Goal: Information Seeking & Learning: Learn about a topic

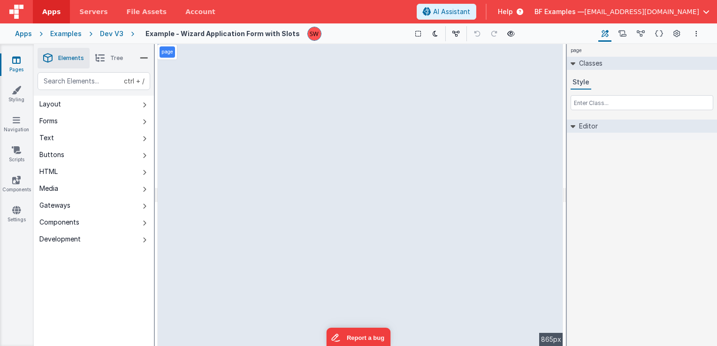
click at [114, 31] on div "Dev V3" at bounding box center [111, 33] width 23 height 9
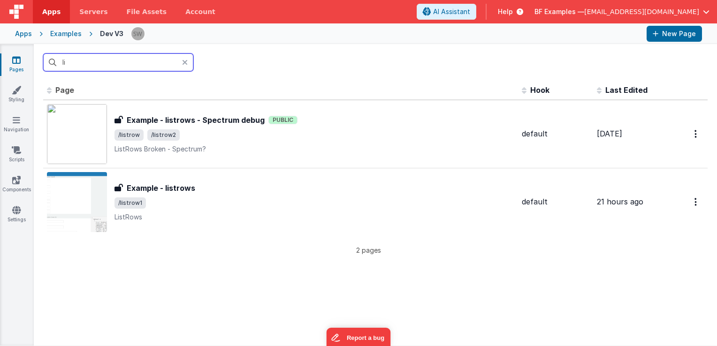
type input "l"
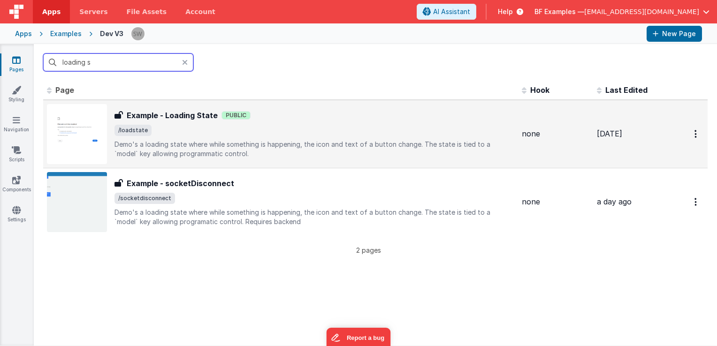
type input "loading s"
click at [356, 144] on p "Demo's a loading state where while something is happening, the icon and text of…" at bounding box center [314, 149] width 400 height 19
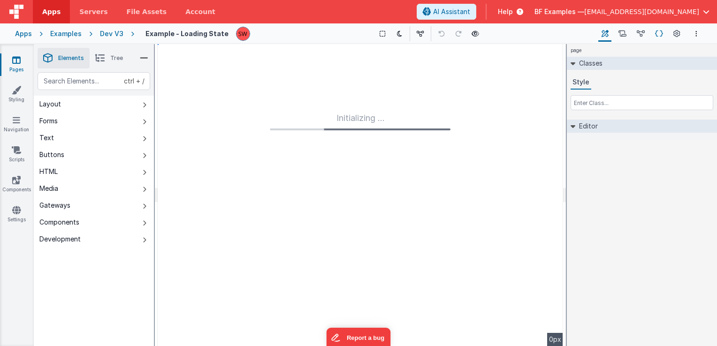
click at [662, 36] on icon at bounding box center [659, 34] width 8 height 10
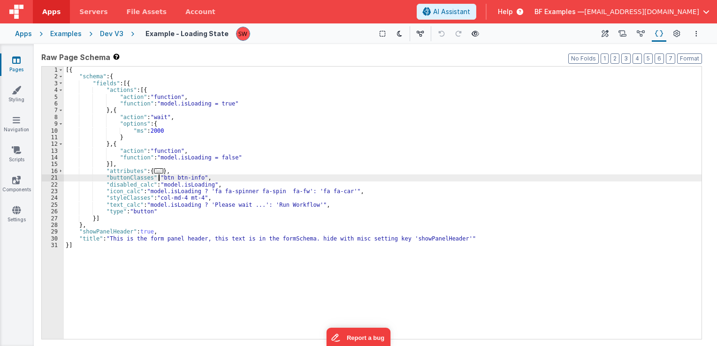
click at [159, 178] on div "[{ "schema" : { "fields" : [{ "actions" : [{ "action" : "function" , "function"…" at bounding box center [383, 210] width 638 height 287
drag, startPoint x: 251, startPoint y: 177, endPoint x: 277, endPoint y: 178, distance: 25.3
click at [277, 178] on div "[{ "schema" : { "fields" : [{ "actions" : [{ "action" : "function" , "function"…" at bounding box center [383, 210] width 638 height 287
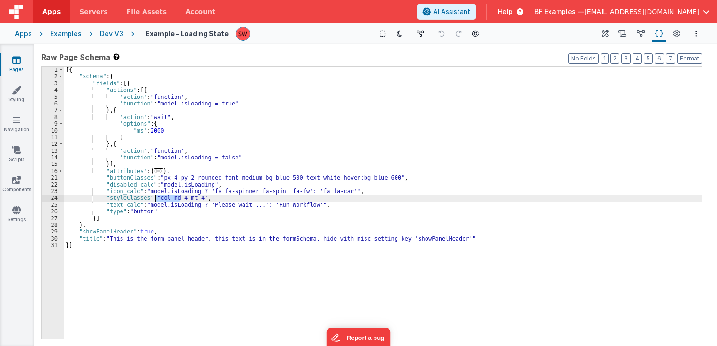
drag, startPoint x: 180, startPoint y: 197, endPoint x: 156, endPoint y: 198, distance: 24.0
click at [156, 198] on div "[{ "schema" : { "fields" : [{ "actions" : [{ "action" : "function" , "function"…" at bounding box center [383, 210] width 638 height 287
click at [107, 29] on div "Dev V3" at bounding box center [111, 33] width 23 height 9
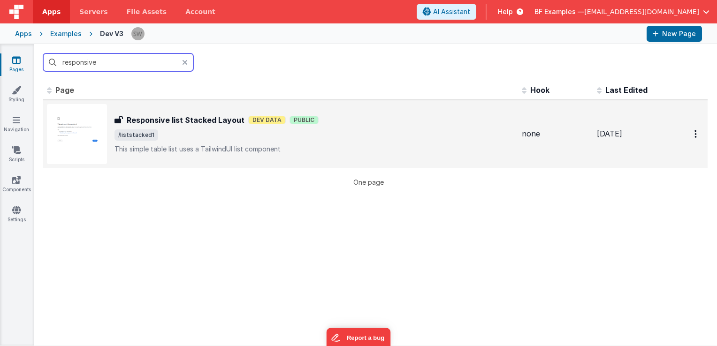
type input "responsive"
click at [342, 138] on span "/liststacked1" at bounding box center [314, 134] width 400 height 11
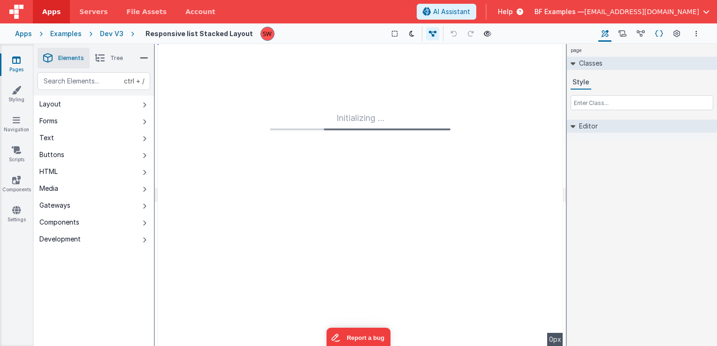
click at [656, 32] on icon at bounding box center [659, 34] width 8 height 10
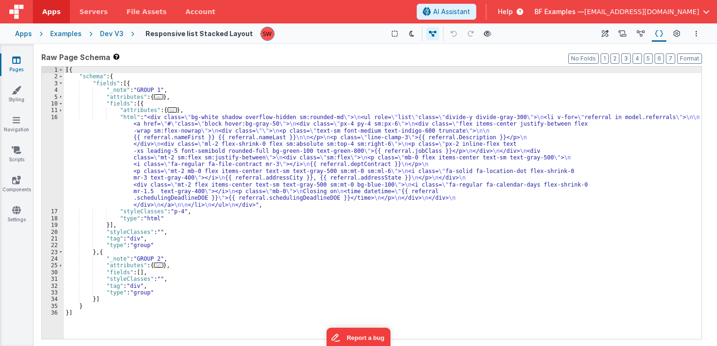
click at [107, 35] on div "Dev V3" at bounding box center [111, 33] width 23 height 9
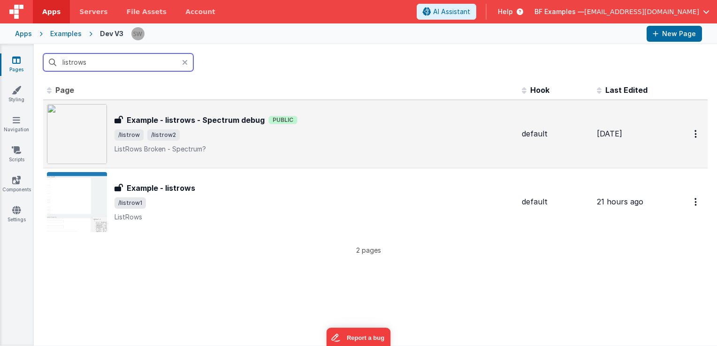
type input "listrows"
click at [361, 122] on div "Example - listrows - Spectrum debug Public" at bounding box center [314, 119] width 400 height 11
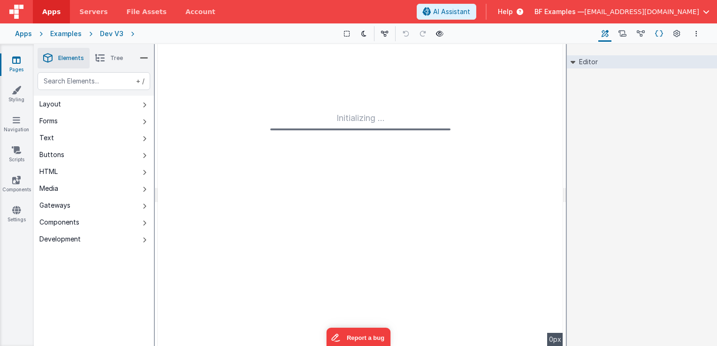
click at [655, 32] on icon at bounding box center [659, 34] width 8 height 10
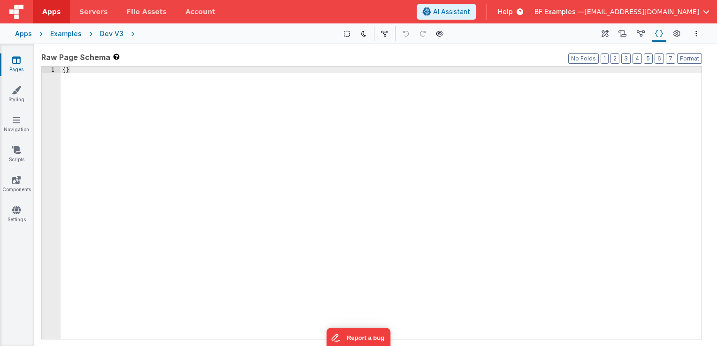
click at [105, 30] on div "Dev V3" at bounding box center [111, 33] width 23 height 9
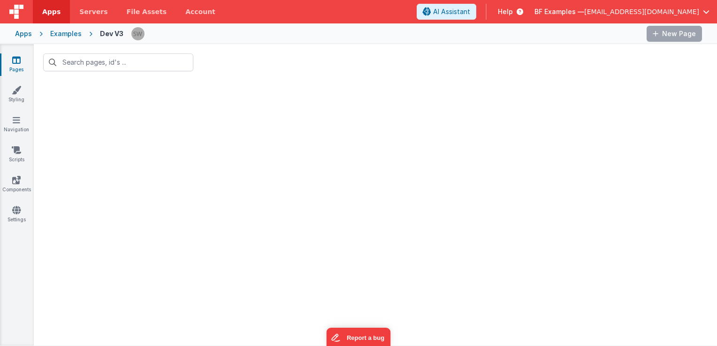
type input "listrows"
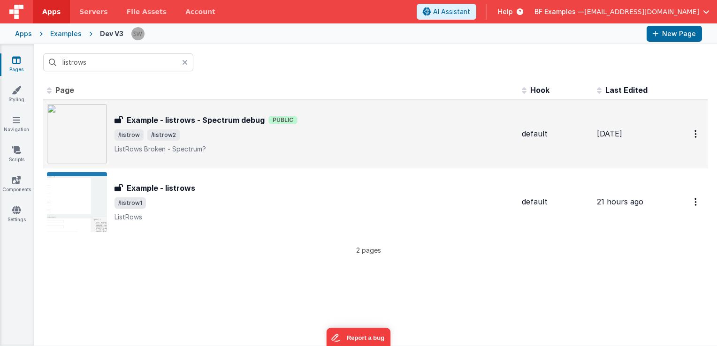
click at [193, 124] on h3 "Example - listrows - Spectrum debug" at bounding box center [196, 119] width 138 height 11
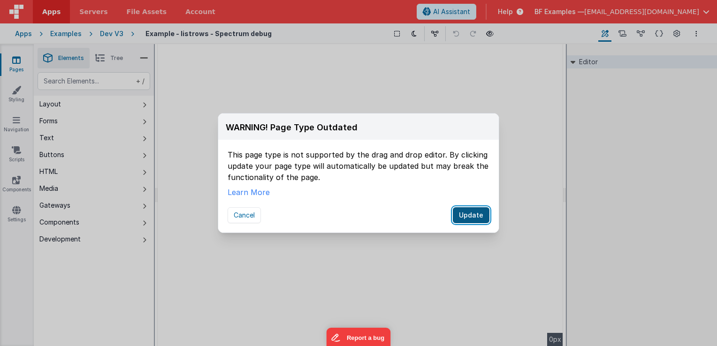
click at [468, 220] on button "Update" at bounding box center [471, 215] width 37 height 16
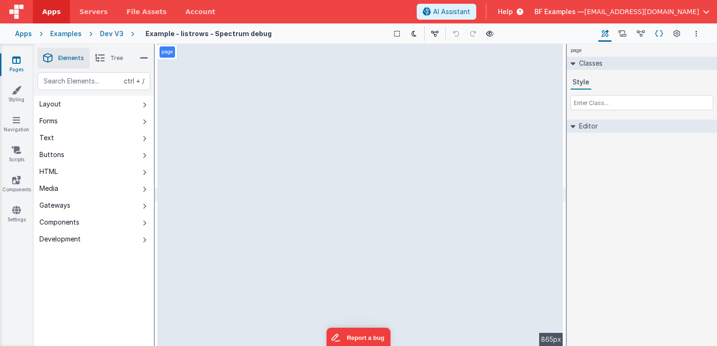
click at [656, 35] on icon at bounding box center [659, 34] width 8 height 10
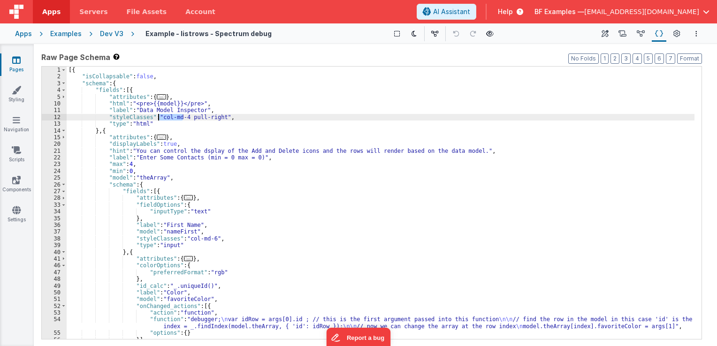
drag, startPoint x: 182, startPoint y: 117, endPoint x: 159, endPoint y: 116, distance: 23.5
click at [159, 116] on div "[{ "isCollapsable" : false , "schema" : { "fields" : [{ "attributes" : { ... } …" at bounding box center [381, 210] width 628 height 287
drag, startPoint x: 158, startPoint y: 116, endPoint x: 184, endPoint y: 120, distance: 26.5
click at [184, 120] on div "[{ "isCollapsable" : false , "schema" : { "fields" : [{ "attributes" : { ... } …" at bounding box center [381, 210] width 628 height 287
paste textarea
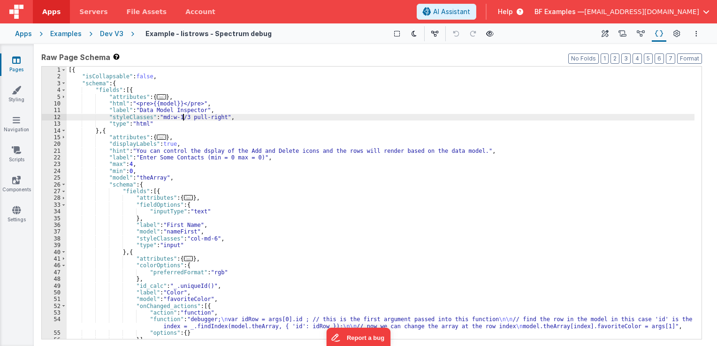
click at [190, 120] on div "[{ "isCollapsable" : false , "schema" : { "fields" : [{ "attributes" : { ... } …" at bounding box center [381, 210] width 628 height 287
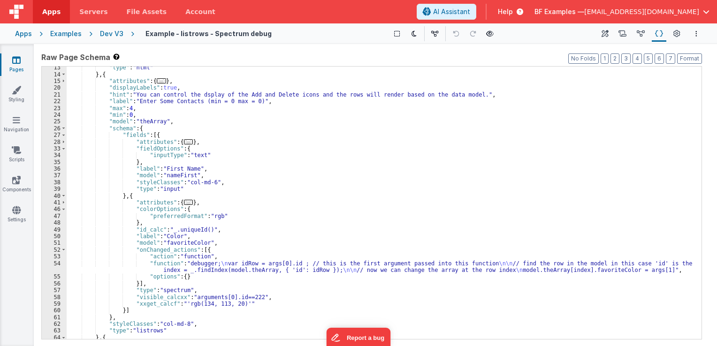
scroll to position [56, 0]
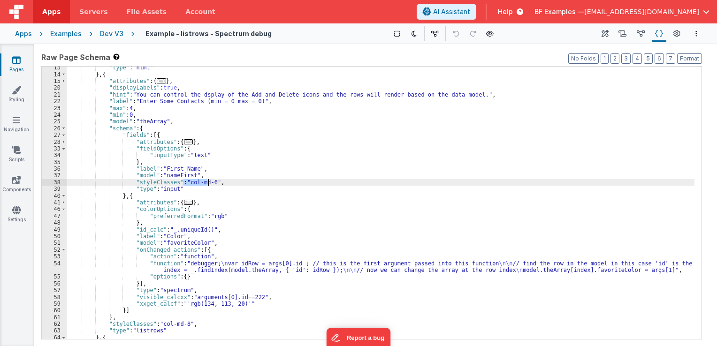
drag, startPoint x: 183, startPoint y: 185, endPoint x: 208, endPoint y: 185, distance: 24.9
click at [208, 185] on div ""type" : "html" } , { "attributes" : { ... } , "displayLabels" : true , "hint" …" at bounding box center [381, 207] width 628 height 287
paste textarea
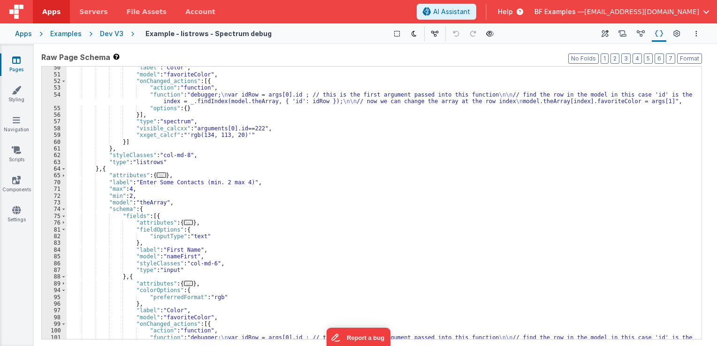
scroll to position [225, 0]
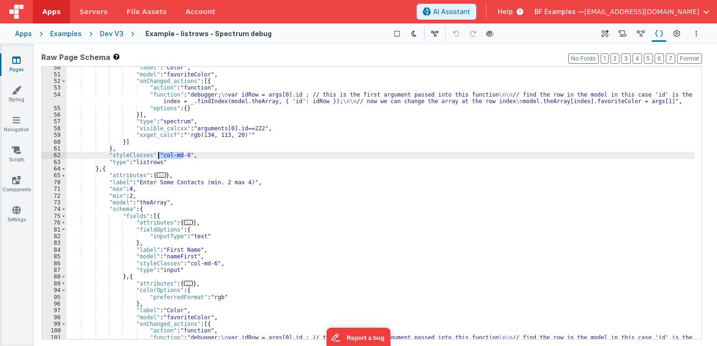
drag, startPoint x: 184, startPoint y: 157, endPoint x: 158, endPoint y: 153, distance: 26.1
click at [158, 153] on div ""label" : "Color" , "model" : "favoriteColor" , "onChanged_actions" : [{ "actio…" at bounding box center [381, 210] width 628 height 293
paste textarea
click at [176, 159] on div ""label" : "Color" , "model" : "favoriteColor" , "onChanged_actions" : [{ "actio…" at bounding box center [381, 210] width 628 height 293
click at [176, 155] on div ""label" : "Color" , "model" : "favoriteColor" , "onChanged_actions" : [{ "actio…" at bounding box center [381, 210] width 628 height 293
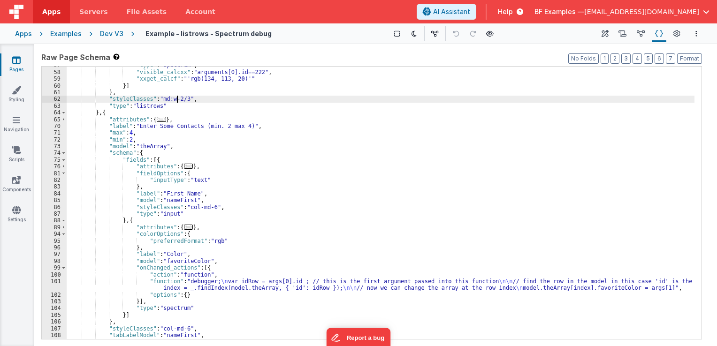
scroll to position [310, 0]
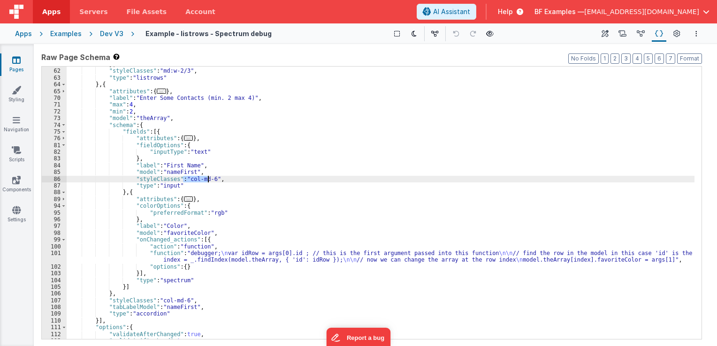
drag, startPoint x: 184, startPoint y: 180, endPoint x: 207, endPoint y: 178, distance: 23.5
click at [207, 178] on div "} , "styleClasses" : "md:w-2/3" , "type" : "listrows" } , { "attributes" : { ..…" at bounding box center [381, 204] width 628 height 287
paste textarea
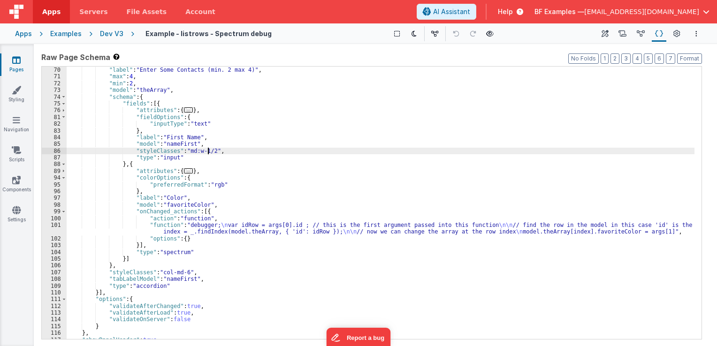
scroll to position [349, 0]
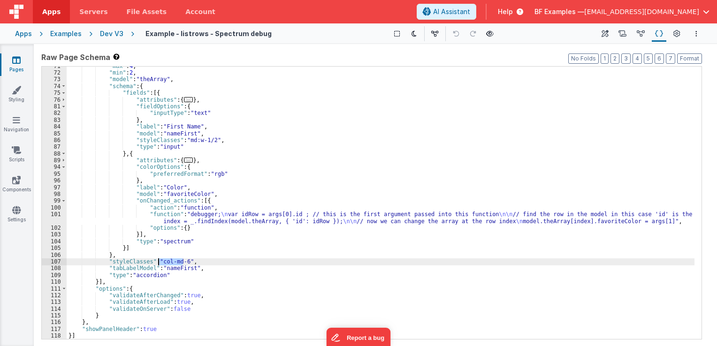
drag, startPoint x: 184, startPoint y: 262, endPoint x: 158, endPoint y: 261, distance: 25.8
click at [158, 261] on div ""max" : 4 , "min" : 2 , "model" : "theArray" , "schema" : { "fields" : [{ "attr…" at bounding box center [381, 206] width 628 height 287
paste textarea
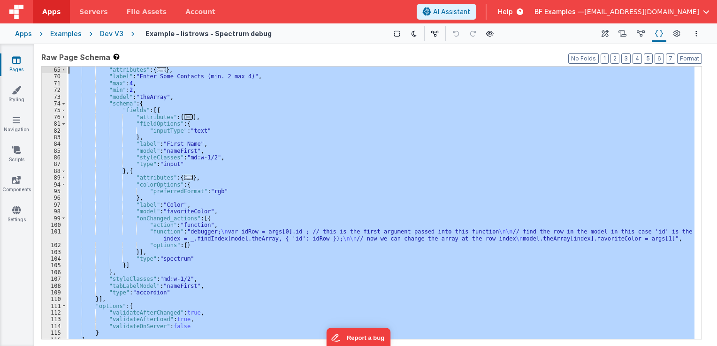
scroll to position [0, 0]
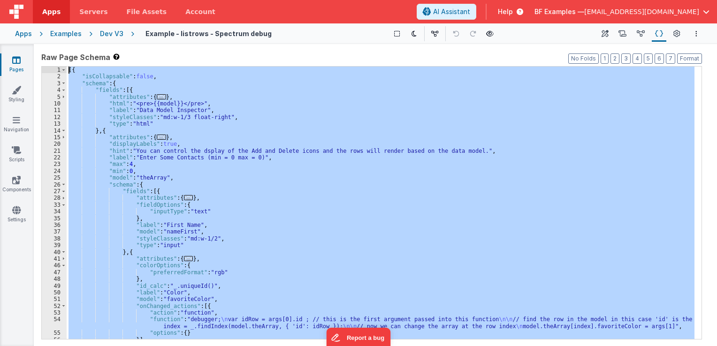
drag, startPoint x: 114, startPoint y: 336, endPoint x: 53, endPoint y: 3, distance: 338.7
click at [53, 3] on div "Apps Servers File Assets Account Some FUTURE Slot AI Assistant Help BF Examples…" at bounding box center [358, 173] width 717 height 346
click at [112, 33] on div "Dev V3" at bounding box center [111, 33] width 23 height 9
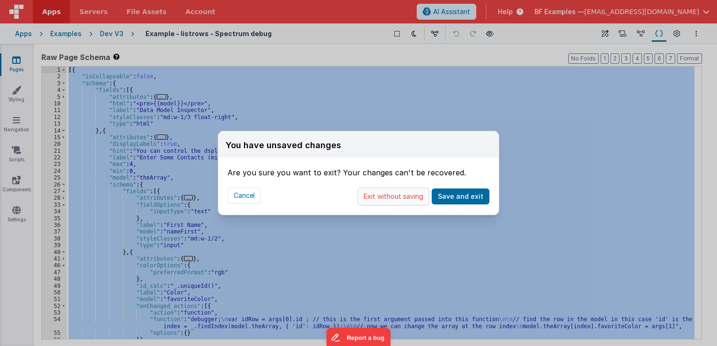
click at [398, 202] on button "Exit without saving" at bounding box center [393, 197] width 72 height 18
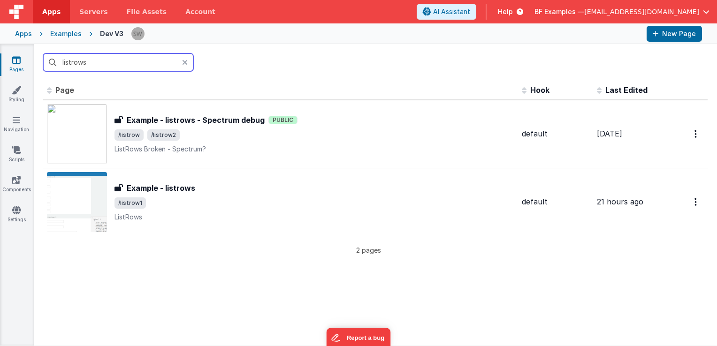
click at [115, 62] on input "listrows" at bounding box center [118, 62] width 150 height 18
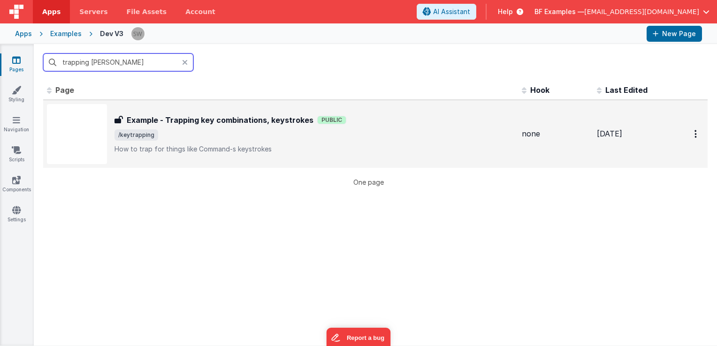
type input "trapping [PERSON_NAME]"
click at [404, 130] on span "/keytrapping" at bounding box center [314, 134] width 400 height 11
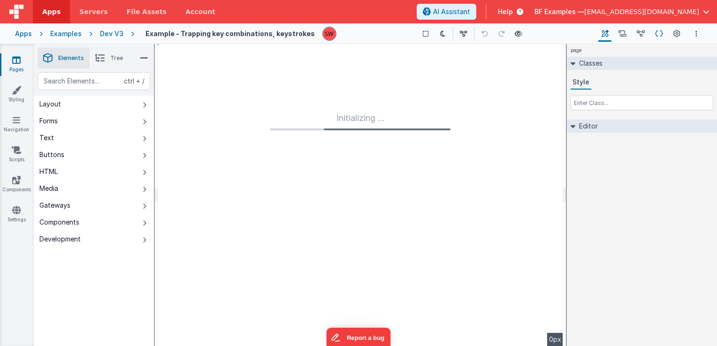
click at [657, 34] on icon at bounding box center [659, 34] width 8 height 10
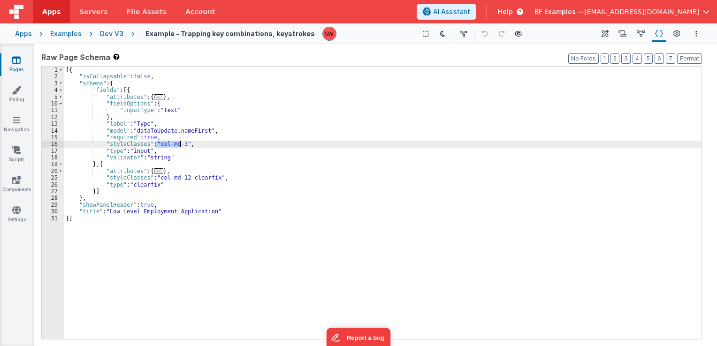
drag, startPoint x: 155, startPoint y: 142, endPoint x: 179, endPoint y: 145, distance: 24.1
click at [179, 145] on div "[{ "isCollapsable" : false , "schema" : { "fields" : [{ "attributes" : { ... } …" at bounding box center [383, 210] width 638 height 287
drag, startPoint x: 156, startPoint y: 142, endPoint x: 180, endPoint y: 147, distance: 24.5
click at [180, 147] on div "[{ "isCollapsable" : false , "schema" : { "fields" : [{ "attributes" : { ... } …" at bounding box center [383, 210] width 638 height 287
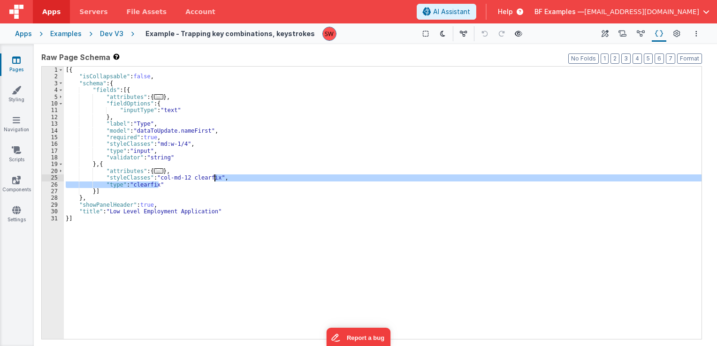
drag, startPoint x: 162, startPoint y: 183, endPoint x: 214, endPoint y: 177, distance: 51.9
click at [214, 177] on div "[{ "isCollapsable" : false , "schema" : { "fields" : [{ "attributes" : { ... } …" at bounding box center [383, 210] width 638 height 287
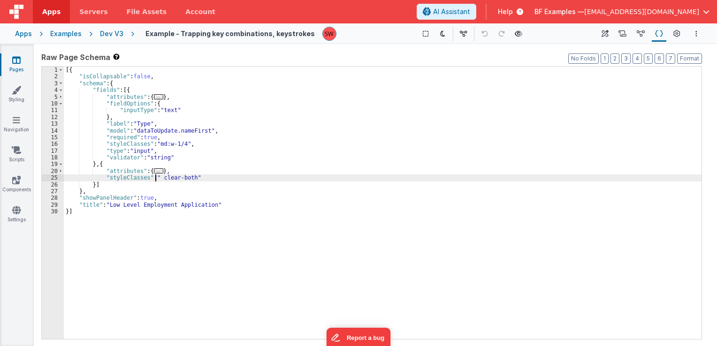
paste textarea
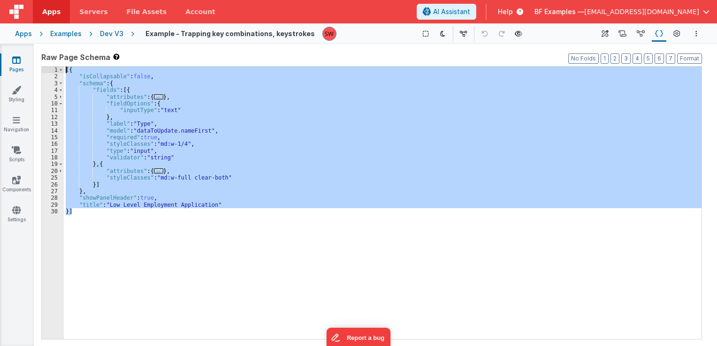
drag, startPoint x: 107, startPoint y: 215, endPoint x: 67, endPoint y: 65, distance: 155.4
click at [67, 65] on div "Format 7 6 5 4 3 2 1 No Folds 1 2 3 4 5 10 11 12 13 14 15 16 17 18 19 20 25 26 …" at bounding box center [371, 201] width 660 height 273
click at [111, 32] on div "Dev V3" at bounding box center [111, 33] width 23 height 9
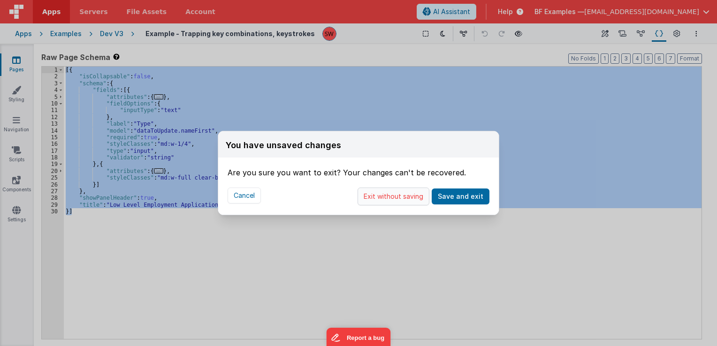
click at [396, 199] on button "Exit without saving" at bounding box center [393, 197] width 72 height 18
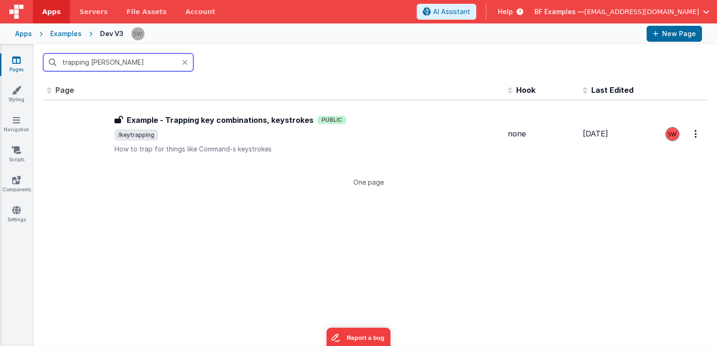
click at [125, 59] on input "trapping [PERSON_NAME]" at bounding box center [118, 62] width 150 height 18
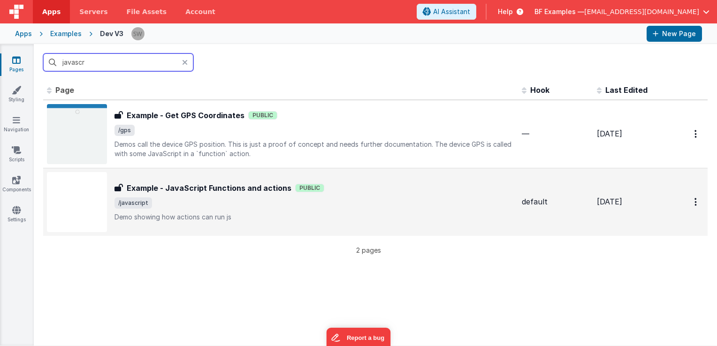
type input "javascr"
click at [405, 183] on div "Example - JavaScript Functions and actions Public" at bounding box center [314, 187] width 400 height 11
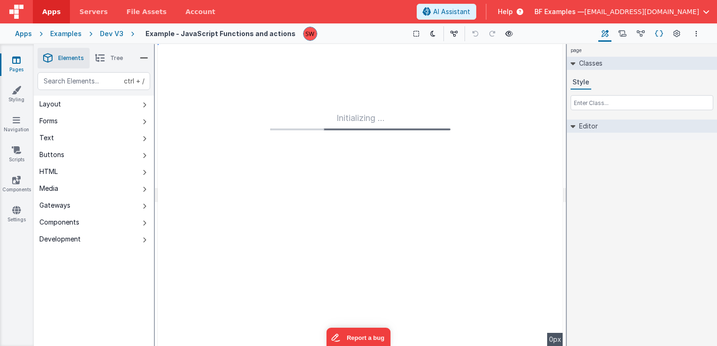
click at [657, 32] on icon at bounding box center [659, 34] width 8 height 10
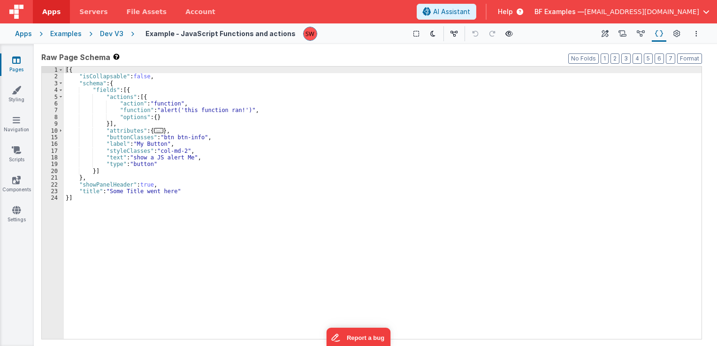
click at [162, 136] on div "[{ "isCollapsable" : false , "schema" : { "fields" : [{ "actions" : [{ "action"…" at bounding box center [383, 210] width 638 height 287
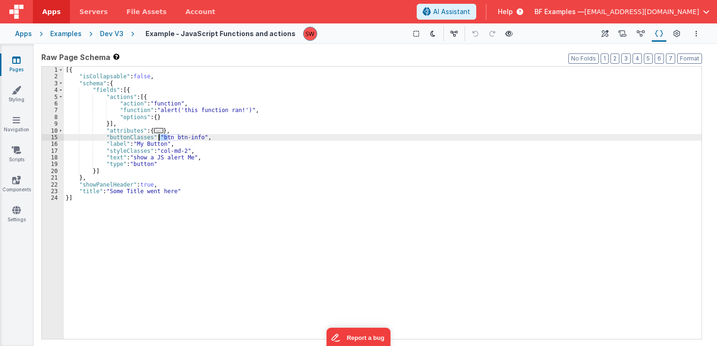
click at [162, 136] on div "[{ "isCollapsable" : false , "schema" : { "fields" : [{ "actions" : [{ "action"…" at bounding box center [383, 210] width 638 height 287
drag, startPoint x: 250, startPoint y: 138, endPoint x: 276, endPoint y: 139, distance: 25.8
click at [276, 139] on div "[{ "isCollapsable" : false , "schema" : { "fields" : [{ "actions" : [{ "action"…" at bounding box center [383, 210] width 638 height 287
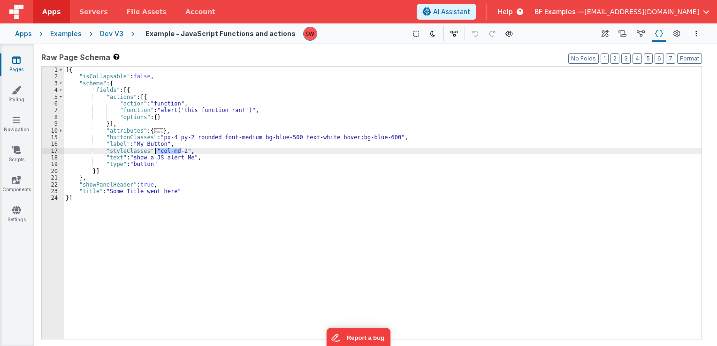
drag, startPoint x: 180, startPoint y: 150, endPoint x: 157, endPoint y: 148, distance: 23.1
click at [157, 148] on div "[{ "isCollapsable" : false , "schema" : { "fields" : [{ "actions" : [{ "action"…" at bounding box center [383, 210] width 638 height 287
drag, startPoint x: 154, startPoint y: 152, endPoint x: 179, endPoint y: 152, distance: 25.3
click at [179, 152] on div "[{ "isCollapsable" : false , "schema" : { "fields" : [{ "actions" : [{ "action"…" at bounding box center [383, 210] width 638 height 287
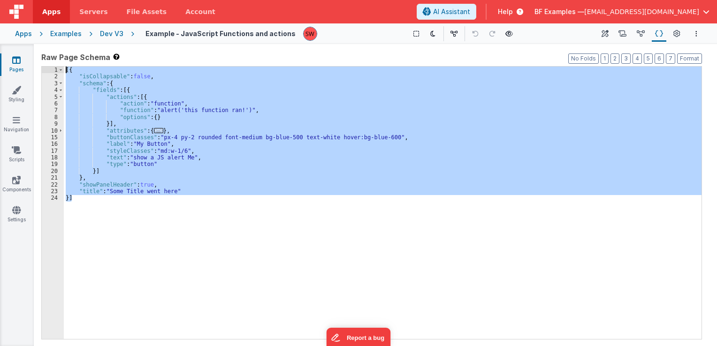
drag, startPoint x: 127, startPoint y: 201, endPoint x: 65, endPoint y: 70, distance: 145.4
click at [65, 70] on div "[{ "isCollapsable" : false , "schema" : { "fields" : [{ "actions" : [{ "action"…" at bounding box center [383, 210] width 638 height 287
click at [115, 32] on div "Dev V3" at bounding box center [111, 33] width 23 height 9
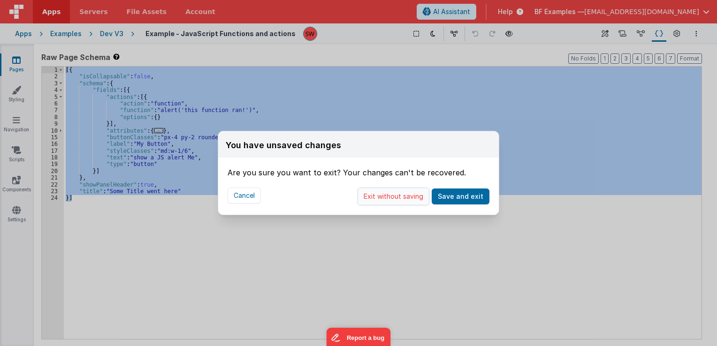
click at [373, 196] on button "Exit without saving" at bounding box center [393, 197] width 72 height 18
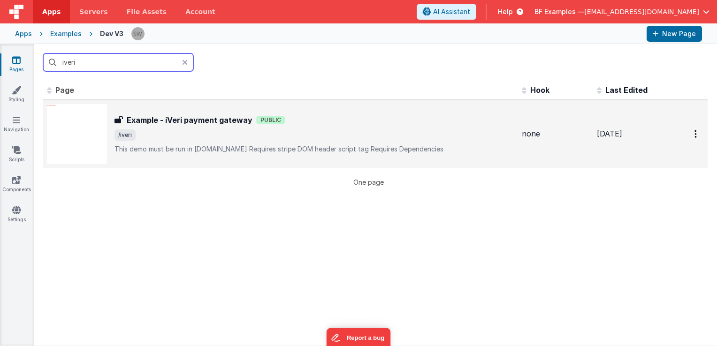
type input "iveri"
click at [386, 145] on p "This demo must be run in [DOMAIN_NAME]Requires stripe DOM header script tagR…" at bounding box center [314, 148] width 400 height 9
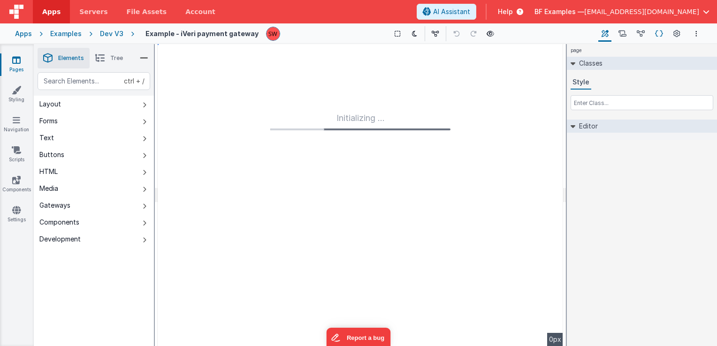
click at [660, 33] on icon at bounding box center [659, 34] width 8 height 10
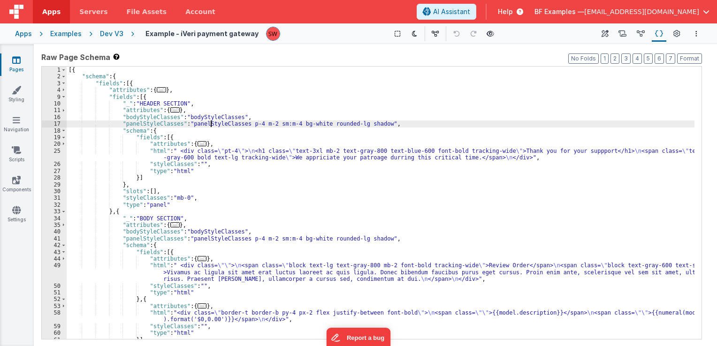
click at [212, 125] on div "[{ "schema" : { "fields" : [{ "attributes" : { ... } , "fields" : [{ "_" : "HEA…" at bounding box center [381, 210] width 628 height 287
click at [268, 125] on div "[{ "schema" : { "fields" : [{ "attributes" : { ... } , "fields" : [{ "_" : "HEA…" at bounding box center [381, 210] width 628 height 287
click at [321, 123] on div "[{ "schema" : { "fields" : [{ "attributes" : { ... } , "fields" : [{ "_" : "HEA…" at bounding box center [381, 210] width 628 height 287
click at [357, 125] on div "[{ "schema" : { "fields" : [{ "attributes" : { ... } , "fields" : [{ "_" : "HEA…" at bounding box center [381, 210] width 628 height 287
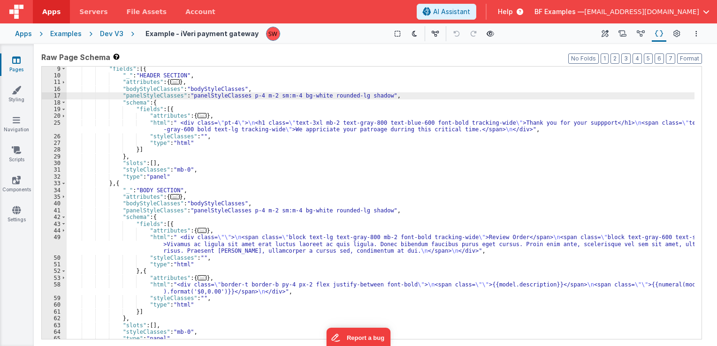
scroll to position [56, 0]
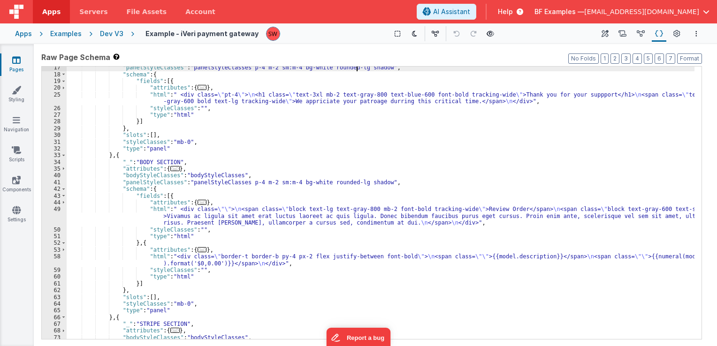
click at [174, 143] on div ""panelStyleClasses" : "panelStyleClasses p-4 m-2 sm:m-4 bg-white rounded-lg sha…" at bounding box center [381, 207] width 628 height 287
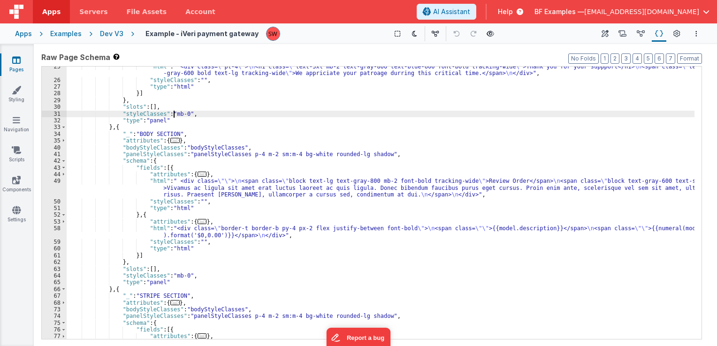
scroll to position [84, 0]
click at [329, 159] on div ""html" : " <div class= \" pt-4 \" > \n <h1 class= \" text-3xl mb-2 text-gray-80…" at bounding box center [381, 213] width 628 height 300
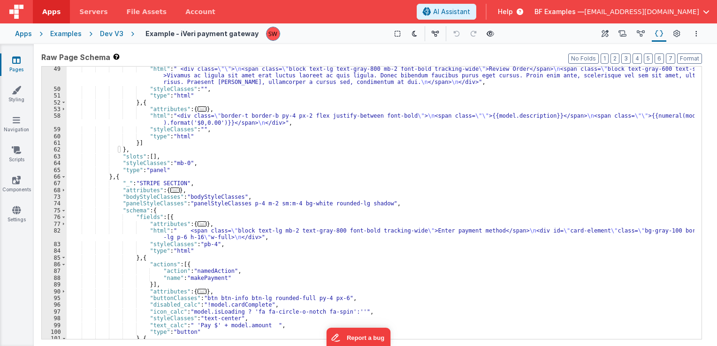
scroll to position [197, 0]
click at [229, 202] on div ""html" : " <div class= \"\" > \n <span class= \" block text-lg text-gray-800 mb…" at bounding box center [381, 216] width 628 height 300
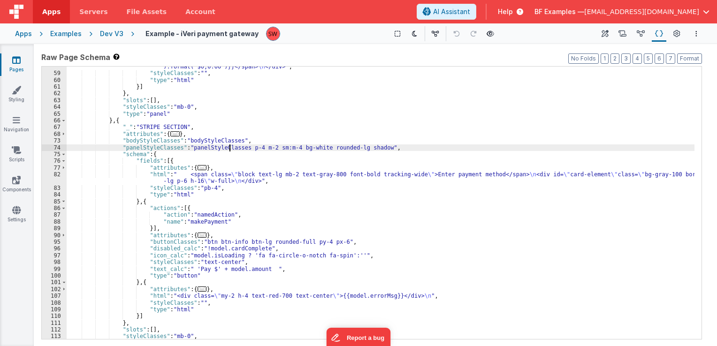
scroll to position [253, 0]
click at [226, 177] on div ""html" : "<div class= \" border-t border-b py-4 px-2 flex justify-between font-…" at bounding box center [381, 202] width 628 height 293
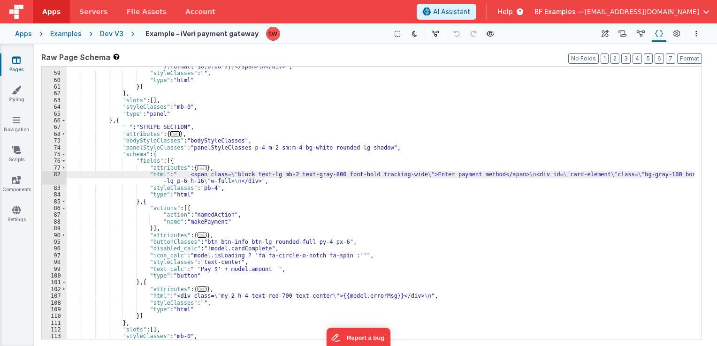
click at [203, 212] on div ""html" : "<div class= \" border-t border-b py-4 px-2 flex justify-between font-…" at bounding box center [381, 202] width 628 height 293
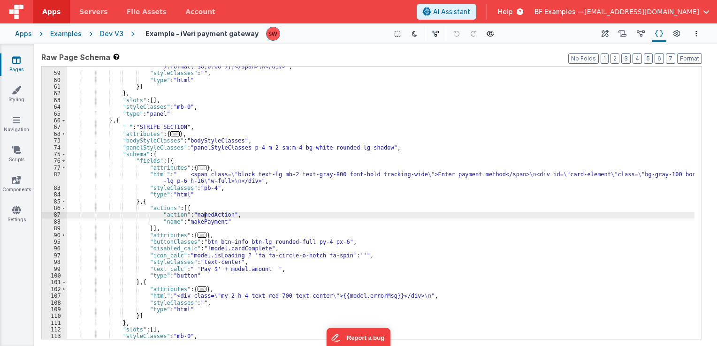
click at [213, 243] on div ""html" : "<div class= \" border-t border-b py-4 px-2 flex justify-between font-…" at bounding box center [381, 202] width 628 height 293
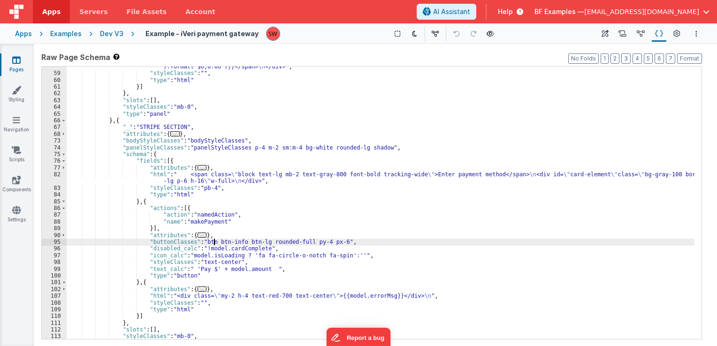
scroll to position [281, 0]
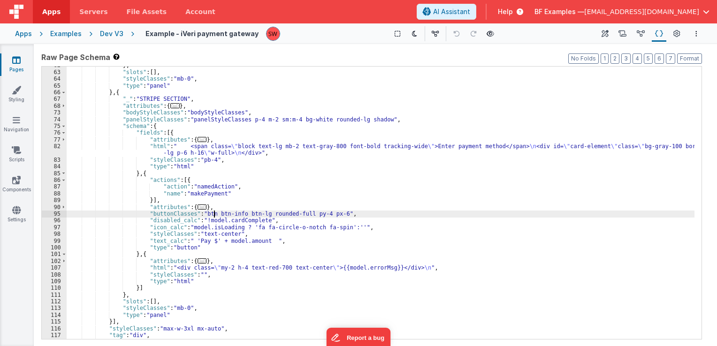
click at [241, 214] on div "} , "slots" : [ ] , "styleClasses" : "mb-0" , "type" : "panel" } , { "_" : "STR…" at bounding box center [381, 205] width 628 height 287
click at [326, 216] on div "} , "slots" : [ ] , "styleClasses" : "mb-0" , "type" : "panel" } , { "_" : "STR…" at bounding box center [381, 205] width 628 height 287
drag, startPoint x: 327, startPoint y: 216, endPoint x: 199, endPoint y: 213, distance: 128.6
click at [199, 213] on div "} , "slots" : [ ] , "styleClasses" : "mb-0" , "type" : "panel" } , { "_" : "STR…" at bounding box center [381, 205] width 628 height 287
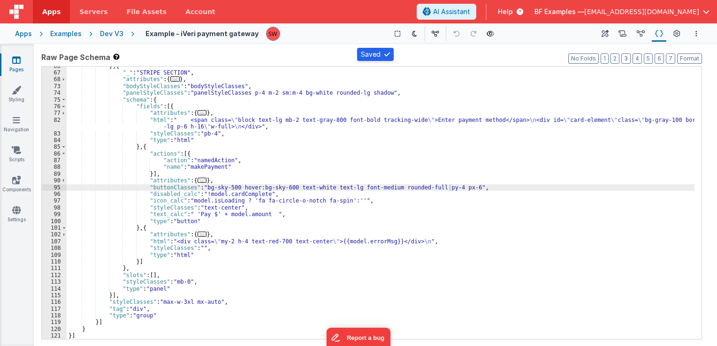
click at [109, 35] on div "Dev V3" at bounding box center [111, 33] width 23 height 9
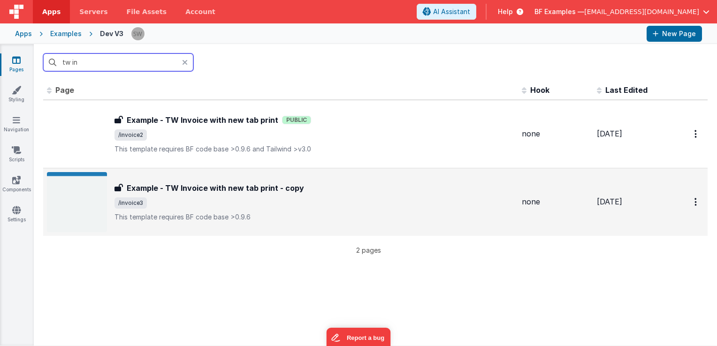
type input "tw in"
click at [359, 211] on div "Example - TW Invoice with new tab print - copy Example - TW Invoice with new ta…" at bounding box center [314, 201] width 400 height 39
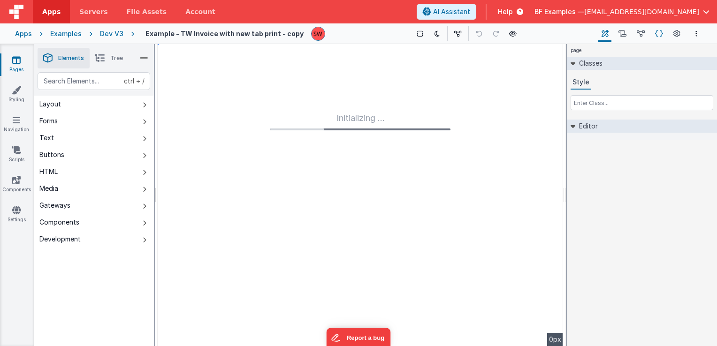
click at [660, 30] on icon at bounding box center [659, 34] width 8 height 10
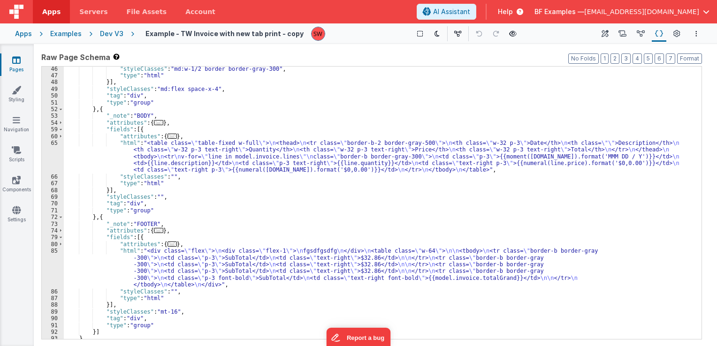
scroll to position [206, 0]
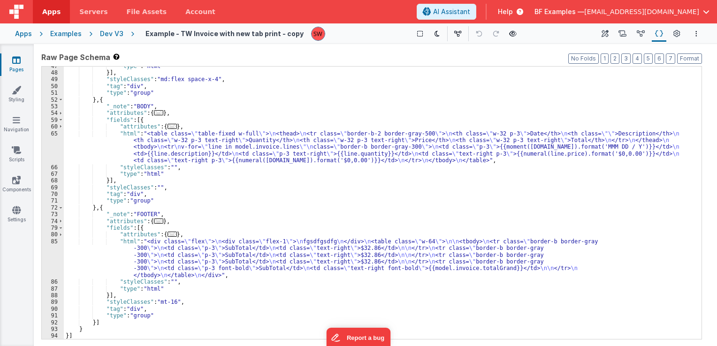
click at [111, 34] on div "Dev V3" at bounding box center [111, 33] width 23 height 9
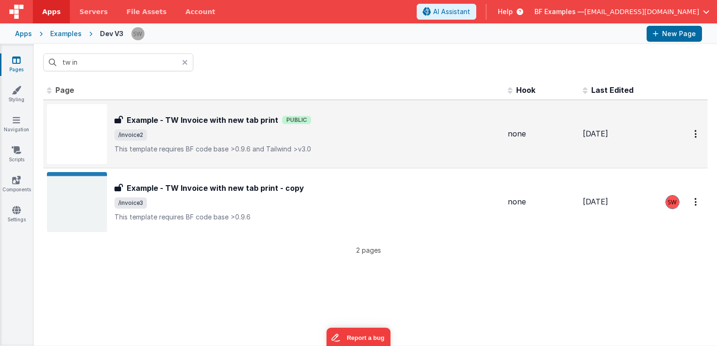
click at [344, 138] on span "/invoice2" at bounding box center [307, 134] width 386 height 11
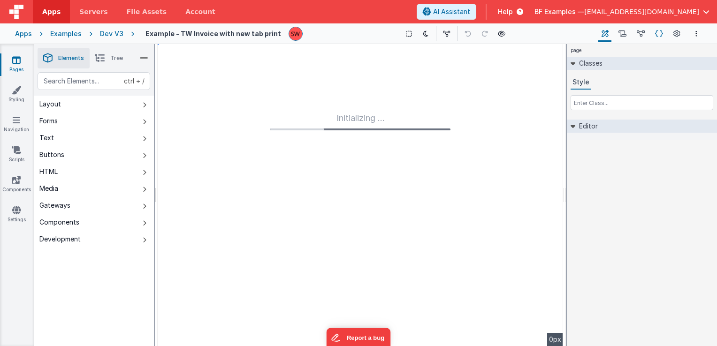
click at [660, 33] on icon at bounding box center [659, 34] width 8 height 10
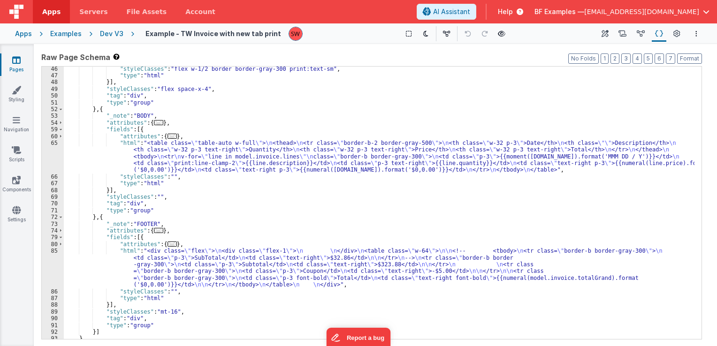
scroll to position [206, 0]
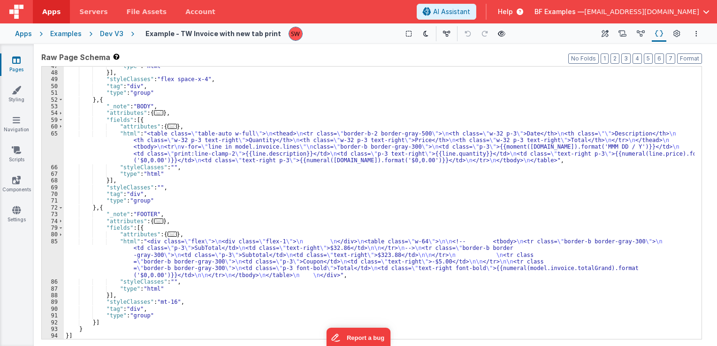
click at [109, 36] on div "Dev V3" at bounding box center [111, 33] width 23 height 9
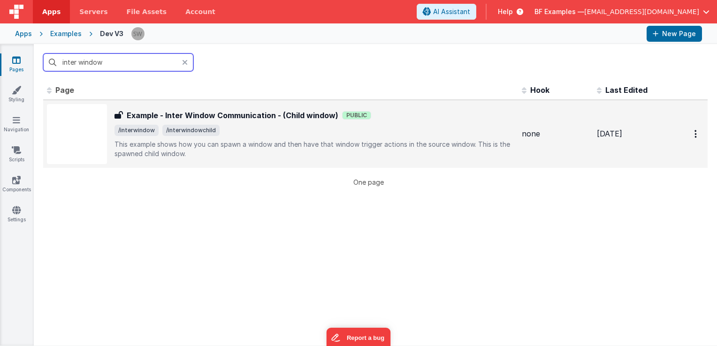
type input "inter window"
click at [420, 142] on p "This example shows how you can spawn a window and then have that window trigger…" at bounding box center [314, 149] width 400 height 19
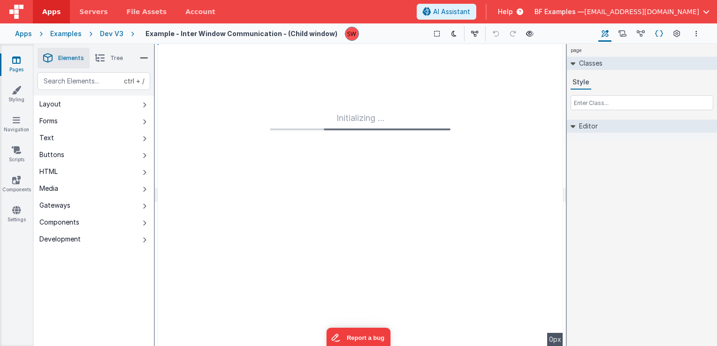
click at [655, 34] on icon at bounding box center [659, 34] width 8 height 10
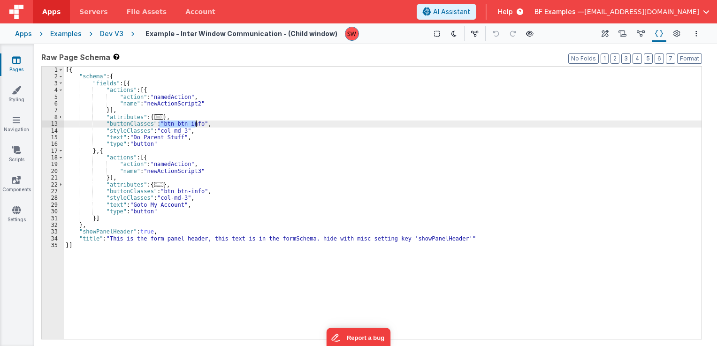
drag, startPoint x: 157, startPoint y: 123, endPoint x: 196, endPoint y: 121, distance: 38.5
click at [196, 121] on div "[{ "schema" : { "fields" : [{ "actions" : [{ "action" : "namedAction" , "name" …" at bounding box center [383, 210] width 638 height 287
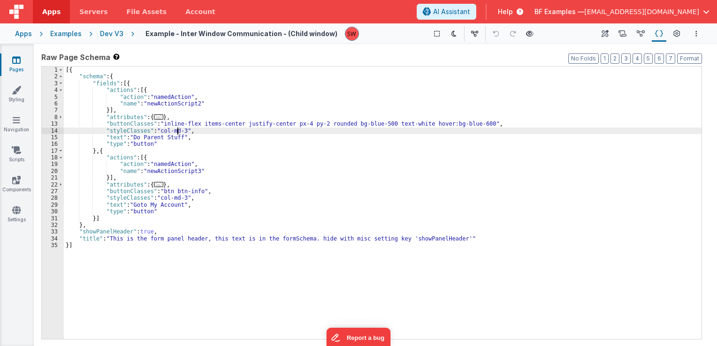
click at [178, 130] on div "[{ "schema" : { "fields" : [{ "actions" : [{ "action" : "namedAction" , "name" …" at bounding box center [383, 210] width 638 height 287
drag, startPoint x: 181, startPoint y: 131, endPoint x: 156, endPoint y: 131, distance: 24.9
click at [156, 131] on div "[{ "schema" : { "fields" : [{ "actions" : [{ "action" : "namedAction" , "name" …" at bounding box center [383, 210] width 638 height 287
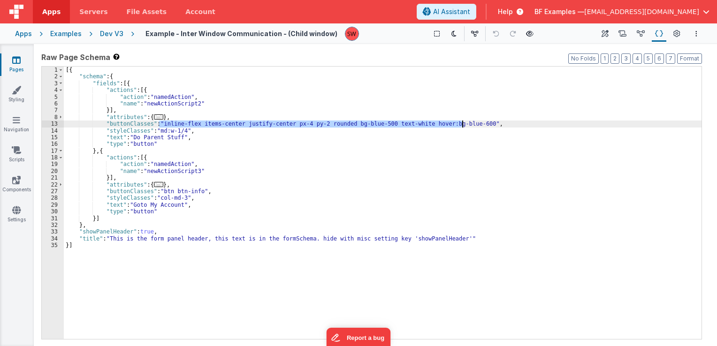
drag, startPoint x: 159, startPoint y: 125, endPoint x: 462, endPoint y: 125, distance: 302.6
click at [462, 125] on div "[{ "schema" : { "fields" : [{ "actions" : [{ "action" : "namedAction" , "name" …" at bounding box center [383, 210] width 638 height 287
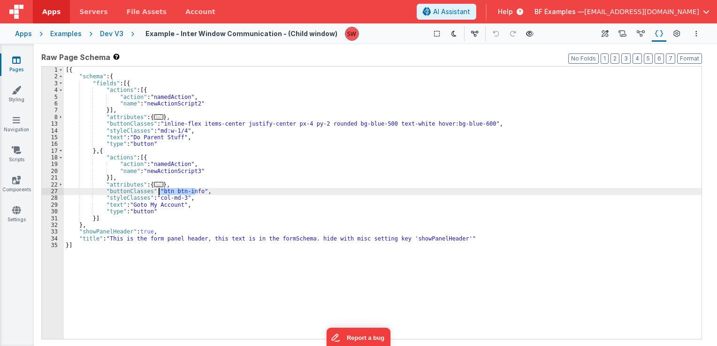
drag, startPoint x: 196, startPoint y: 193, endPoint x: 159, endPoint y: 194, distance: 36.6
click at [159, 194] on div "[{ "schema" : { "fields" : [{ "actions" : [{ "action" : "namedAction" , "name" …" at bounding box center [383, 210] width 638 height 287
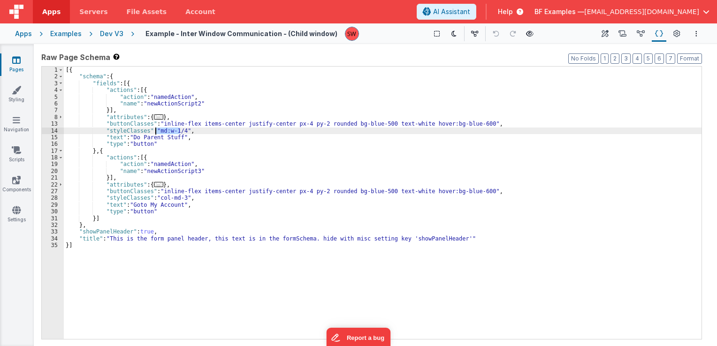
drag, startPoint x: 179, startPoint y: 130, endPoint x: 157, endPoint y: 131, distance: 22.5
click at [157, 131] on div "[{ "schema" : { "fields" : [{ "actions" : [{ "action" : "namedAction" , "name" …" at bounding box center [383, 210] width 638 height 287
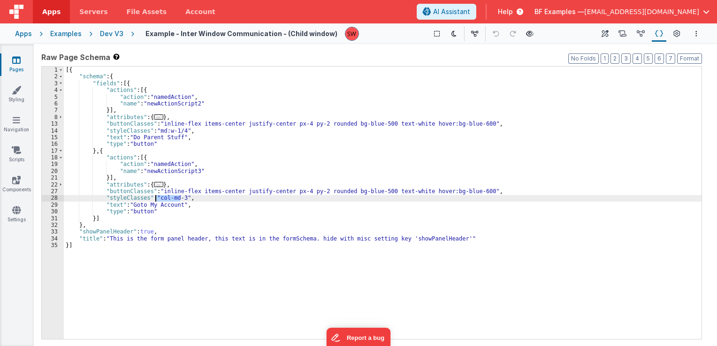
drag, startPoint x: 180, startPoint y: 199, endPoint x: 156, endPoint y: 198, distance: 24.4
click at [156, 198] on div "[{ "schema" : { "fields" : [{ "actions" : [{ "action" : "namedAction" , "name" …" at bounding box center [383, 210] width 638 height 287
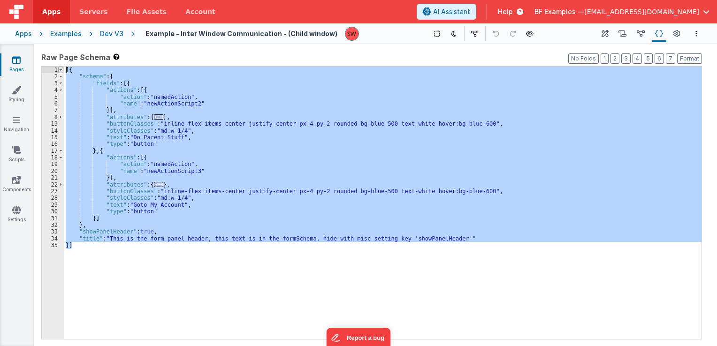
drag, startPoint x: 110, startPoint y: 250, endPoint x: 61, endPoint y: 69, distance: 187.7
click at [61, 69] on div "1 2 3 4 5 6 7 8 13 14 15 16 17 18 19 20 21 22 27 28 29 30 31 32 33 34 35 [{ "sc…" at bounding box center [371, 202] width 660 height 273
click at [113, 33] on div "Dev V3" at bounding box center [111, 33] width 23 height 9
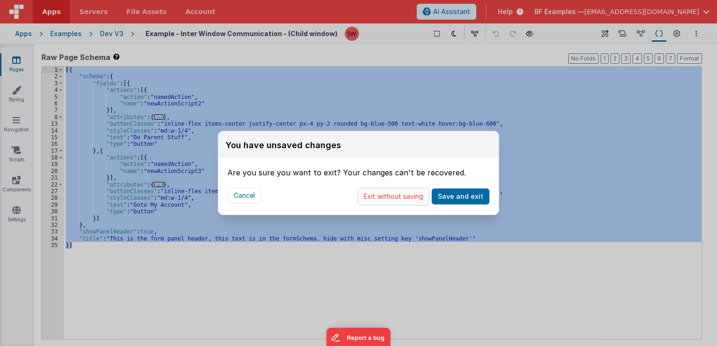
click at [379, 195] on button "Exit without saving" at bounding box center [393, 197] width 72 height 18
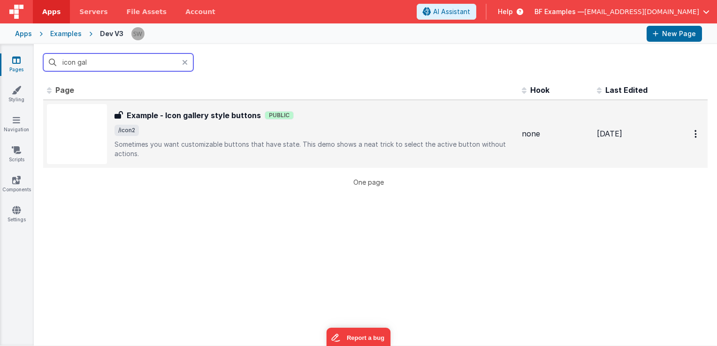
type input "icon gal"
click at [422, 138] on div "Example - Icon gallery style buttons Example - Icon gallery style buttons Publi…" at bounding box center [314, 134] width 400 height 49
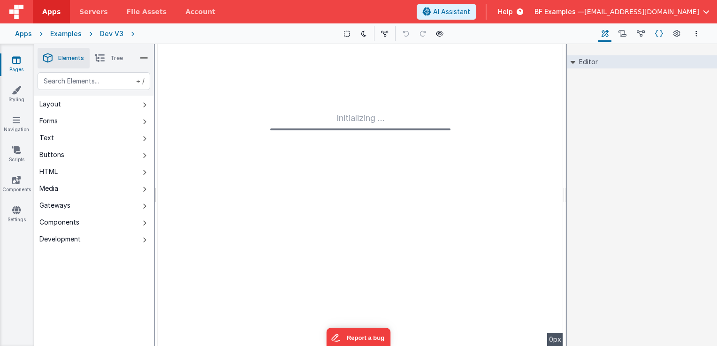
click at [656, 35] on icon at bounding box center [659, 34] width 8 height 10
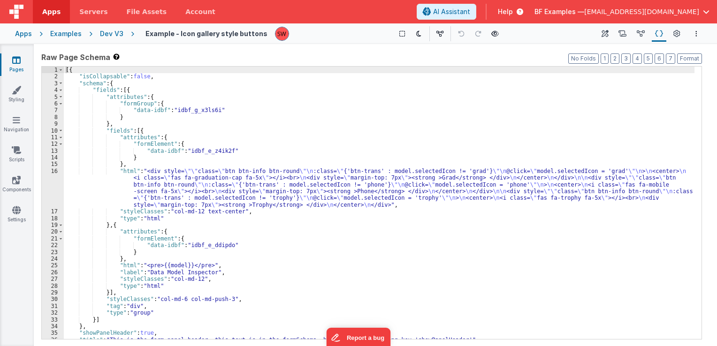
scroll to position [11, 0]
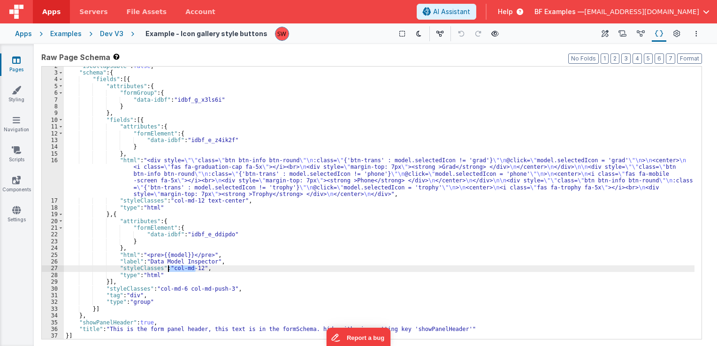
drag, startPoint x: 195, startPoint y: 268, endPoint x: 169, endPoint y: 271, distance: 26.5
click at [169, 271] on div ""isCollapsable" : false , "schema" : { "fields" : [{ "attributes" : { "formGrou…" at bounding box center [379, 206] width 630 height 287
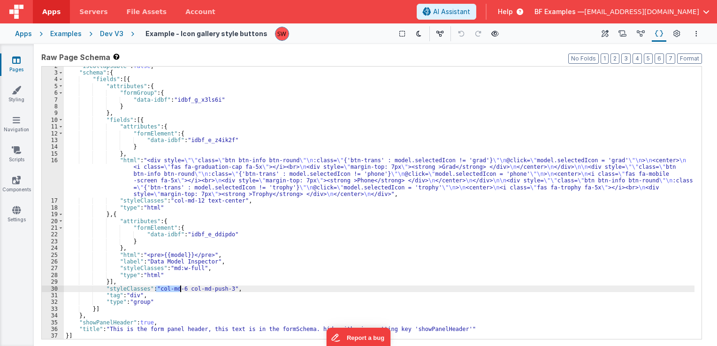
drag, startPoint x: 156, startPoint y: 289, endPoint x: 179, endPoint y: 288, distance: 22.6
click at [179, 288] on div ""isCollapsable" : false , "schema" : { "fields" : [{ "attributes" : { "formGrou…" at bounding box center [379, 206] width 630 height 287
drag, startPoint x: 182, startPoint y: 288, endPoint x: 224, endPoint y: 289, distance: 42.2
click at [224, 289] on div ""isCollapsable" : false , "schema" : { "fields" : [{ "attributes" : { "formGrou…" at bounding box center [379, 206] width 630 height 287
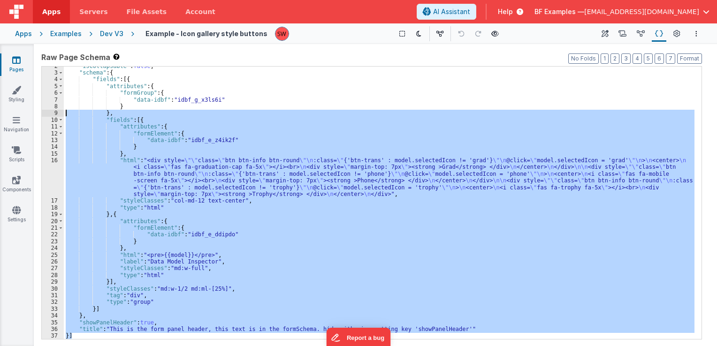
scroll to position [0, 0]
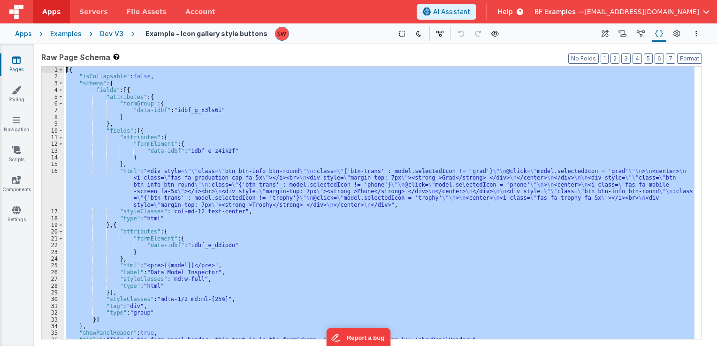
drag, startPoint x: 101, startPoint y: 335, endPoint x: 40, endPoint y: 15, distance: 326.2
click at [40, 15] on div "Apps Servers File Assets Account Some FUTURE Slot AI Assistant Help BF Examples…" at bounding box center [358, 173] width 717 height 346
click at [114, 27] on div "Apps Examples Dev V3 Example - Icon gallery style buttons Show Group Outlines T…" at bounding box center [358, 33] width 717 height 21
click at [110, 38] on div "Dev V3" at bounding box center [111, 33] width 23 height 9
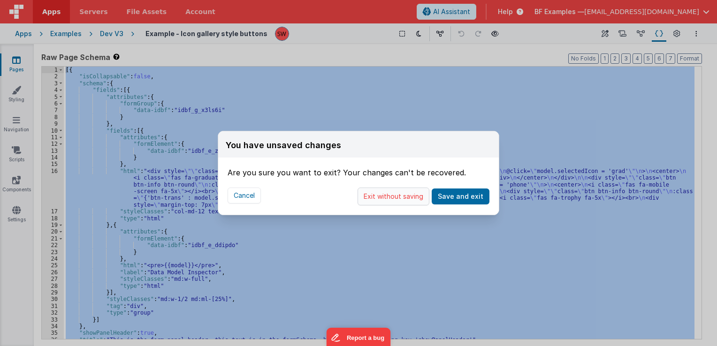
click at [389, 198] on button "Exit without saving" at bounding box center [393, 197] width 72 height 18
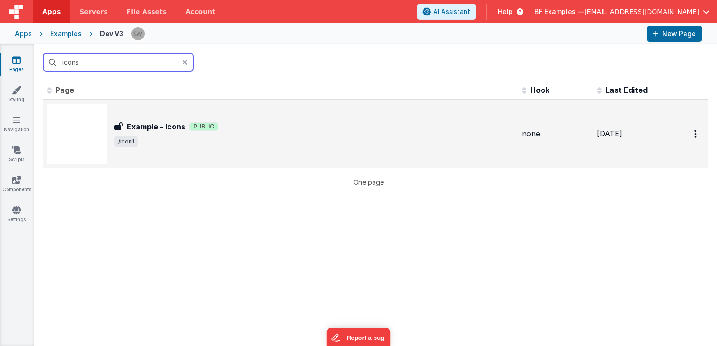
type input "icons"
click at [325, 125] on div "Example - Icons Public" at bounding box center [314, 126] width 400 height 11
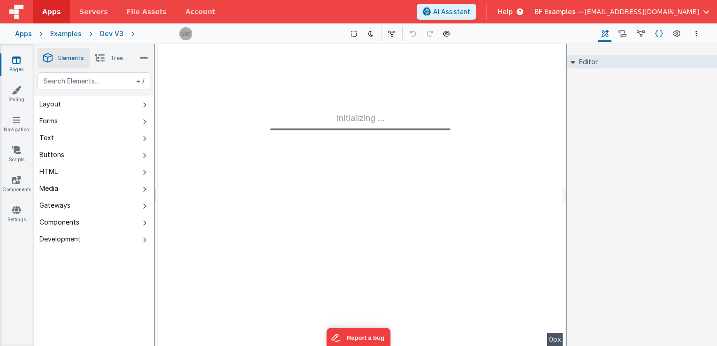
click at [657, 35] on icon at bounding box center [659, 34] width 8 height 10
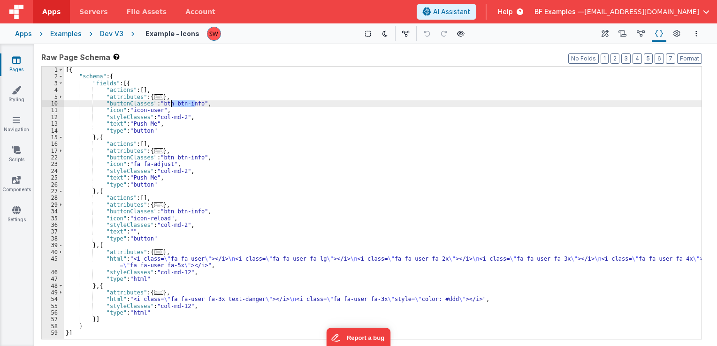
drag, startPoint x: 196, startPoint y: 104, endPoint x: 158, endPoint y: 104, distance: 38.0
click at [158, 104] on div "[{ "schema" : { "fields" : [{ "actions" : [ ] , "attributes" : { ... } , "butto…" at bounding box center [383, 210] width 638 height 287
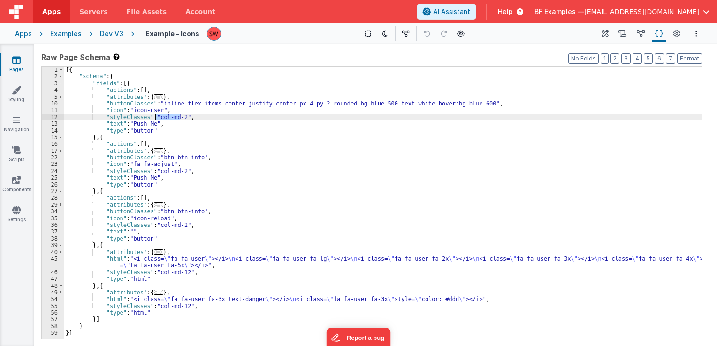
drag, startPoint x: 180, startPoint y: 119, endPoint x: 154, endPoint y: 118, distance: 25.4
click at [154, 118] on div "[{ "schema" : { "fields" : [{ "actions" : [ ] , "attributes" : { ... } , "butto…" at bounding box center [383, 210] width 638 height 287
drag, startPoint x: 154, startPoint y: 117, endPoint x: 179, endPoint y: 118, distance: 24.9
click at [179, 118] on div "[{ "schema" : { "fields" : [{ "actions" : [ ] , "attributes" : { ... } , "butto…" at bounding box center [383, 210] width 638 height 287
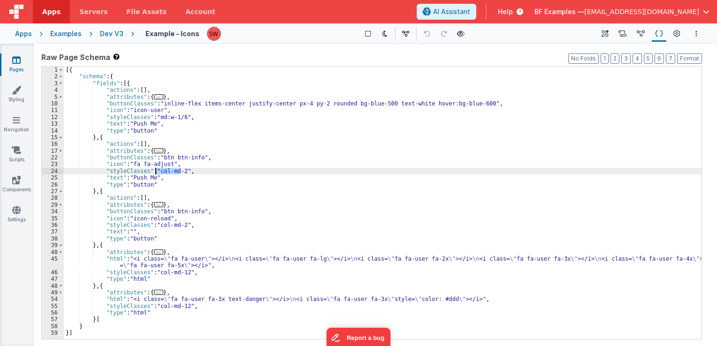
drag, startPoint x: 180, startPoint y: 171, endPoint x: 156, endPoint y: 168, distance: 23.6
click at [156, 168] on div "[{ "schema" : { "fields" : [{ "actions" : [ ] , "attributes" : { ... } , "butto…" at bounding box center [383, 210] width 638 height 287
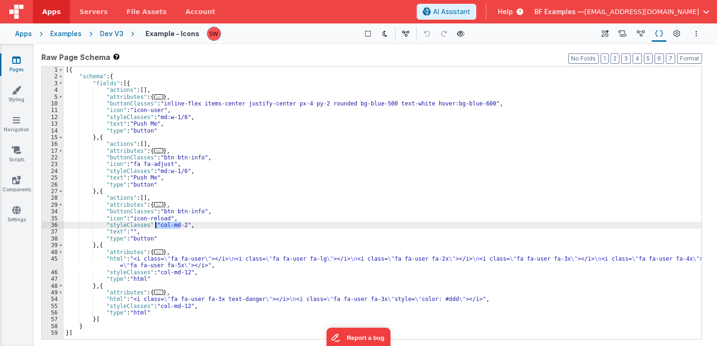
drag, startPoint x: 180, startPoint y: 226, endPoint x: 156, endPoint y: 226, distance: 23.9
click at [156, 226] on div "[{ "schema" : { "fields" : [{ "actions" : [ ] , "attributes" : { ... } , "butto…" at bounding box center [383, 210] width 638 height 287
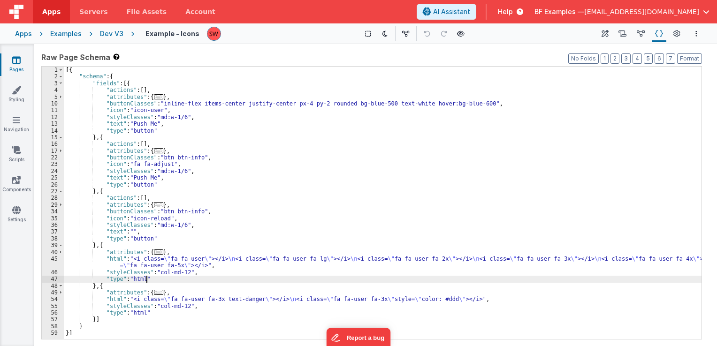
drag, startPoint x: 182, startPoint y: 276, endPoint x: 174, endPoint y: 273, distance: 8.9
click at [174, 273] on div "[{ "schema" : { "fields" : [{ "actions" : [ ] , "attributes" : { ... } , "butto…" at bounding box center [383, 210] width 638 height 287
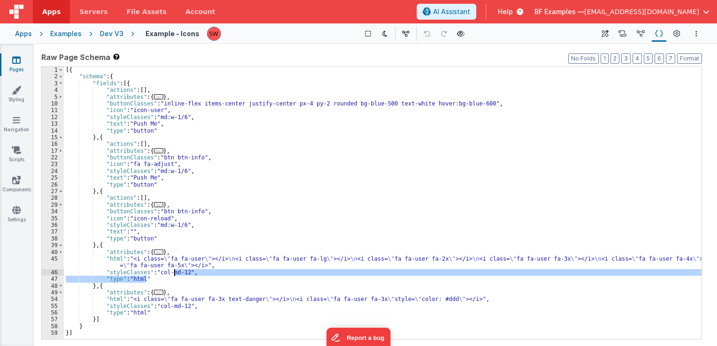
click at [182, 273] on div "[{ "schema" : { "fields" : [{ "actions" : [ ] , "attributes" : { ... } , "butto…" at bounding box center [383, 203] width 638 height 273
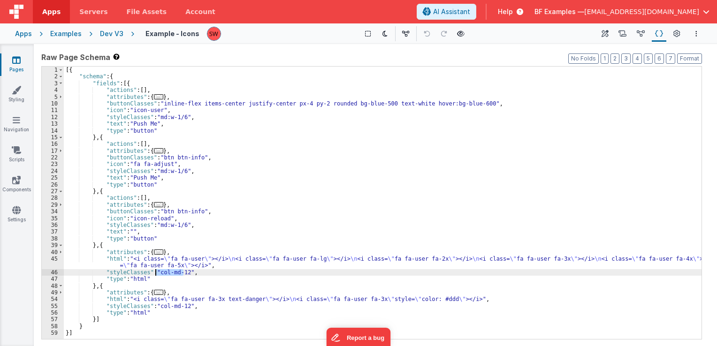
drag, startPoint x: 182, startPoint y: 273, endPoint x: 159, endPoint y: 270, distance: 23.2
click at [159, 270] on div "[{ "schema" : { "fields" : [{ "actions" : [ ] , "attributes" : { ... } , "butto…" at bounding box center [383, 210] width 638 height 287
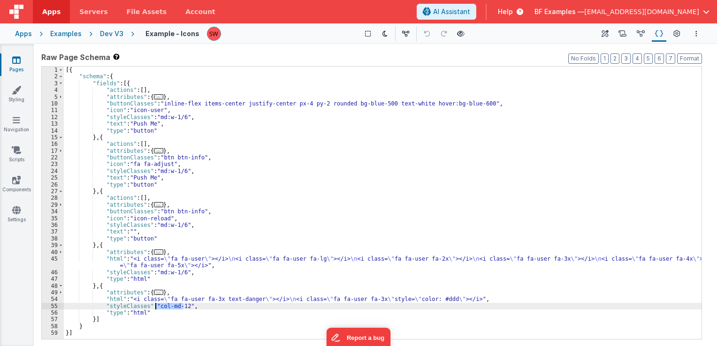
drag, startPoint x: 183, startPoint y: 308, endPoint x: 156, endPoint y: 304, distance: 27.5
click at [156, 304] on div "[{ "schema" : { "fields" : [{ "actions" : [ ] , "attributes" : { ... } , "butto…" at bounding box center [383, 210] width 638 height 287
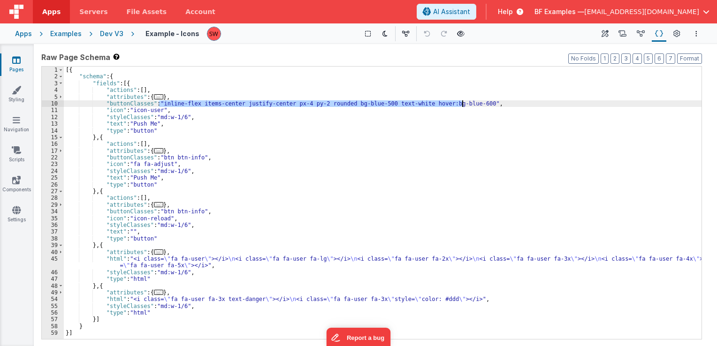
drag, startPoint x: 158, startPoint y: 104, endPoint x: 462, endPoint y: 104, distance: 304.0
click at [462, 104] on div "[{ "schema" : { "fields" : [{ "actions" : [ ] , "attributes" : { ... } , "butto…" at bounding box center [383, 210] width 638 height 287
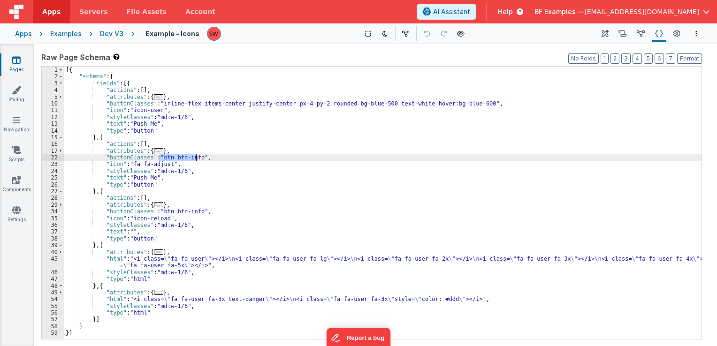
drag, startPoint x: 158, startPoint y: 158, endPoint x: 196, endPoint y: 160, distance: 38.5
click at [196, 160] on div "[{ "schema" : { "fields" : [{ "actions" : [ ] , "attributes" : { ... } , "butto…" at bounding box center [383, 210] width 638 height 287
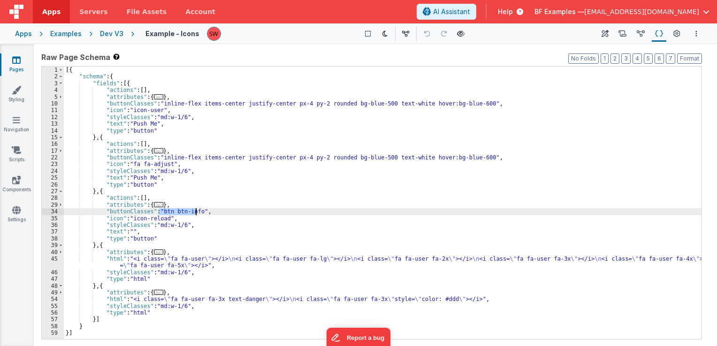
drag, startPoint x: 158, startPoint y: 213, endPoint x: 196, endPoint y: 214, distance: 37.5
click at [196, 214] on div "[{ "schema" : { "fields" : [{ "actions" : [ ] , "attributes" : { ... } , "butto…" at bounding box center [383, 210] width 638 height 287
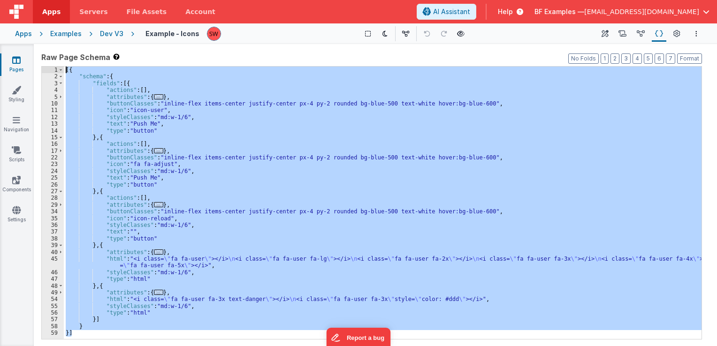
drag, startPoint x: 118, startPoint y: 332, endPoint x: 60, endPoint y: 63, distance: 275.6
click at [60, 63] on div "Raw Page Schema Shortcuts: Find: command-f Fold: command-option-L Unfold: comma…" at bounding box center [371, 195] width 660 height 287
click at [114, 29] on div "Apps Examples Dev V3 Example - Icons Show Group Outlines Toggle Dark Mode Toggl…" at bounding box center [358, 33] width 717 height 21
click at [113, 39] on div "Apps Examples Dev V3 Example - Icons Show Group Outlines Toggle Dark Mode Toggl…" at bounding box center [358, 33] width 717 height 21
click at [108, 37] on div "Dev V3" at bounding box center [111, 33] width 23 height 9
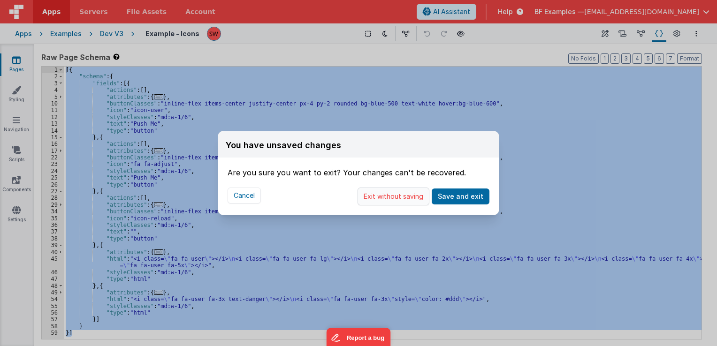
click at [406, 197] on button "Exit without saving" at bounding box center [393, 197] width 72 height 18
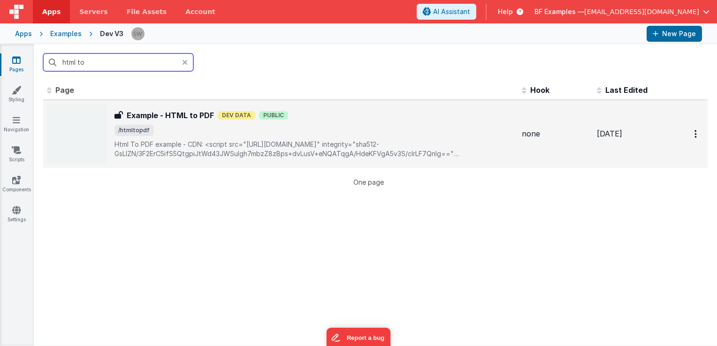
type input "html to"
click at [445, 121] on div "Example - HTML to PDF Example - HTML to PDF Dev Data Public /htmltopdf Html To …" at bounding box center [314, 134] width 400 height 49
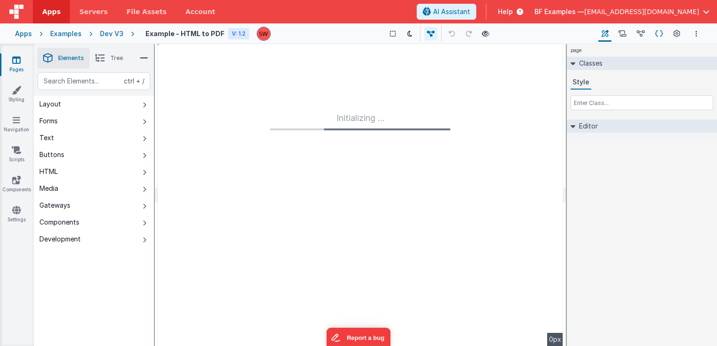
click at [660, 34] on icon at bounding box center [659, 34] width 8 height 10
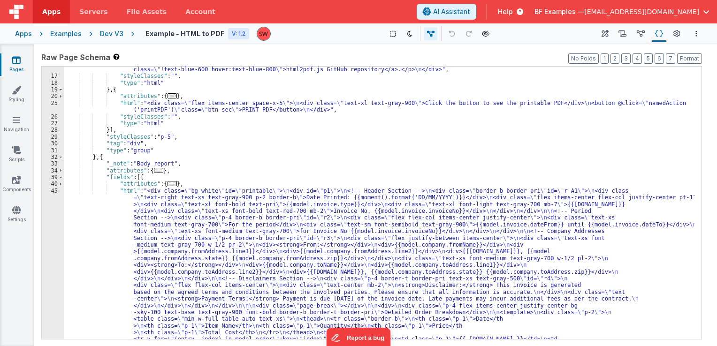
scroll to position [136, 0]
click at [108, 31] on div "Dev V3" at bounding box center [111, 33] width 23 height 9
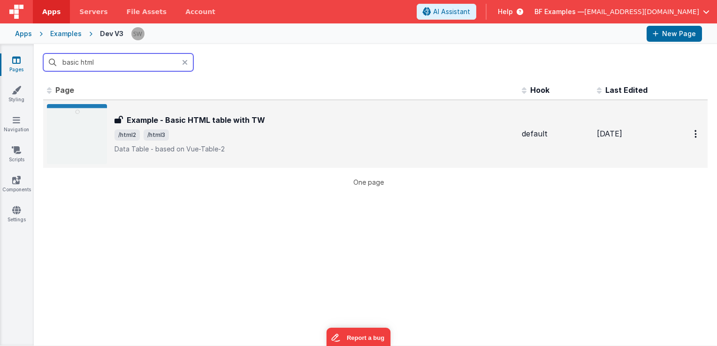
type input "basic html"
click at [347, 136] on span "/html2 /html3" at bounding box center [314, 134] width 400 height 11
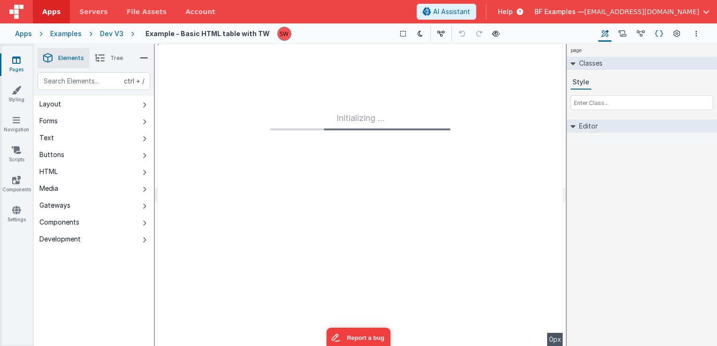
click at [659, 35] on icon at bounding box center [659, 34] width 8 height 10
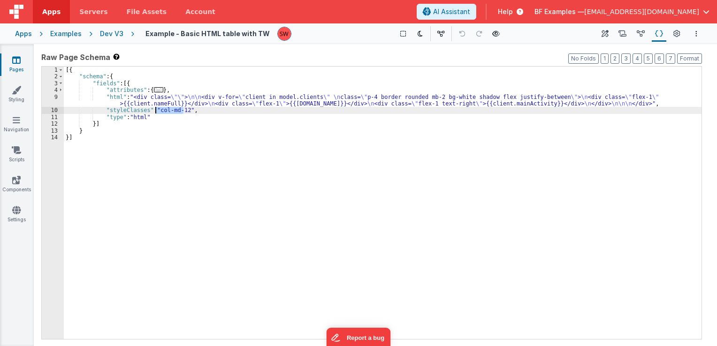
drag, startPoint x: 182, startPoint y: 109, endPoint x: 156, endPoint y: 112, distance: 26.4
click at [156, 112] on div "[{ "schema" : { "fields" : [{ "attributes" : { ... } , "html" : "<div class= \"…" at bounding box center [383, 210] width 638 height 287
click at [109, 33] on div "Dev V3" at bounding box center [111, 33] width 23 height 9
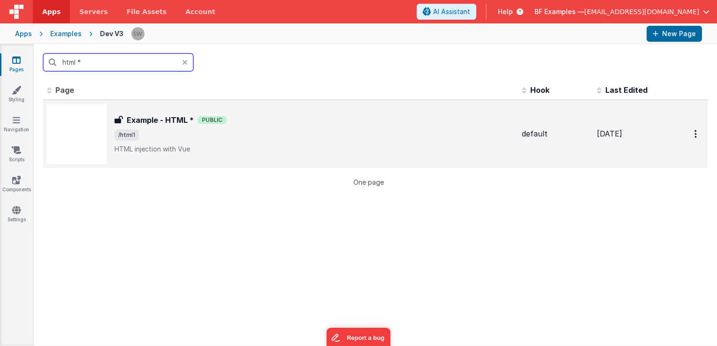
type input "html *"
click at [346, 126] on div "Example - HTML * Example - HTML * Public /html1 HTML injection with Vue" at bounding box center [314, 133] width 400 height 39
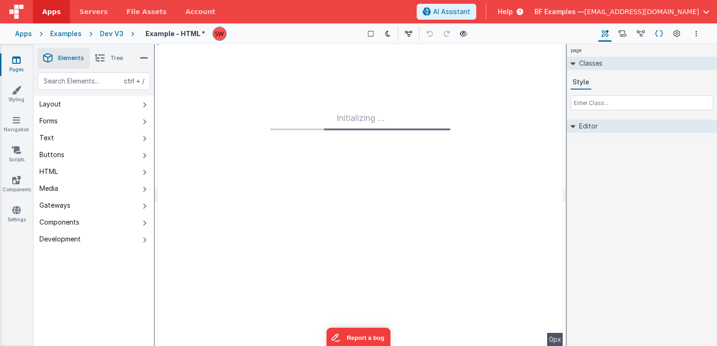
click at [658, 32] on icon at bounding box center [659, 34] width 8 height 10
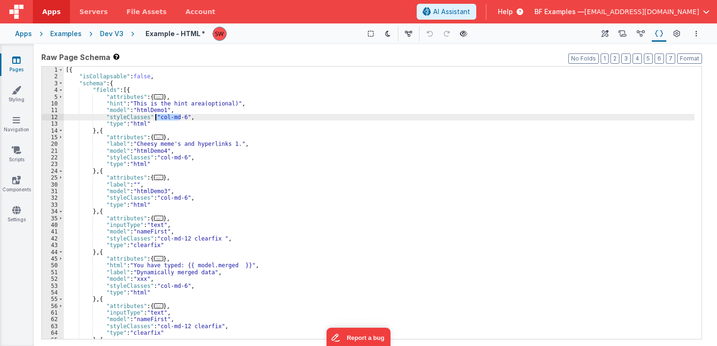
drag, startPoint x: 180, startPoint y: 118, endPoint x: 155, endPoint y: 119, distance: 25.3
click at [155, 119] on div "[{ "isCollapsable" : false , "schema" : { "fields" : [{ "attributes" : { ... } …" at bounding box center [379, 210] width 630 height 287
drag, startPoint x: 155, startPoint y: 119, endPoint x: 181, endPoint y: 118, distance: 25.8
click at [181, 118] on div "[{ "isCollapsable" : false , "schema" : { "fields" : [{ "attributes" : { ... } …" at bounding box center [379, 210] width 630 height 287
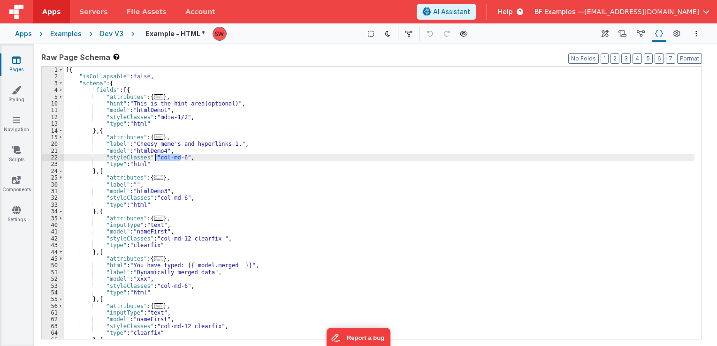
drag, startPoint x: 179, startPoint y: 159, endPoint x: 156, endPoint y: 160, distance: 22.6
click at [156, 160] on div "[{ "isCollapsable" : false , "schema" : { "fields" : [{ "attributes" : { ... } …" at bounding box center [379, 210] width 630 height 287
click at [176, 196] on div "[{ "isCollapsable" : false , "schema" : { "fields" : [{ "attributes" : { ... } …" at bounding box center [379, 210] width 630 height 287
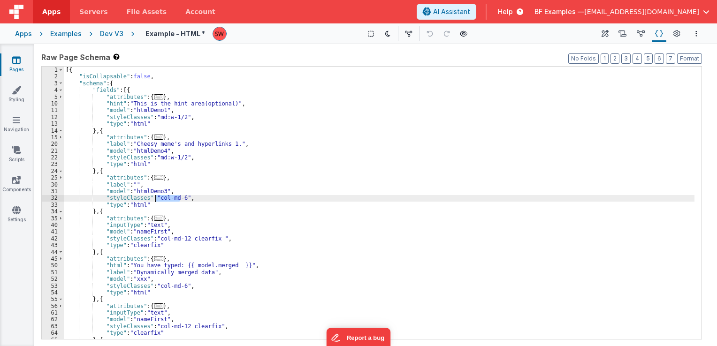
drag, startPoint x: 179, startPoint y: 197, endPoint x: 157, endPoint y: 200, distance: 22.2
click at [157, 200] on div "[{ "isCollapsable" : false , "schema" : { "fields" : [{ "attributes" : { ... } …" at bounding box center [379, 210] width 630 height 287
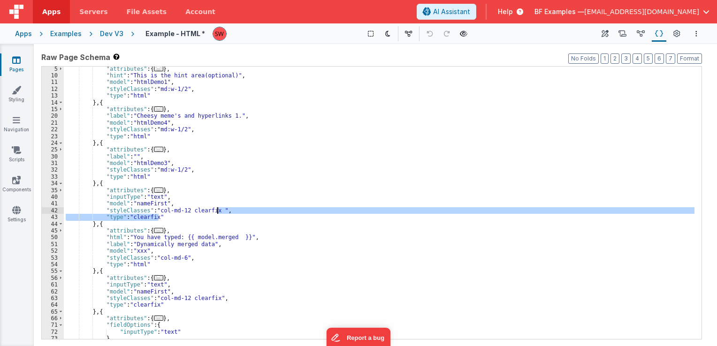
drag, startPoint x: 179, startPoint y: 219, endPoint x: 219, endPoint y: 211, distance: 40.6
click at [219, 211] on div ""attributes" : { ... } , "hint" : "This is the hint area(optional)" , "model" :…" at bounding box center [379, 209] width 630 height 287
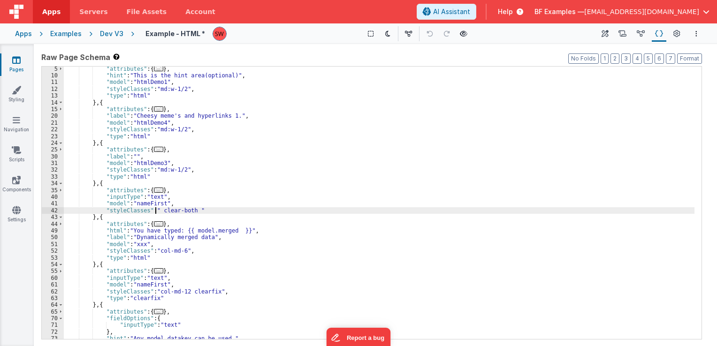
paste textarea
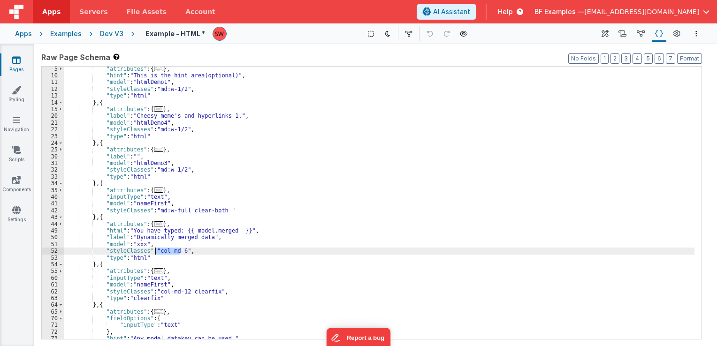
drag, startPoint x: 180, startPoint y: 250, endPoint x: 154, endPoint y: 252, distance: 26.3
click at [154, 252] on div ""attributes" : { ... } , "hint" : "This is the hint area(optional)" , "model" :…" at bounding box center [379, 209] width 630 height 287
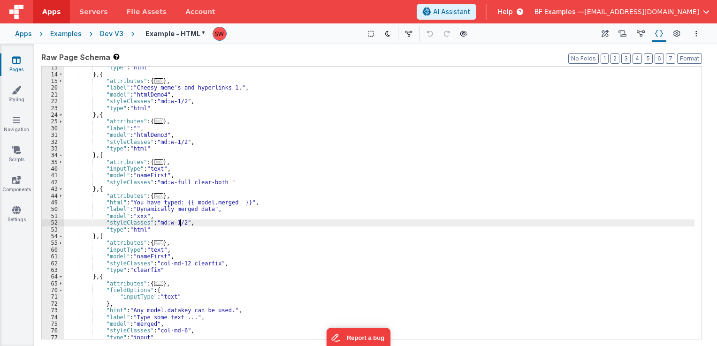
scroll to position [84, 0]
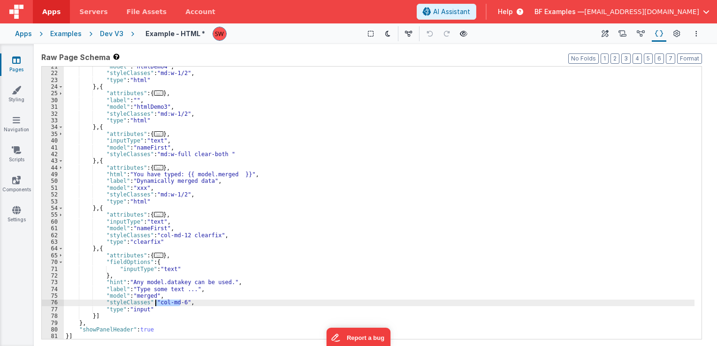
drag, startPoint x: 180, startPoint y: 304, endPoint x: 156, endPoint y: 303, distance: 24.4
click at [156, 303] on div ""model" : "htmlDemo4" , "styleClasses" : "md:w-1/2" , "type" : "html" } , { "at…" at bounding box center [379, 206] width 630 height 287
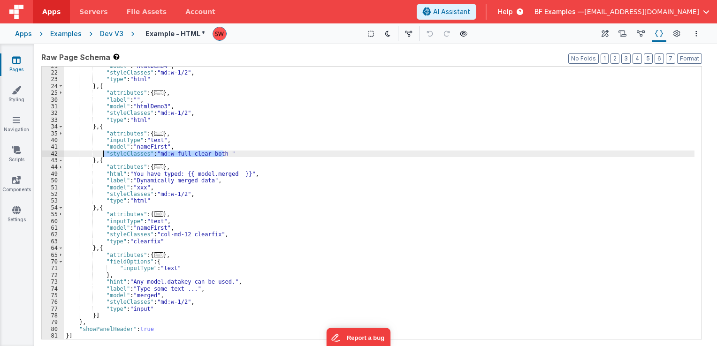
drag, startPoint x: 222, startPoint y: 153, endPoint x: 101, endPoint y: 152, distance: 121.0
click at [101, 152] on div ""model" : "htmlDemo4" , "styleClasses" : "md:w-1/2" , "type" : "html" } , { "at…" at bounding box center [379, 206] width 630 height 287
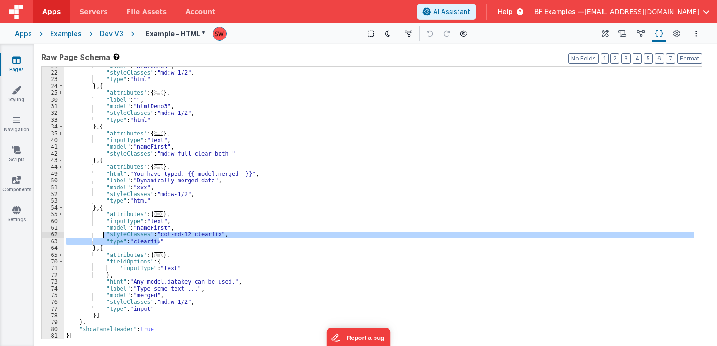
drag, startPoint x: 170, startPoint y: 239, endPoint x: 102, endPoint y: 232, distance: 67.9
click at [102, 232] on div ""model" : "htmlDemo4" , "styleClasses" : "md:w-1/2" , "type" : "html" } , { "at…" at bounding box center [379, 206] width 630 height 287
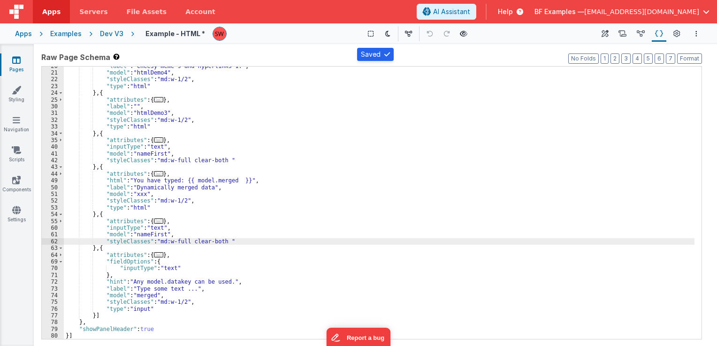
click at [116, 31] on div "Dev V3" at bounding box center [111, 33] width 23 height 9
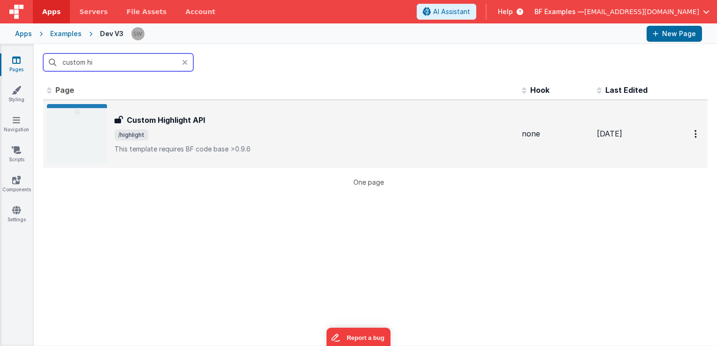
type input "custom hi"
click at [412, 140] on div "Custom Highlight API Custom Highlight API /highlight This template requires BF …" at bounding box center [314, 133] width 400 height 39
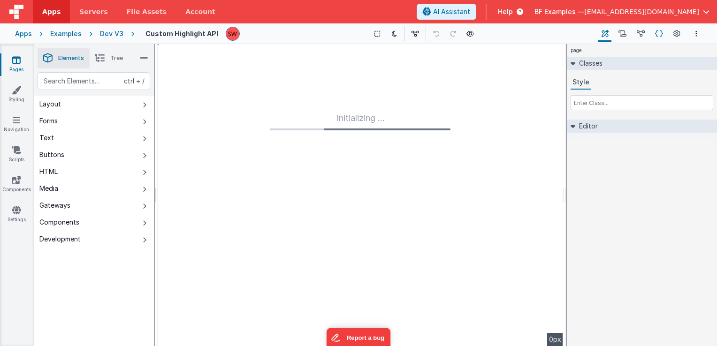
click at [655, 33] on icon at bounding box center [659, 34] width 8 height 10
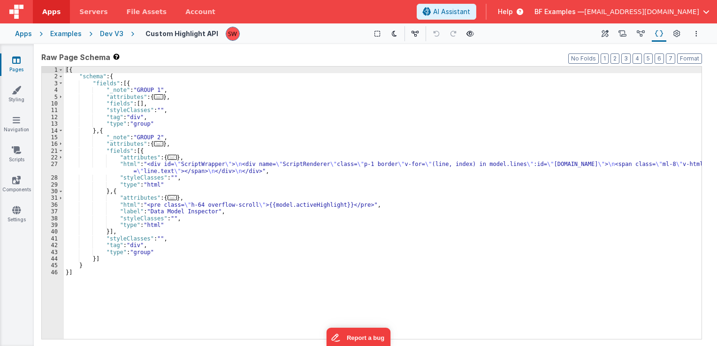
click at [206, 204] on div "[{ "schema" : { "fields" : [{ "_note" : "GROUP 1" , "attributes" : { ... } , "f…" at bounding box center [383, 210] width 638 height 287
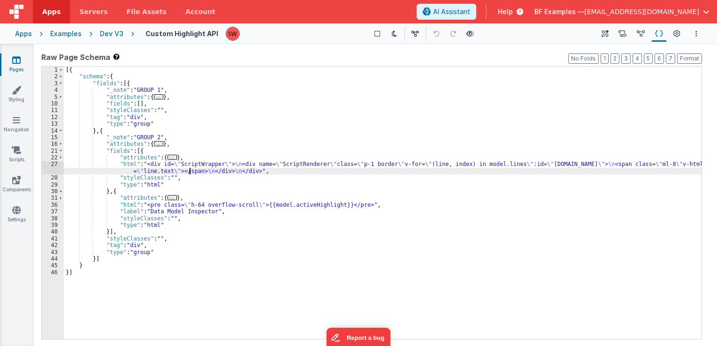
click at [190, 170] on div "[{ "schema" : { "fields" : [{ "_note" : "GROUP 1" , "attributes" : { ... } , "f…" at bounding box center [383, 210] width 638 height 287
drag, startPoint x: 114, startPoint y: 31, endPoint x: 194, endPoint y: 0, distance: 85.8
click at [114, 31] on div "Dev V3" at bounding box center [111, 33] width 23 height 9
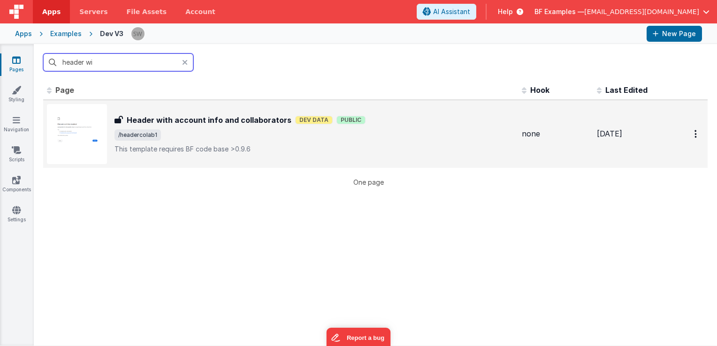
type input "header wi"
click at [504, 134] on span "/headercolab1" at bounding box center [314, 134] width 400 height 11
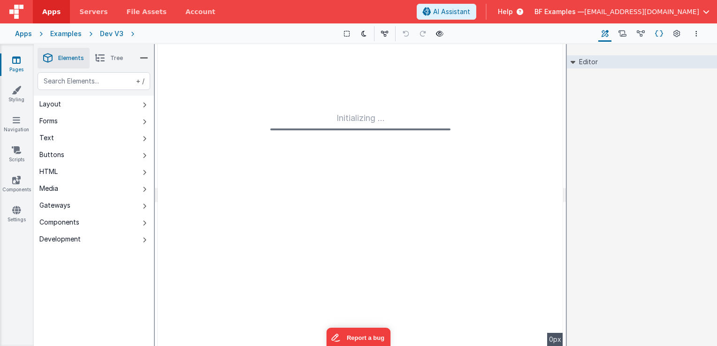
click at [656, 33] on icon at bounding box center [659, 34] width 8 height 10
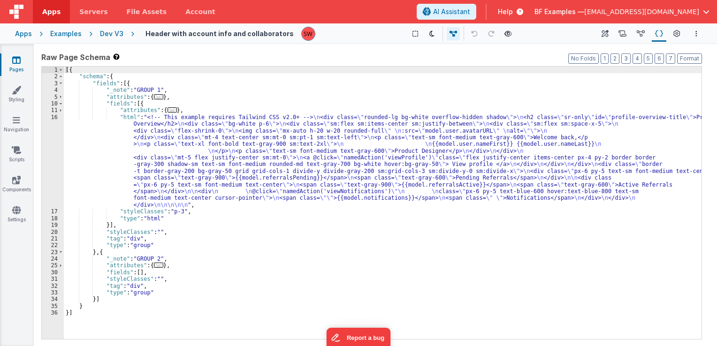
click at [142, 284] on div "[{ "schema" : { "fields" : [{ "_note" : "GROUP 1" , "attributes" : { ... } , "f…" at bounding box center [383, 210] width 638 height 287
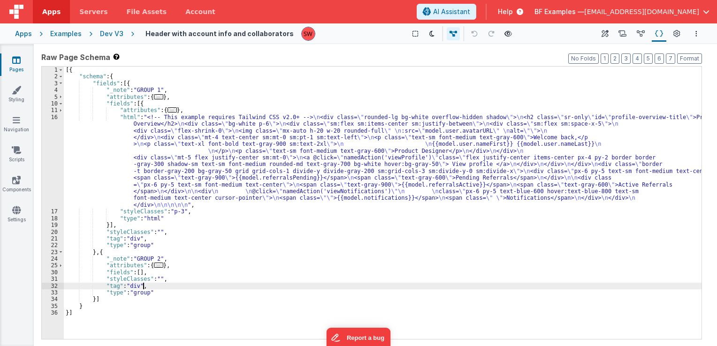
click at [142, 274] on div "[{ "schema" : { "fields" : [{ "_note" : "GROUP 1" , "attributes" : { ... } , "f…" at bounding box center [383, 210] width 638 height 287
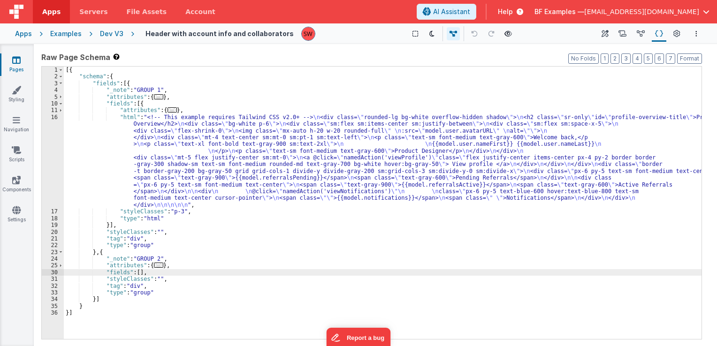
click at [147, 256] on div "[{ "schema" : { "fields" : [{ "_note" : "GROUP 1" , "attributes" : { ... } , "f…" at bounding box center [383, 210] width 638 height 287
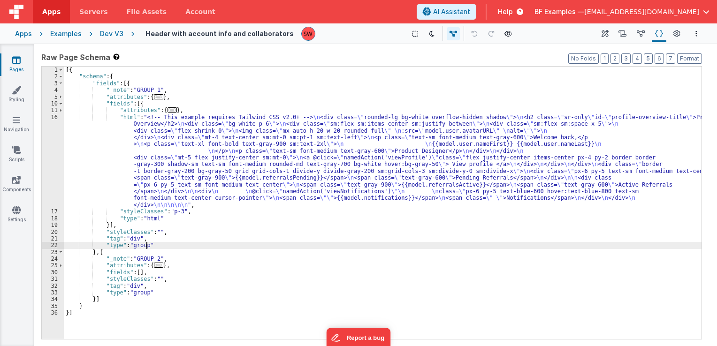
click at [147, 245] on div "[{ "schema" : { "fields" : [{ "_note" : "GROUP 1" , "attributes" : { ... } , "f…" at bounding box center [383, 210] width 638 height 287
click at [144, 239] on div "[{ "schema" : { "fields" : [{ "_note" : "GROUP 1" , "attributes" : { ... } , "f…" at bounding box center [383, 210] width 638 height 287
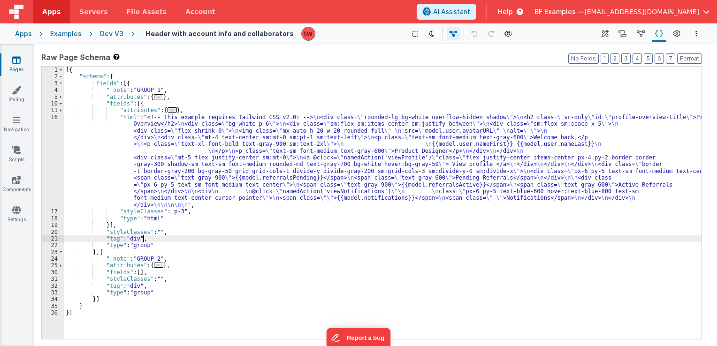
click at [152, 233] on div "[{ "schema" : { "fields" : [{ "_note" : "GROUP 1" , "attributes" : { ... } , "f…" at bounding box center [383, 210] width 638 height 287
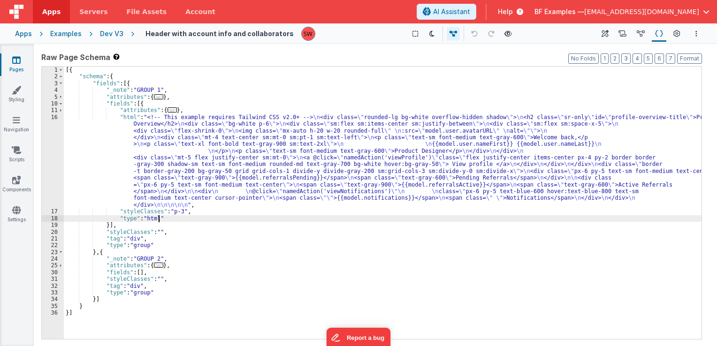
click at [166, 220] on div "[{ "schema" : { "fields" : [{ "_note" : "GROUP 1" , "attributes" : { ... } , "f…" at bounding box center [383, 210] width 638 height 287
click at [178, 211] on div "[{ "schema" : { "fields" : [{ "_note" : "GROUP 1" , "attributes" : { ... } , "f…" at bounding box center [383, 210] width 638 height 287
click at [185, 186] on div "[{ "schema" : { "fields" : [{ "_note" : "GROUP 1" , "attributes" : { ... } , "f…" at bounding box center [383, 210] width 638 height 287
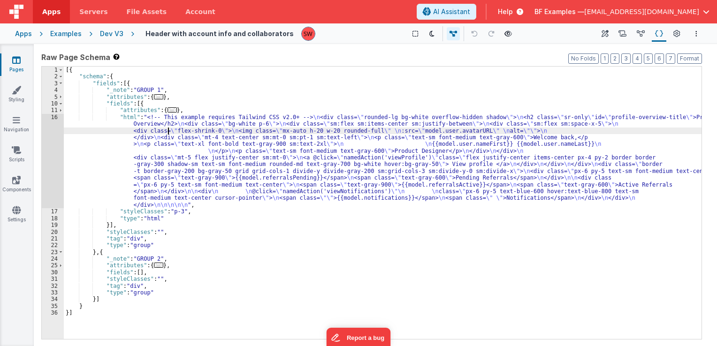
click at [168, 129] on div "[{ "schema" : { "fields" : [{ "_note" : "GROUP 1" , "attributes" : { ... } , "f…" at bounding box center [383, 210] width 638 height 287
click at [169, 109] on span "..." at bounding box center [171, 109] width 9 height 5
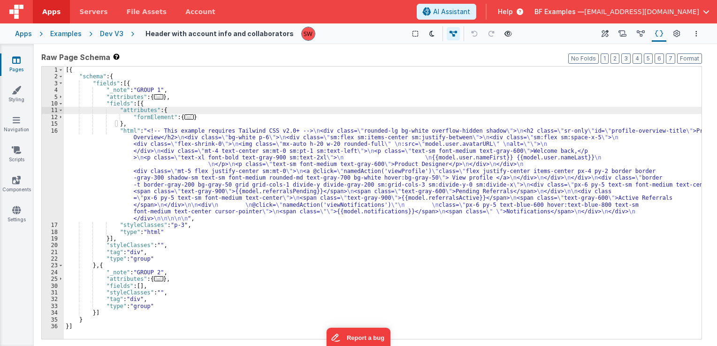
click at [118, 31] on div "Dev V3" at bounding box center [111, 33] width 23 height 9
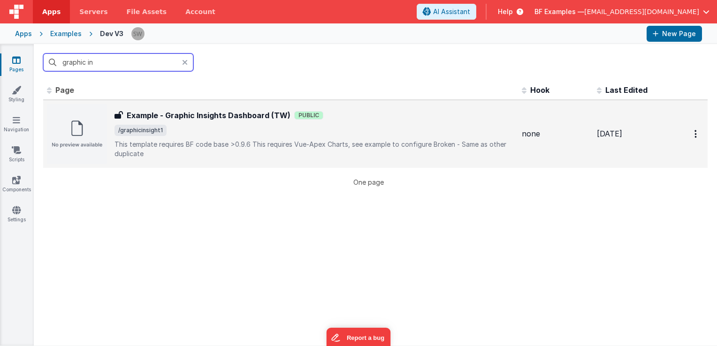
type input "graphic in"
click at [439, 149] on p "This template requires BF code base >0.9.6 This requires Vue-Apex Charts, see …" at bounding box center [314, 149] width 400 height 19
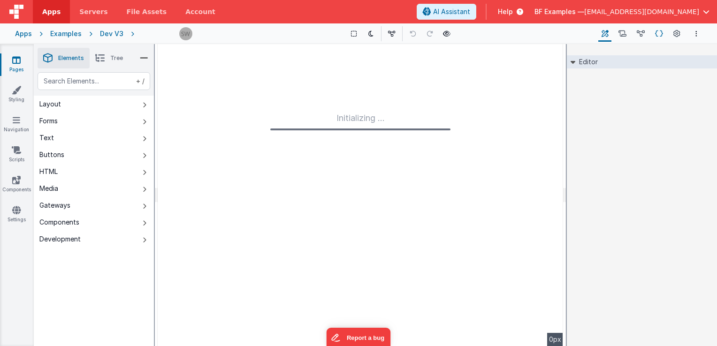
click at [656, 32] on icon at bounding box center [659, 34] width 8 height 10
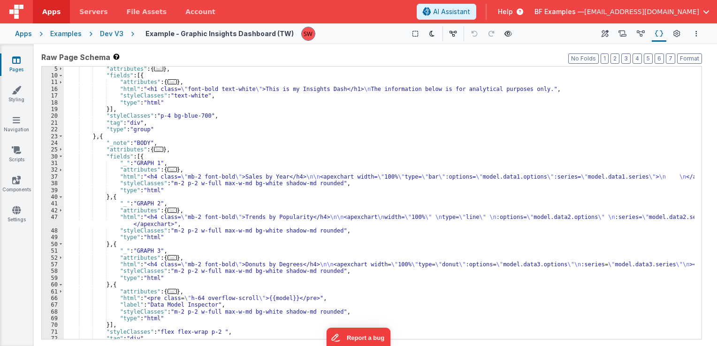
scroll to position [56, 0]
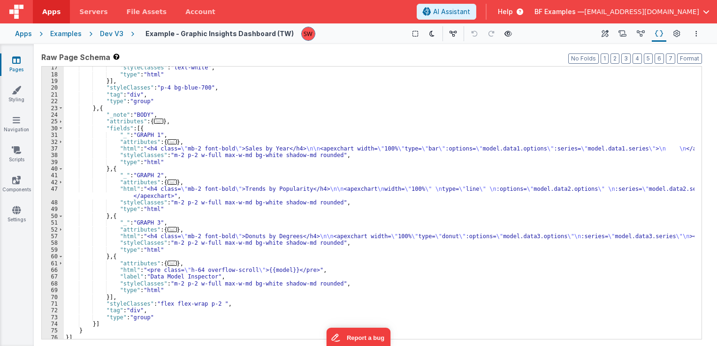
click at [159, 307] on div ""styleClasses" : "text-white" , "type" : "html" }] , "styleClasses" : "p-4 bg-b…" at bounding box center [379, 207] width 630 height 287
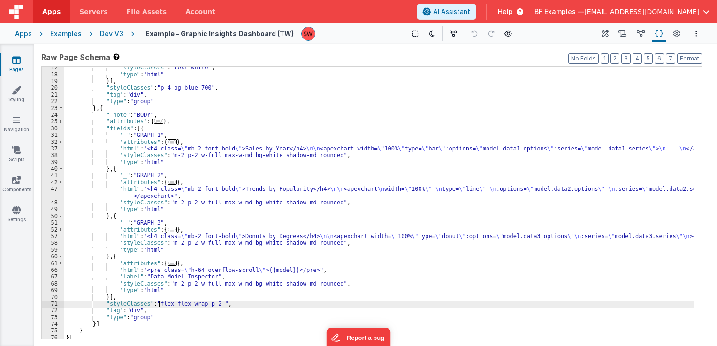
click at [180, 304] on div ""styleClasses" : "text-white" , "type" : "html" }] , "styleClasses" : "p-4 bg-b…" at bounding box center [379, 207] width 630 height 287
click at [198, 306] on div ""styleClasses" : "text-white" , "type" : "html" }] , "styleClasses" : "p-4 bg-b…" at bounding box center [379, 207] width 630 height 287
click at [109, 35] on div "Dev V3" at bounding box center [111, 33] width 23 height 9
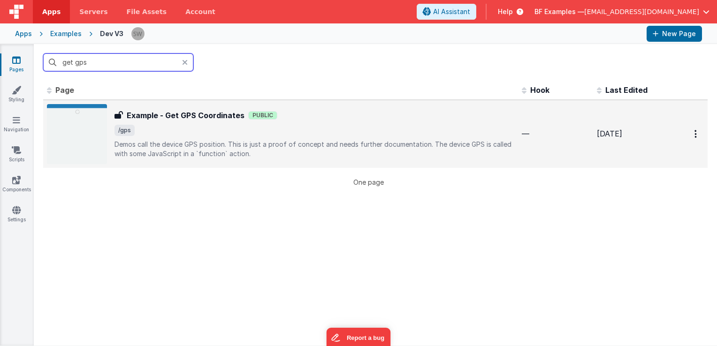
type input "get gps"
click at [338, 130] on span "/gps" at bounding box center [314, 130] width 400 height 11
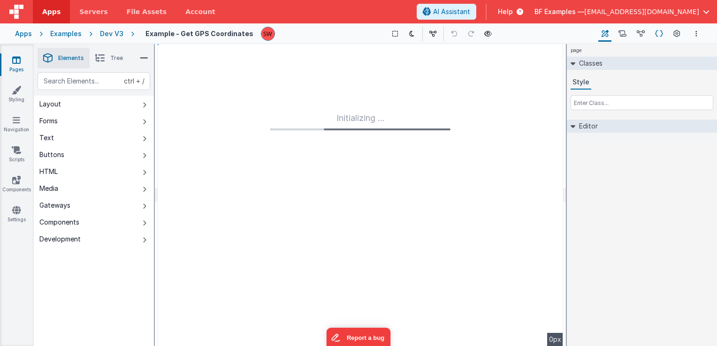
click at [656, 32] on icon at bounding box center [659, 34] width 8 height 10
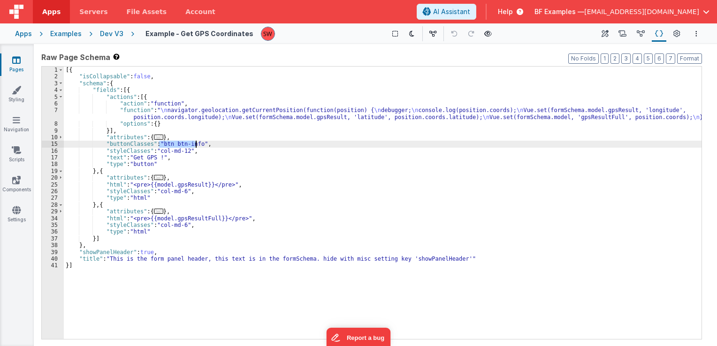
drag, startPoint x: 158, startPoint y: 142, endPoint x: 195, endPoint y: 143, distance: 37.5
click at [195, 143] on div "[{ "isCollapsable" : false , "schema" : { "fields" : [{ "actions" : [{ "action"…" at bounding box center [383, 210] width 638 height 287
drag, startPoint x: 183, startPoint y: 152, endPoint x: 157, endPoint y: 152, distance: 26.3
click at [157, 152] on div "[{ "isCollapsable" : false , "schema" : { "fields" : [{ "actions" : [{ "action"…" at bounding box center [383, 210] width 638 height 287
drag, startPoint x: 156, startPoint y: 151, endPoint x: 184, endPoint y: 152, distance: 27.7
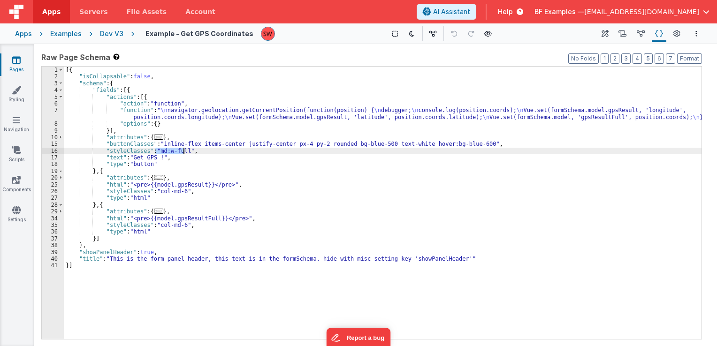
click at [184, 152] on div "[{ "isCollapsable" : false , "schema" : { "fields" : [{ "actions" : [{ "action"…" at bounding box center [383, 210] width 638 height 287
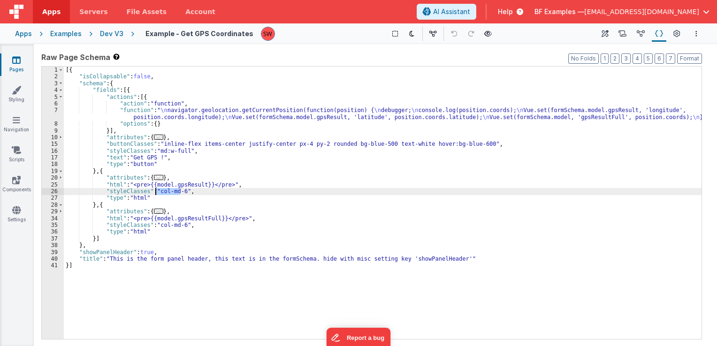
drag, startPoint x: 182, startPoint y: 192, endPoint x: 155, endPoint y: 194, distance: 26.8
click at [155, 194] on div "[{ "isCollapsable" : false , "schema" : { "fields" : [{ "actions" : [{ "action"…" at bounding box center [383, 210] width 638 height 287
paste textarea
drag, startPoint x: 156, startPoint y: 190, endPoint x: 181, endPoint y: 192, distance: 24.9
click at [181, 192] on div "[{ "isCollapsable" : false , "schema" : { "fields" : [{ "actions" : [{ "action"…" at bounding box center [383, 210] width 638 height 287
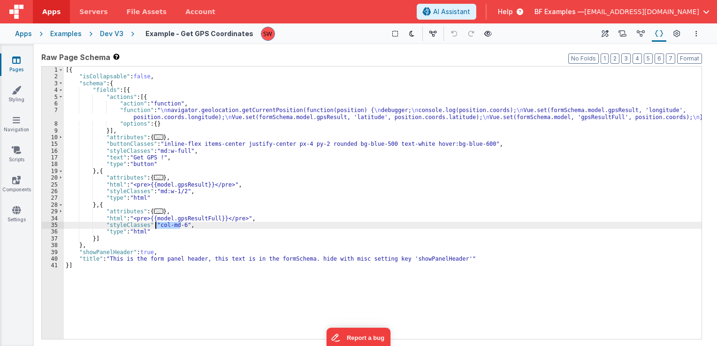
drag, startPoint x: 180, startPoint y: 227, endPoint x: 155, endPoint y: 228, distance: 25.3
click at [155, 228] on div "[{ "isCollapsable" : false , "schema" : { "fields" : [{ "actions" : [{ "action"…" at bounding box center [383, 210] width 638 height 287
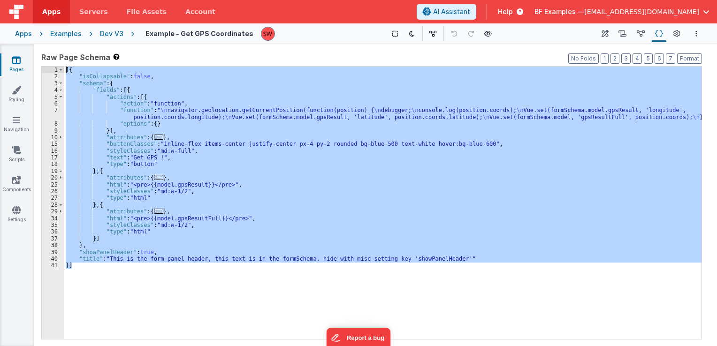
drag, startPoint x: 107, startPoint y: 271, endPoint x: 65, endPoint y: 67, distance: 208.8
click at [65, 67] on div "[{ "isCollapsable" : false , "schema" : { "fields" : [{ "actions" : [{ "action"…" at bounding box center [383, 210] width 638 height 287
click at [115, 33] on div "Dev V3" at bounding box center [111, 33] width 23 height 9
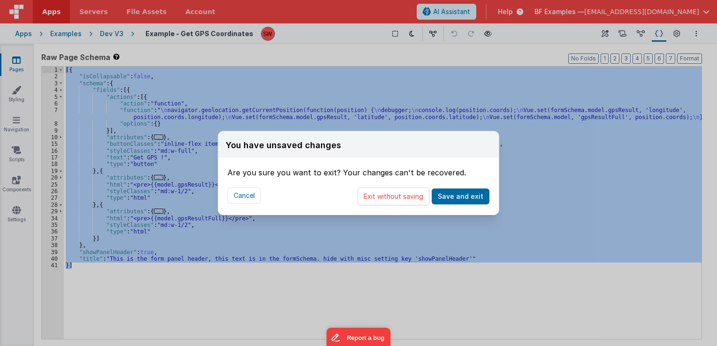
click at [379, 198] on button "Exit without saving" at bounding box center [393, 197] width 72 height 18
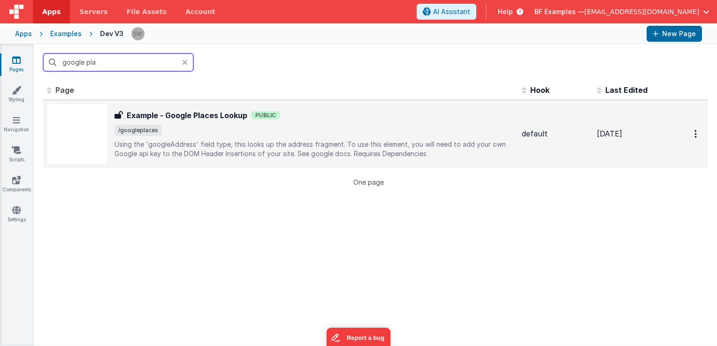
type input "google pla"
click at [380, 125] on span "/googleplaces" at bounding box center [314, 130] width 400 height 11
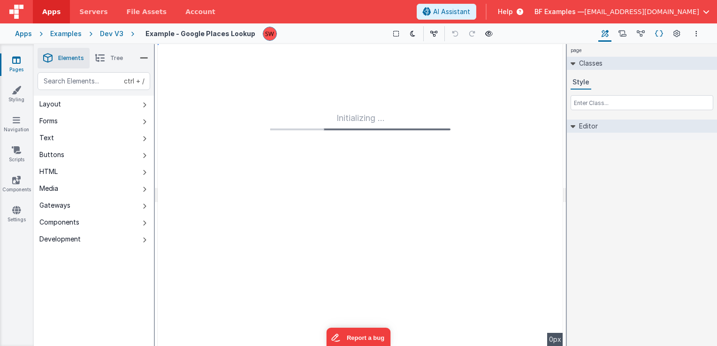
click at [654, 35] on button "Schema" at bounding box center [659, 34] width 15 height 16
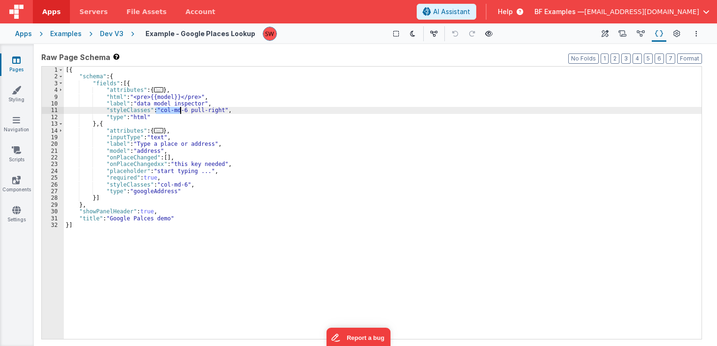
drag, startPoint x: 156, startPoint y: 113, endPoint x: 179, endPoint y: 112, distance: 23.5
click at [179, 112] on div "[{ "schema" : { "fields" : [{ "attributes" : { ... } , "html" : "<pre>{{model}}…" at bounding box center [383, 210] width 638 height 287
click at [189, 112] on div "[{ "schema" : { "fields" : [{ "attributes" : { ... } , "html" : "<pre>{{model}}…" at bounding box center [383, 210] width 638 height 287
click at [148, 150] on div "[{ "schema" : { "fields" : [{ "attributes" : { ... } , "html" : "<pre>{{model}}…" at bounding box center [383, 210] width 638 height 287
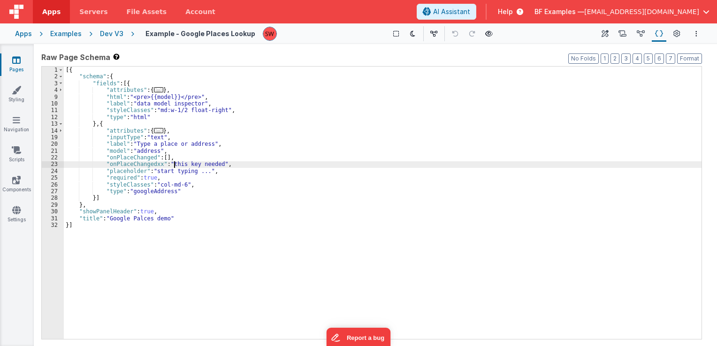
click at [173, 161] on div "[{ "schema" : { "fields" : [{ "attributes" : { ... } , "html" : "<pre>{{model}}…" at bounding box center [383, 210] width 638 height 287
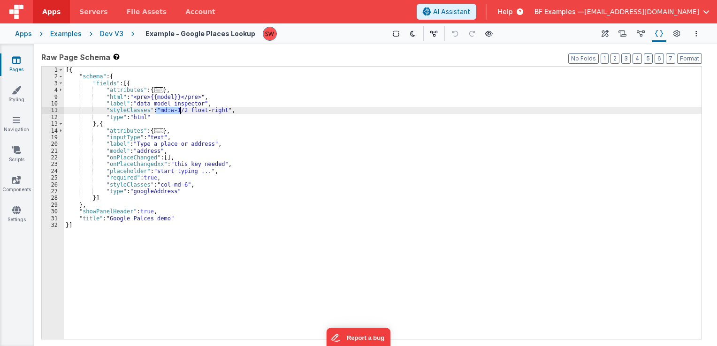
drag, startPoint x: 155, startPoint y: 112, endPoint x: 180, endPoint y: 110, distance: 24.9
click at [180, 110] on div "[{ "schema" : { "fields" : [{ "attributes" : { ... } , "html" : "<pre>{{model}}…" at bounding box center [383, 210] width 638 height 287
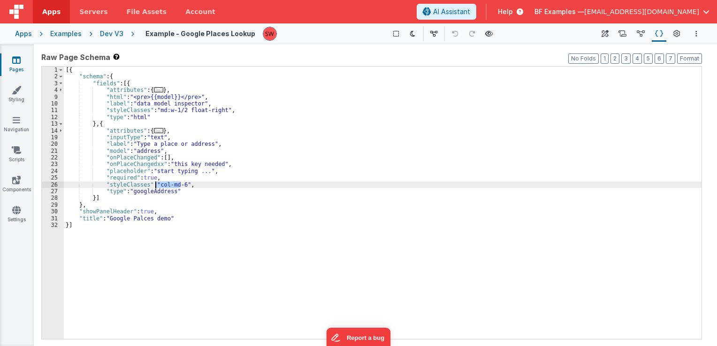
drag, startPoint x: 181, startPoint y: 183, endPoint x: 156, endPoint y: 185, distance: 24.9
click at [156, 185] on div "[{ "schema" : { "fields" : [{ "attributes" : { ... } , "html" : "<pre>{{model}}…" at bounding box center [383, 210] width 638 height 287
click at [113, 33] on div "Dev V3" at bounding box center [111, 33] width 23 height 9
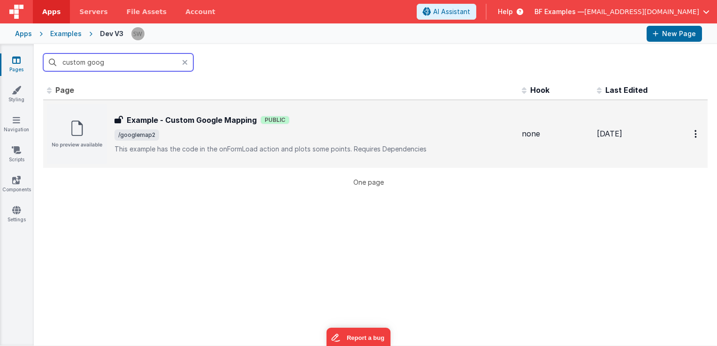
type input "custom goog"
click at [372, 136] on span "/googlemap2" at bounding box center [314, 134] width 400 height 11
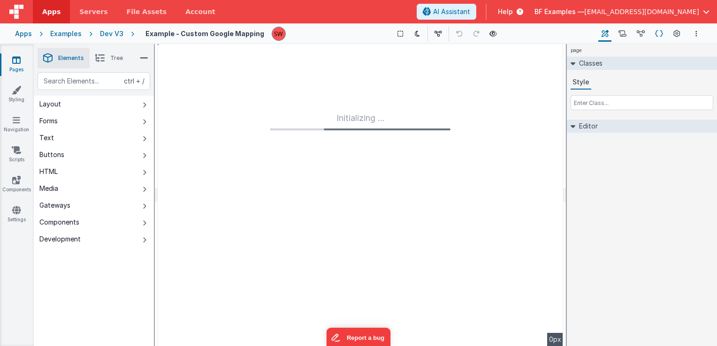
click at [659, 35] on icon at bounding box center [659, 34] width 8 height 10
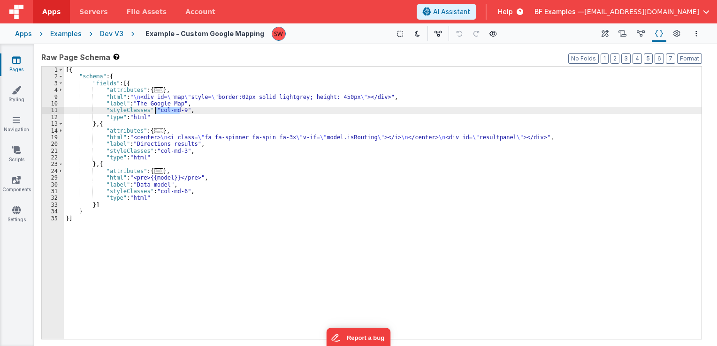
drag, startPoint x: 181, startPoint y: 112, endPoint x: 155, endPoint y: 112, distance: 25.3
click at [155, 112] on div "[{ "schema" : { "fields" : [{ "attributes" : { ... } , "html" : " \n <div id= \…" at bounding box center [383, 210] width 638 height 287
paste textarea
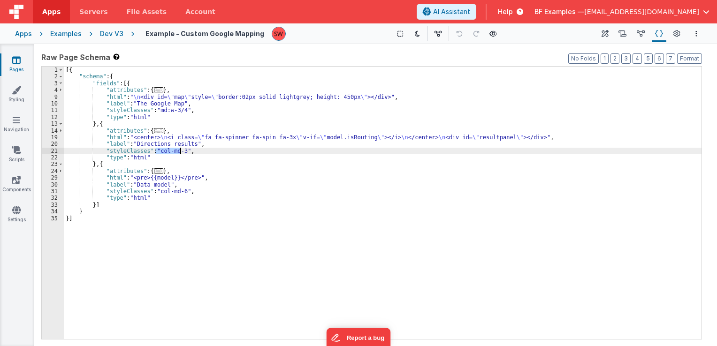
drag, startPoint x: 154, startPoint y: 152, endPoint x: 180, endPoint y: 151, distance: 25.8
click at [180, 151] on div "[{ "schema" : { "fields" : [{ "attributes" : { ... } , "html" : " \n <div id= \…" at bounding box center [383, 210] width 638 height 287
paste textarea
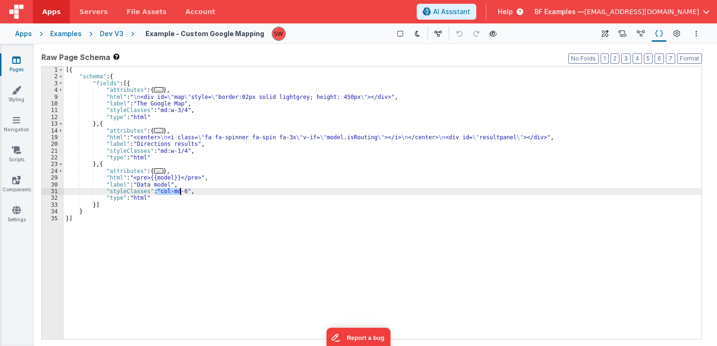
drag, startPoint x: 157, startPoint y: 192, endPoint x: 179, endPoint y: 192, distance: 22.0
click at [179, 192] on div "[{ "schema" : { "fields" : [{ "attributes" : { ... } , "html" : " \n <div id= \…" at bounding box center [383, 210] width 638 height 287
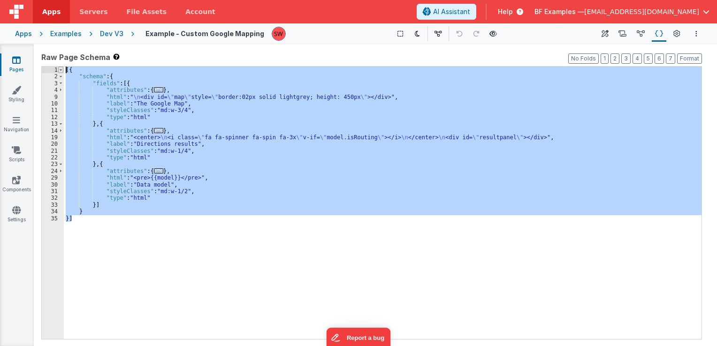
drag, startPoint x: 84, startPoint y: 210, endPoint x: 61, endPoint y: 70, distance: 141.3
click at [61, 70] on div "1 2 3 4 9 10 11 12 13 14 19 20 21 22 23 24 29 30 31 32 33 34 35 [{ "schema" : {…" at bounding box center [371, 202] width 660 height 273
click at [102, 36] on div "Dev V3" at bounding box center [111, 33] width 23 height 9
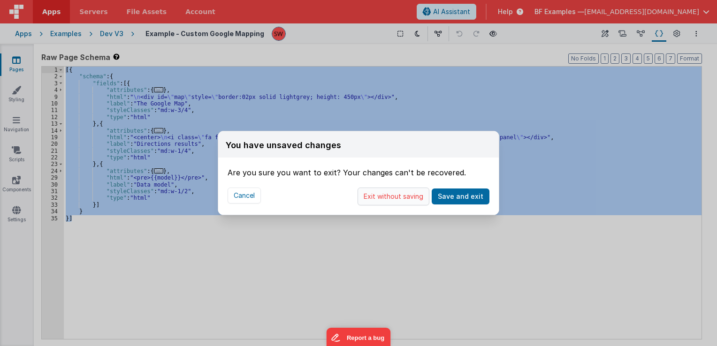
click at [383, 198] on button "Exit without saving" at bounding box center [393, 197] width 72 height 18
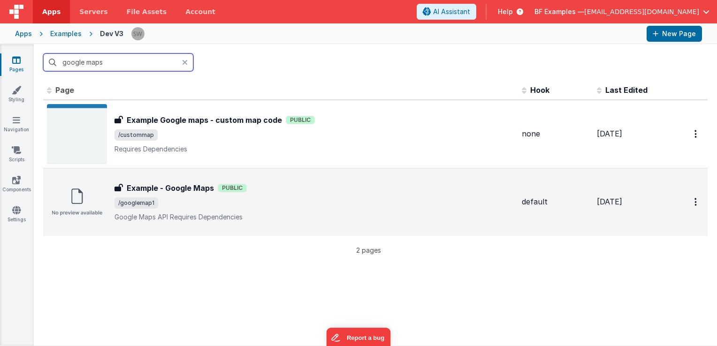
type input "google maps"
click at [359, 194] on div "Example - Google Maps Example - Google Maps Public /googlemap1 Google Maps API …" at bounding box center [314, 201] width 400 height 39
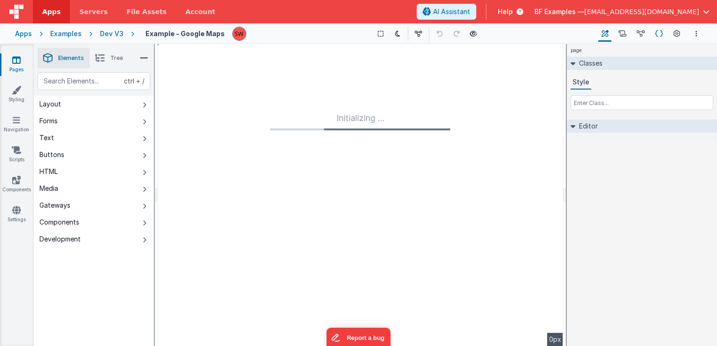
click at [657, 32] on icon at bounding box center [659, 34] width 8 height 10
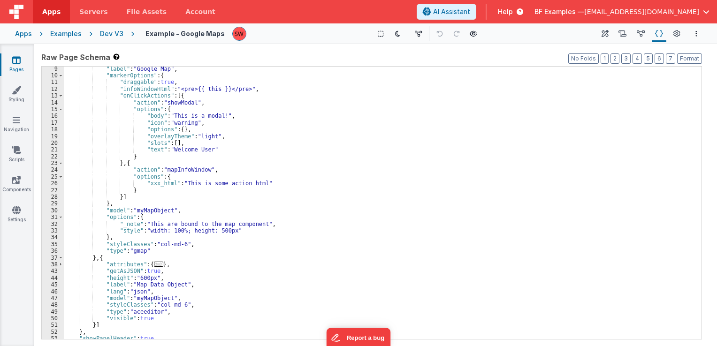
scroll to position [45, 0]
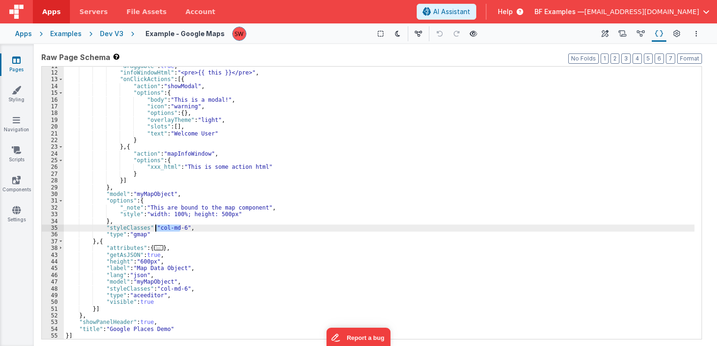
drag, startPoint x: 180, startPoint y: 227, endPoint x: 154, endPoint y: 230, distance: 26.0
click at [154, 230] on div ""draggable" : true , "infoWindowHtml" : "<pre>{{ this }}</pre>" , "onClickActio…" at bounding box center [379, 206] width 630 height 287
paste textarea
drag, startPoint x: 156, startPoint y: 227, endPoint x: 180, endPoint y: 228, distance: 23.9
click at [180, 228] on div ""draggable" : true , "infoWindowHtml" : "<pre>{{ this }}</pre>" , "onClickActio…" at bounding box center [379, 206] width 630 height 287
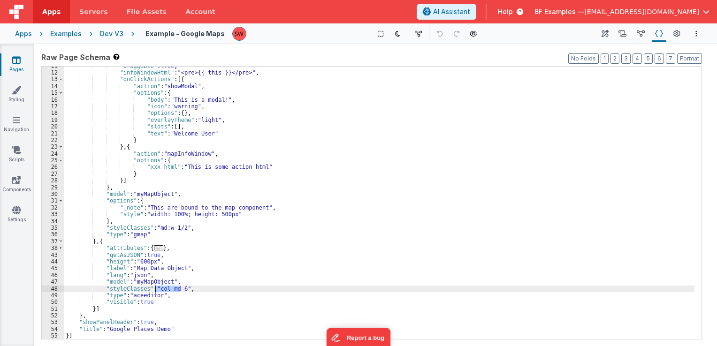
drag, startPoint x: 180, startPoint y: 290, endPoint x: 157, endPoint y: 288, distance: 23.5
click at [157, 288] on div ""draggable" : true , "infoWindowHtml" : "<pre>{{ this }}</pre>" , "onClickActio…" at bounding box center [379, 206] width 630 height 287
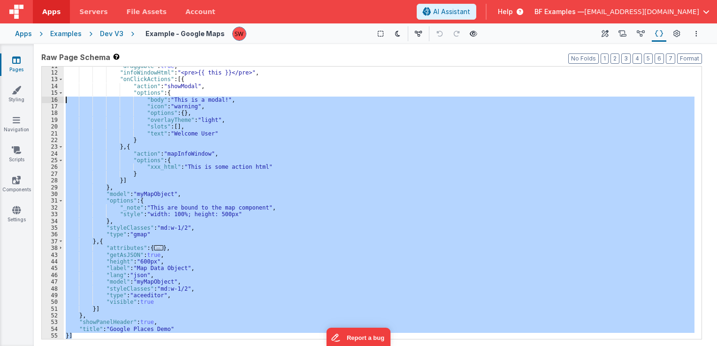
scroll to position [0, 0]
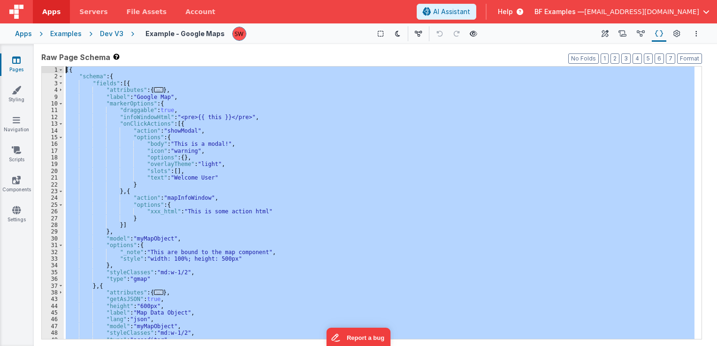
drag, startPoint x: 99, startPoint y: 333, endPoint x: 57, endPoint y: 37, distance: 299.1
click at [57, 37] on div "Apps Servers File Assets Account Some FUTURE Slot AI Assistant Help BF Examples…" at bounding box center [358, 173] width 717 height 346
click at [109, 31] on div "Dev V3" at bounding box center [111, 33] width 23 height 9
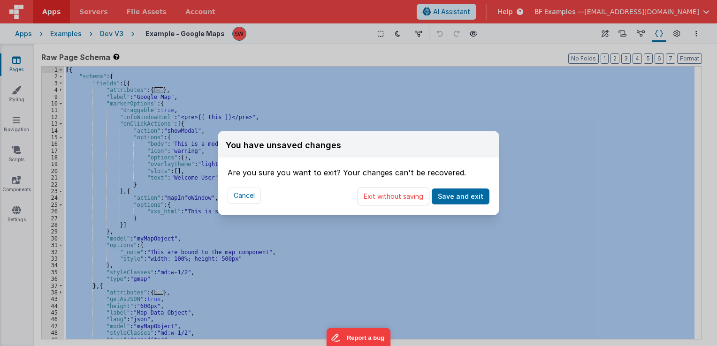
drag, startPoint x: 375, startPoint y: 203, endPoint x: 220, endPoint y: 91, distance: 191.9
click at [375, 204] on button "Exit without saving" at bounding box center [393, 197] width 72 height 18
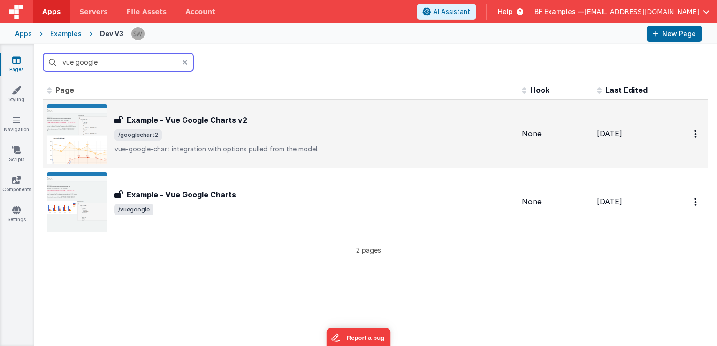
type input "vue google"
click at [403, 152] on p "vue-google-chart integration with options pulled from the model." at bounding box center [314, 148] width 400 height 9
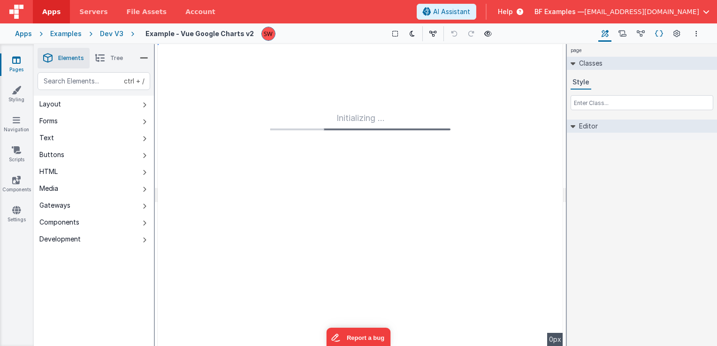
click at [659, 36] on icon at bounding box center [659, 34] width 8 height 10
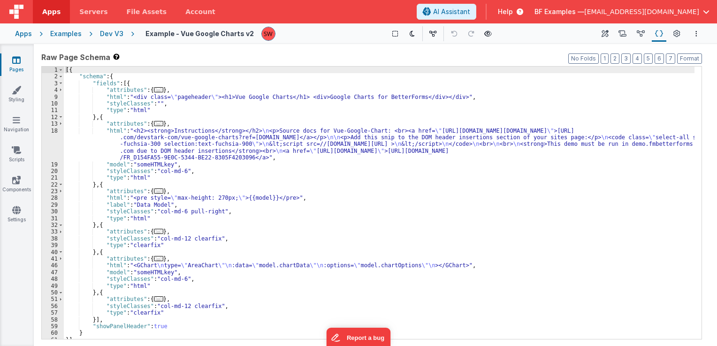
scroll to position [4, 0]
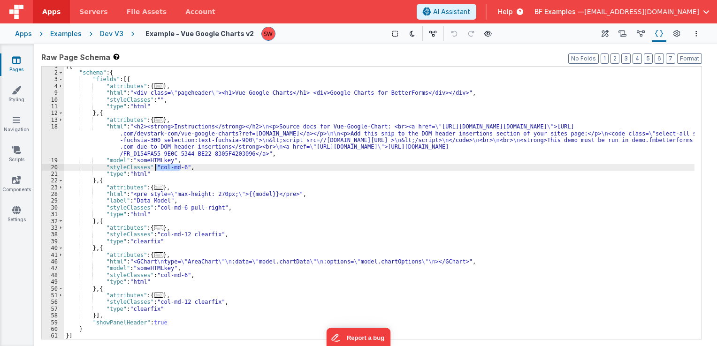
drag, startPoint x: 179, startPoint y: 167, endPoint x: 154, endPoint y: 165, distance: 25.4
click at [154, 165] on div "[{ "schema" : { "fields" : [{ "attributes" : { ... } , "html" : "<div class= \"…" at bounding box center [379, 206] width 630 height 287
drag, startPoint x: 154, startPoint y: 165, endPoint x: 179, endPoint y: 166, distance: 25.4
click at [179, 166] on div "[{ "schema" : { "fields" : [{ "attributes" : { ... } , "html" : "<div class= \"…" at bounding box center [379, 206] width 630 height 287
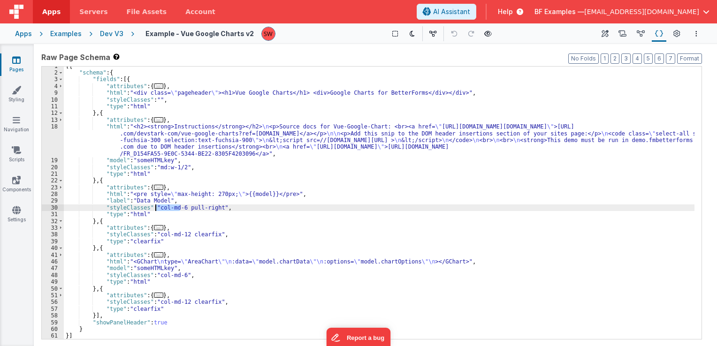
drag, startPoint x: 180, startPoint y: 209, endPoint x: 156, endPoint y: 209, distance: 24.4
click at [156, 209] on div "[{ "schema" : { "fields" : [{ "attributes" : { ... } , "html" : "<div class= \"…" at bounding box center [379, 206] width 630 height 287
paste textarea
click at [188, 207] on div "[{ "schema" : { "fields" : [{ "attributes" : { ... } , "html" : "<div class= \"…" at bounding box center [379, 206] width 630 height 287
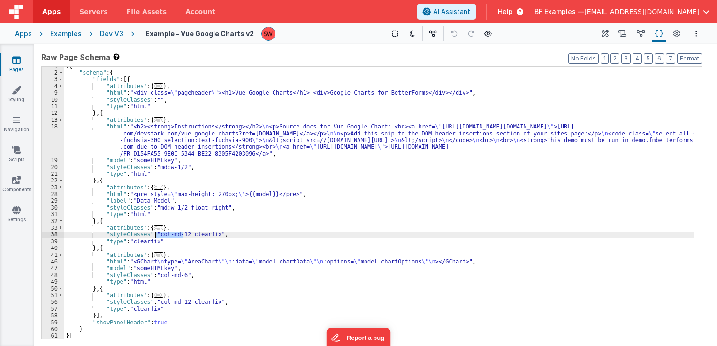
drag, startPoint x: 182, startPoint y: 234, endPoint x: 156, endPoint y: 235, distance: 26.3
click at [156, 235] on div "[{ "schema" : { "fields" : [{ "attributes" : { ... } , "html" : "<div class= \"…" at bounding box center [379, 206] width 630 height 287
paste textarea
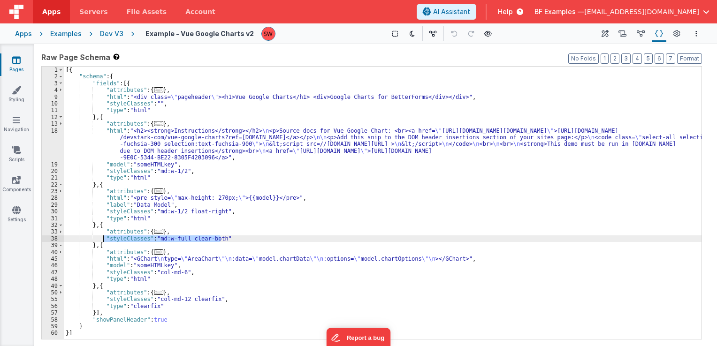
drag, startPoint x: 220, startPoint y: 238, endPoint x: 103, endPoint y: 240, distance: 117.3
click at [103, 240] on div "[{ "schema" : { "fields" : [{ "attributes" : { ... } , "html" : "<div class= \"…" at bounding box center [383, 210] width 638 height 287
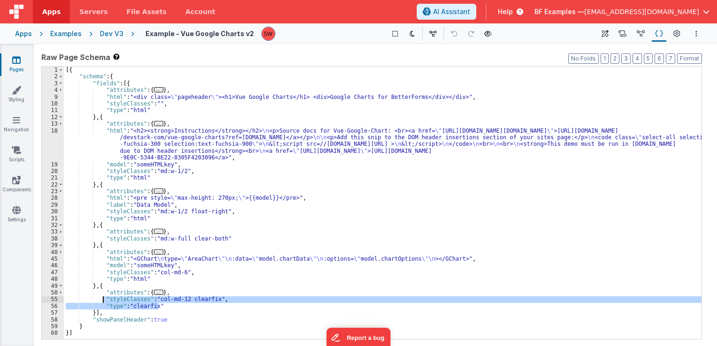
drag, startPoint x: 158, startPoint y: 306, endPoint x: 103, endPoint y: 298, distance: 55.5
click at [103, 298] on div "[{ "schema" : { "fields" : [{ "attributes" : { ... } , "html" : "<div class= \"…" at bounding box center [383, 210] width 638 height 287
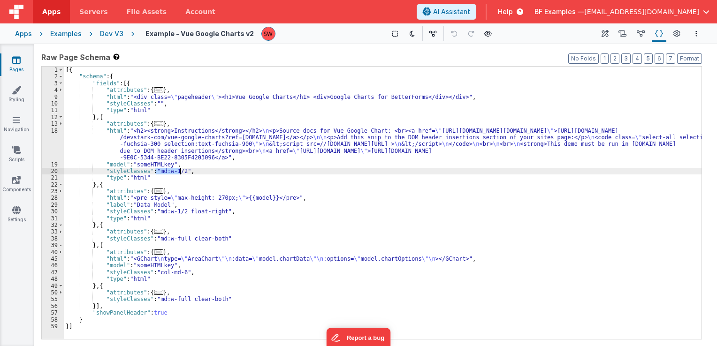
drag, startPoint x: 155, startPoint y: 169, endPoint x: 182, endPoint y: 173, distance: 26.5
click at [182, 173] on div "[{ "schema" : { "fields" : [{ "attributes" : { ... } , "html" : "<div class= \"…" at bounding box center [383, 210] width 638 height 287
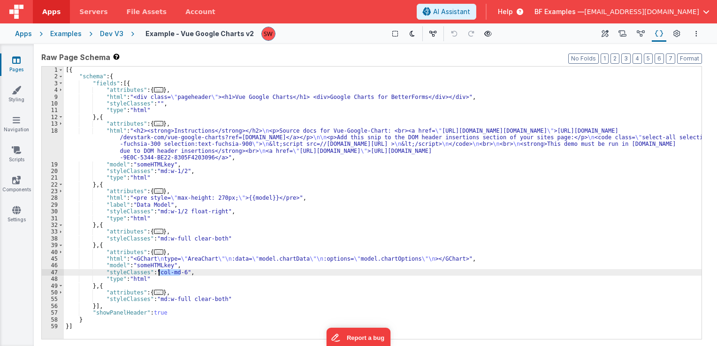
drag, startPoint x: 180, startPoint y: 272, endPoint x: 157, endPoint y: 273, distance: 23.0
click at [157, 273] on div "[{ "schema" : { "fields" : [{ "attributes" : { ... } , "html" : "<div class= \"…" at bounding box center [383, 210] width 638 height 287
click at [107, 32] on div "Dev V3" at bounding box center [111, 33] width 23 height 9
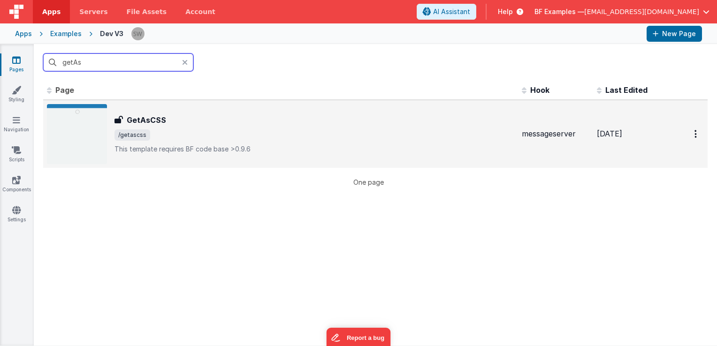
type input "getAs"
click at [364, 110] on div "GetAsCSS GetAsCSS /getascss This template requires BF code base >0.9.6" at bounding box center [280, 134] width 467 height 60
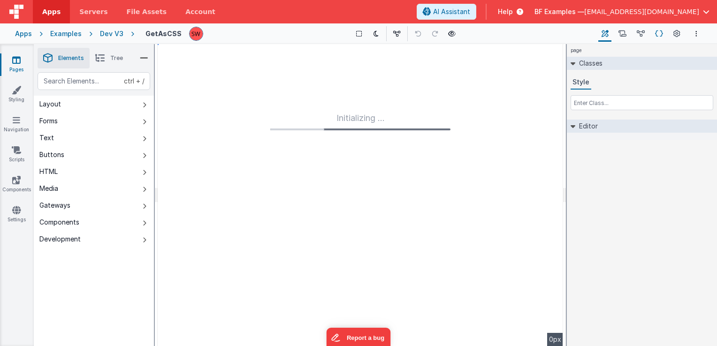
click at [658, 35] on icon at bounding box center [659, 34] width 8 height 10
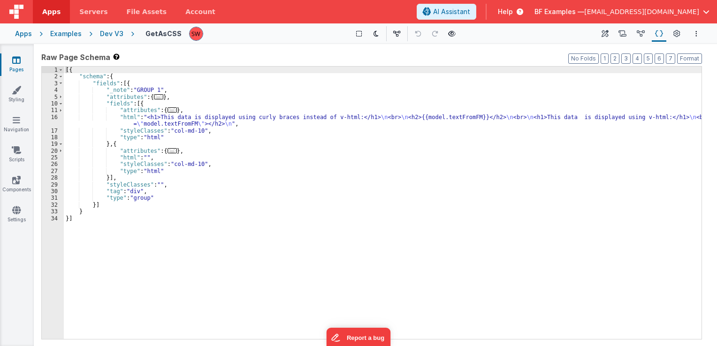
click at [193, 130] on div "[{ "schema" : { "fields" : [{ "_note" : "GROUP 1" , "attributes" : { ... } , "f…" at bounding box center [383, 210] width 638 height 287
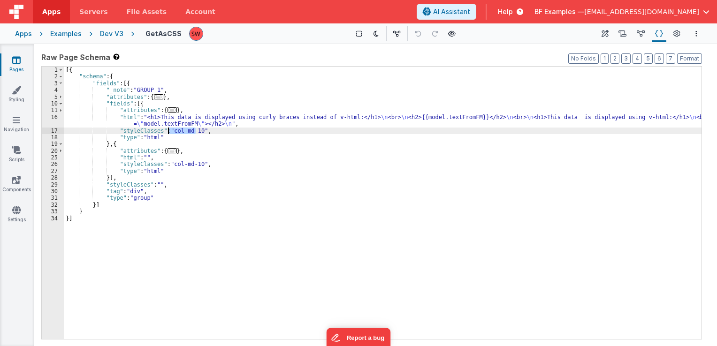
drag, startPoint x: 195, startPoint y: 130, endPoint x: 169, endPoint y: 129, distance: 26.3
click at [169, 129] on div "[{ "schema" : { "fields" : [{ "_note" : "GROUP 1" , "attributes" : { ... } , "f…" at bounding box center [383, 210] width 638 height 287
paste textarea
drag, startPoint x: 169, startPoint y: 129, endPoint x: 193, endPoint y: 130, distance: 24.4
click at [193, 130] on div "[{ "schema" : { "fields" : [{ "_note" : "GROUP 1" , "attributes" : { ... } , "f…" at bounding box center [383, 210] width 638 height 287
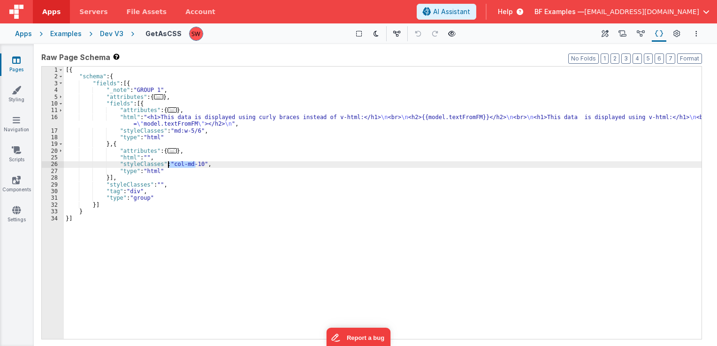
drag, startPoint x: 195, startPoint y: 165, endPoint x: 168, endPoint y: 163, distance: 27.2
click at [168, 163] on div "[{ "schema" : { "fields" : [{ "_note" : "GROUP 1" , "attributes" : { ... } , "f…" at bounding box center [383, 210] width 638 height 287
click at [109, 37] on div "Dev V3" at bounding box center [111, 33] width 23 height 9
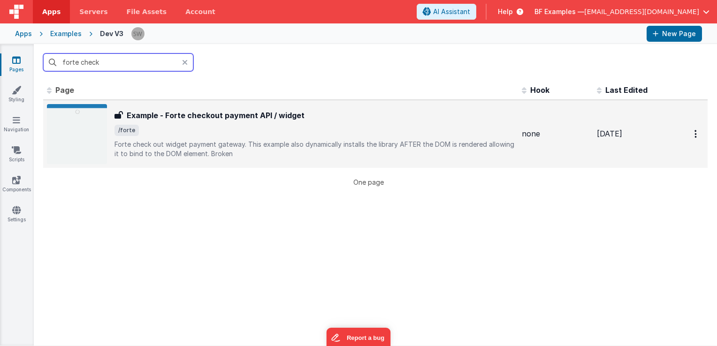
type input "forte check"
click at [342, 140] on p "Forte check out widget payment gateway.This example also dynamically installs …" at bounding box center [314, 149] width 400 height 19
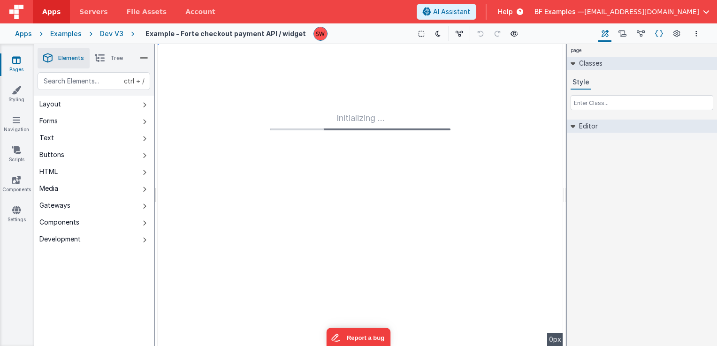
click at [655, 30] on icon at bounding box center [659, 34] width 8 height 10
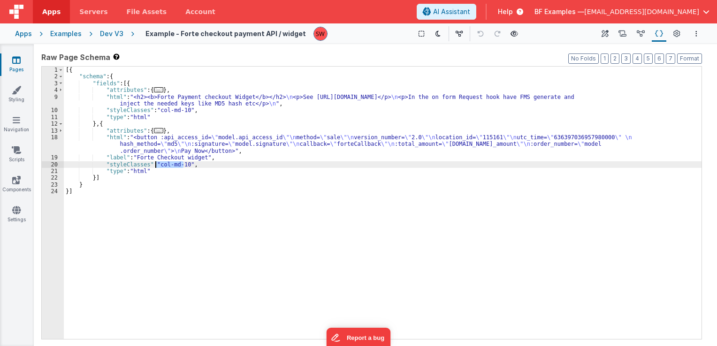
drag, startPoint x: 183, startPoint y: 166, endPoint x: 155, endPoint y: 164, distance: 27.7
click at [155, 164] on div "[{ "schema" : { "fields" : [{ "attributes" : { ... } , "html" : "<h2><b>Forte P…" at bounding box center [383, 210] width 638 height 287
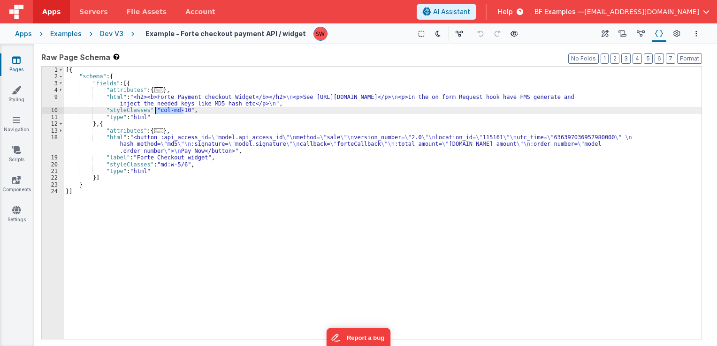
drag, startPoint x: 182, startPoint y: 112, endPoint x: 156, endPoint y: 108, distance: 27.0
click at [156, 108] on div "[{ "schema" : { "fields" : [{ "attributes" : { ... } , "html" : "<h2><b>Forte P…" at bounding box center [383, 210] width 638 height 287
click at [110, 30] on div "Dev V3" at bounding box center [111, 33] width 23 height 9
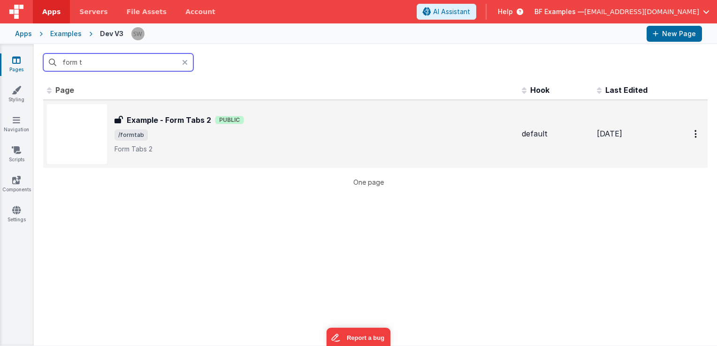
type input "form t"
click at [409, 135] on span "/formtab" at bounding box center [314, 134] width 400 height 11
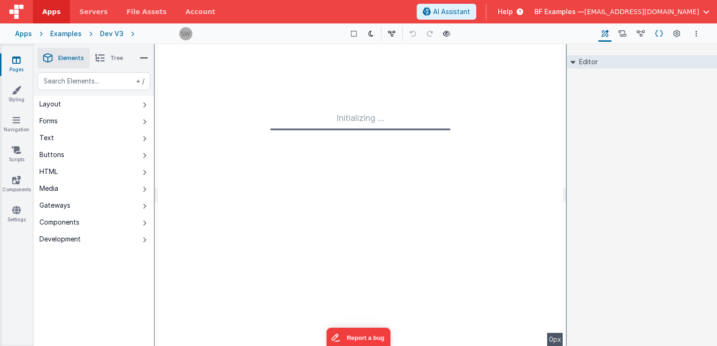
click at [659, 35] on icon at bounding box center [659, 34] width 8 height 10
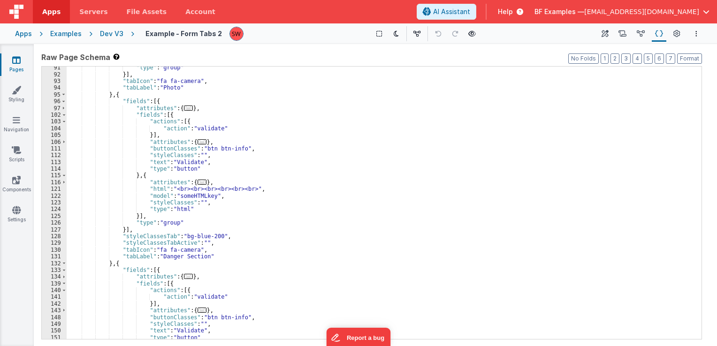
scroll to position [394, 0]
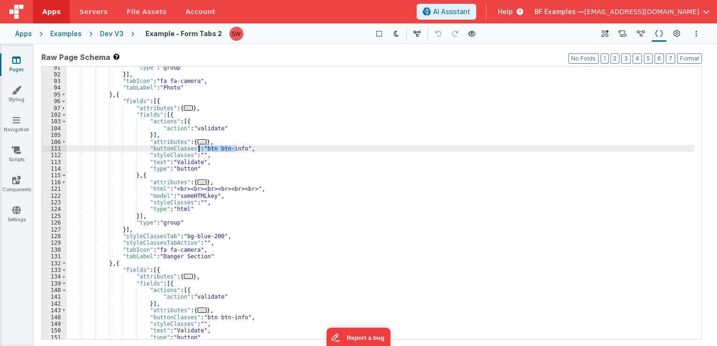
drag, startPoint x: 236, startPoint y: 150, endPoint x: 199, endPoint y: 147, distance: 37.2
click at [199, 147] on div ""type" : "group" }] , "tabIcon" : "fa fa-camera" , "tabLabel" : "Photo" } , { "…" at bounding box center [381, 207] width 628 height 287
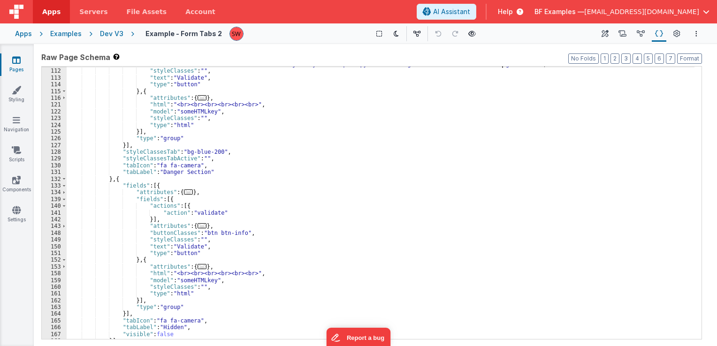
scroll to position [478, 0]
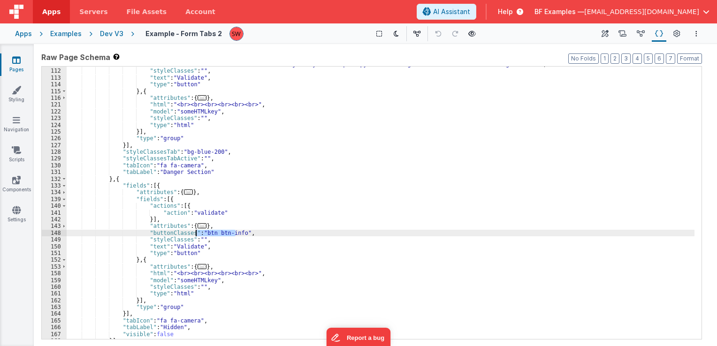
drag, startPoint x: 235, startPoint y: 235, endPoint x: 197, endPoint y: 234, distance: 38.0
click at [197, 234] on div ""buttonClasses" : "inline-flex items-center justify-center px-4 py-2 rounded bg…" at bounding box center [381, 204] width 628 height 287
click at [197, 234] on div ""buttonClasses" : "inline-flex items-center justify-center px-4 py-2 rounded bg…" at bounding box center [381, 203] width 628 height 273
click at [199, 235] on div ""buttonClasses" : "inline-flex items-center justify-center px-4 py-2 rounded bg…" at bounding box center [381, 203] width 628 height 273
drag, startPoint x: 199, startPoint y: 235, endPoint x: 231, endPoint y: 234, distance: 31.9
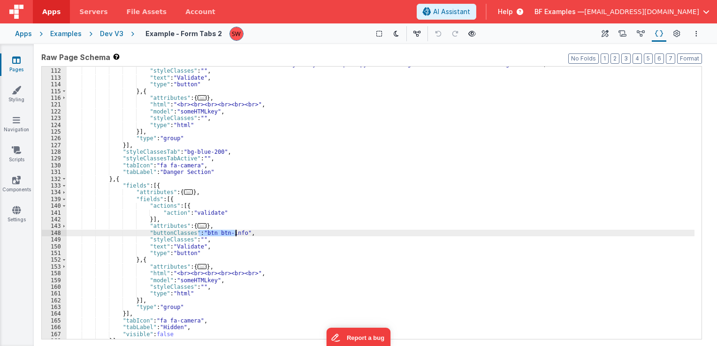
click at [231, 234] on div ""buttonClasses" : "inline-flex items-center justify-center px-4 py-2 rounded bg…" at bounding box center [381, 204] width 628 height 287
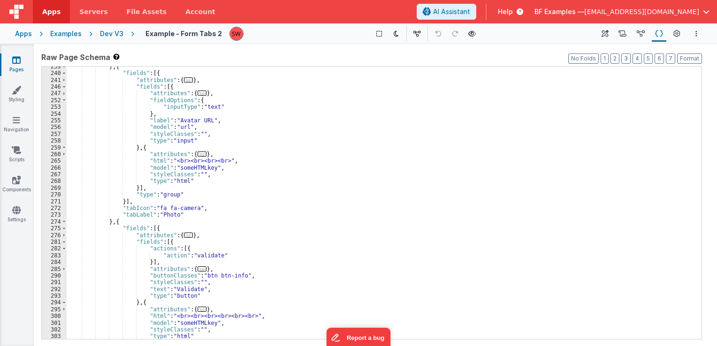
scroll to position [1154, 0]
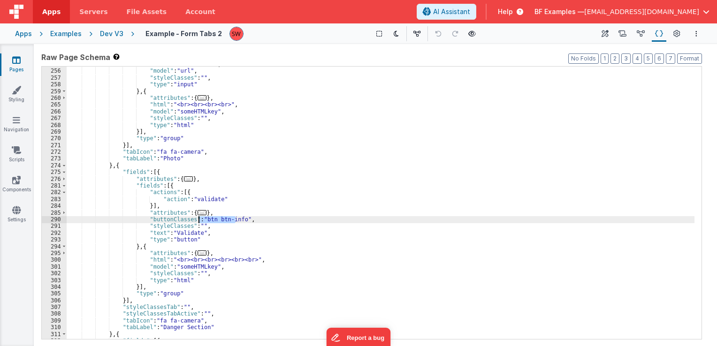
drag, startPoint x: 235, startPoint y: 218, endPoint x: 199, endPoint y: 219, distance: 35.7
click at [199, 219] on div ""label" : "Avatar URL" , "model" : "url" , "styleClasses" : "" , "type" : "inpu…" at bounding box center [381, 204] width 628 height 287
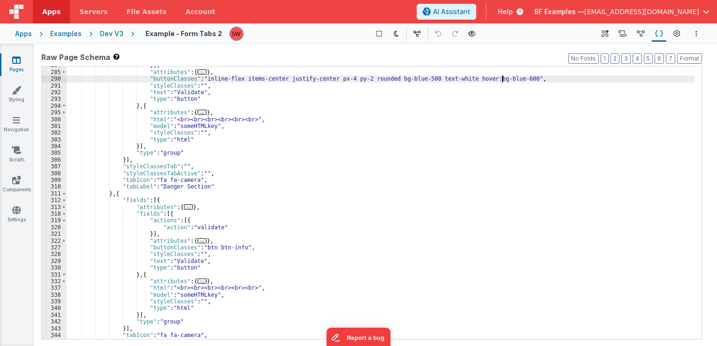
scroll to position [1295, 0]
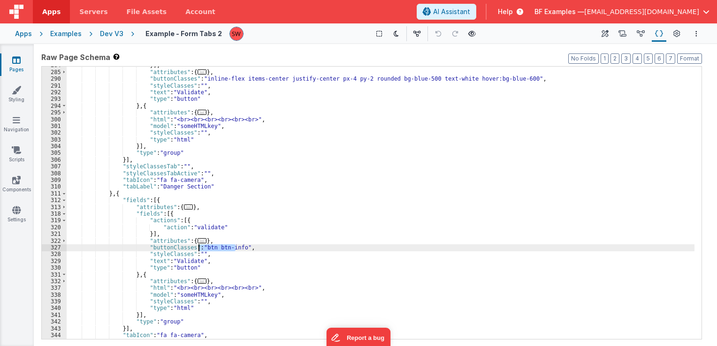
drag, startPoint x: 235, startPoint y: 247, endPoint x: 198, endPoint y: 248, distance: 36.6
click at [198, 248] on div "}] , "attributes" : { ... } , "buttonClasses" : "inline-flex items-center justi…" at bounding box center [381, 205] width 628 height 287
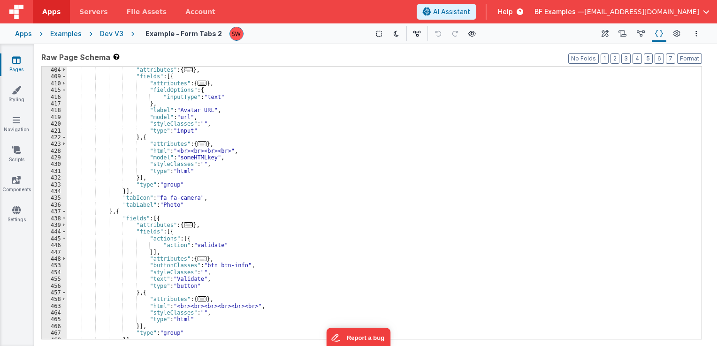
scroll to position [1914, 0]
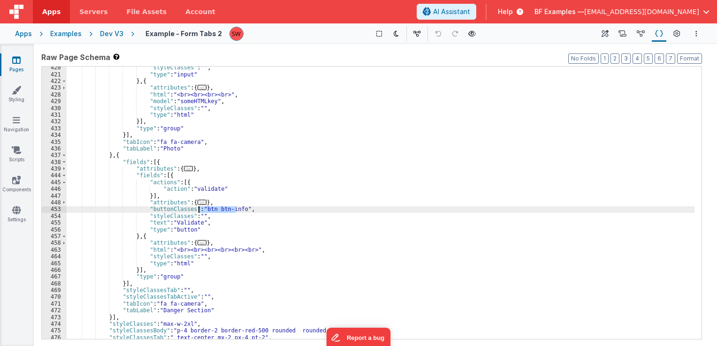
drag, startPoint x: 235, startPoint y: 207, endPoint x: 199, endPoint y: 211, distance: 35.8
click at [199, 211] on div ""styleClasses" : "" , "type" : "input" } , { "attributes" : { ... } , "html" : …" at bounding box center [381, 207] width 628 height 287
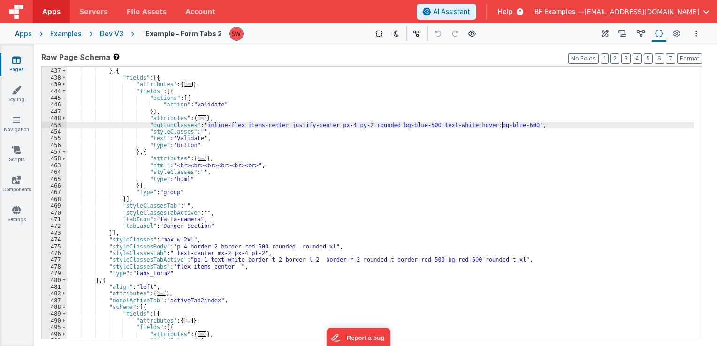
scroll to position [2027, 0]
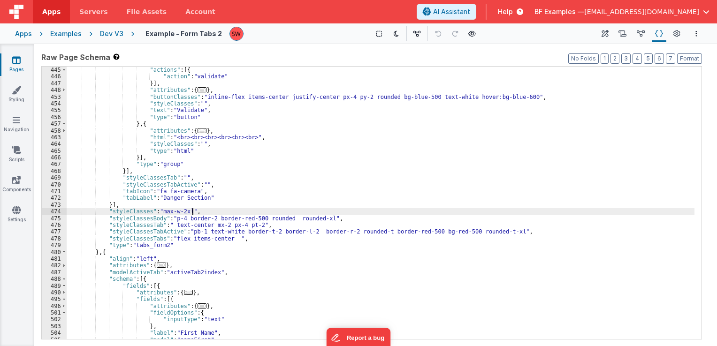
click at [209, 213] on div ""fields" : [{ "actions" : [{ "action" : "validate" }] , "attributes" : { ... } …" at bounding box center [381, 203] width 628 height 287
click at [221, 219] on div ""fields" : [{ "actions" : [{ "action" : "validate" }] , "attributes" : { ... } …" at bounding box center [381, 203] width 628 height 287
click at [228, 228] on div ""fields" : [{ "actions" : [{ "action" : "validate" }] , "attributes" : { ... } …" at bounding box center [381, 203] width 628 height 287
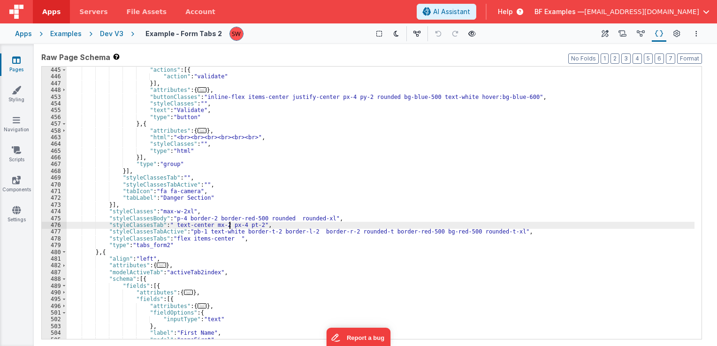
click at [233, 237] on div ""fields" : [{ "actions" : [{ "action" : "validate" }] , "attributes" : { ... } …" at bounding box center [381, 203] width 628 height 287
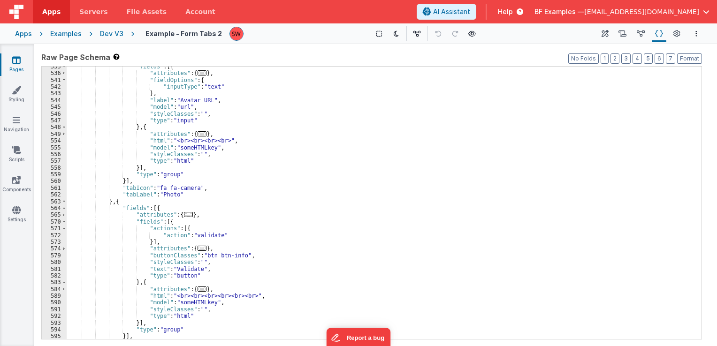
scroll to position [2505, 0]
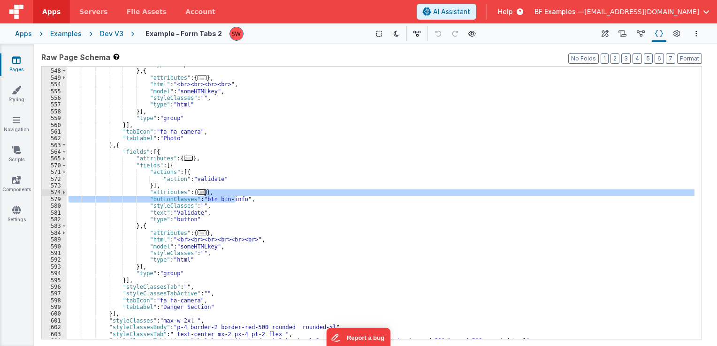
drag, startPoint x: 234, startPoint y: 198, endPoint x: 200, endPoint y: 195, distance: 33.9
click at [200, 195] on div ""type" : "input" } , { "attributes" : { ... } , "html" : "<br><br><br><br>" , "…" at bounding box center [381, 204] width 628 height 287
click at [199, 199] on div ""type" : "input" } , { "attributes" : { ... } , "html" : "<br><br><br><br>" , "…" at bounding box center [381, 203] width 628 height 273
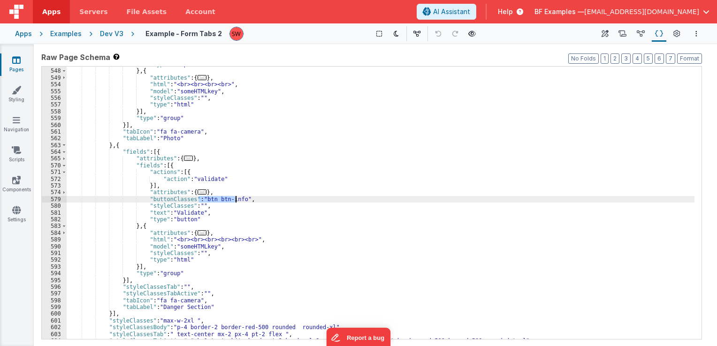
drag, startPoint x: 199, startPoint y: 199, endPoint x: 235, endPoint y: 202, distance: 36.7
click at [235, 202] on div ""type" : "input" } , { "attributes" : { ... } , "html" : "<br><br><br><br>" , "…" at bounding box center [381, 204] width 628 height 287
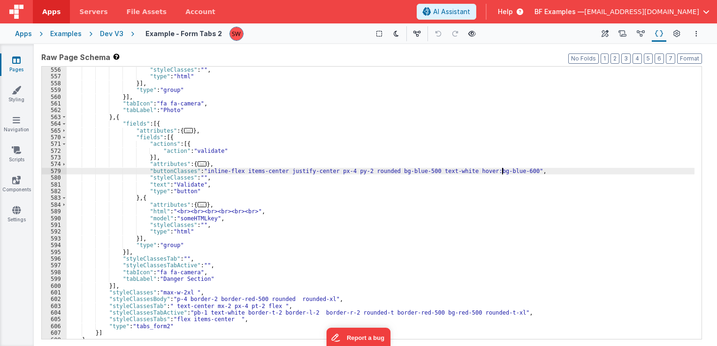
scroll to position [2544, 0]
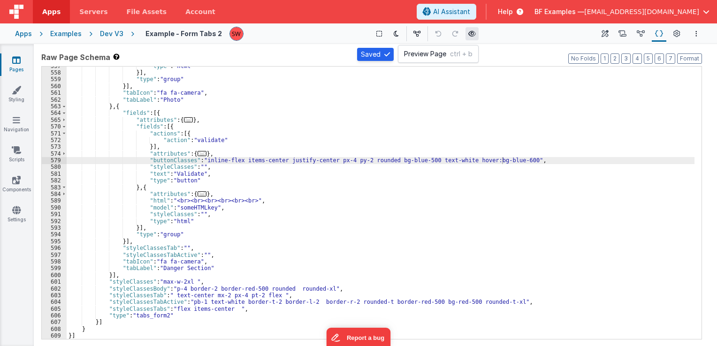
click at [473, 35] on button at bounding box center [471, 33] width 13 height 13
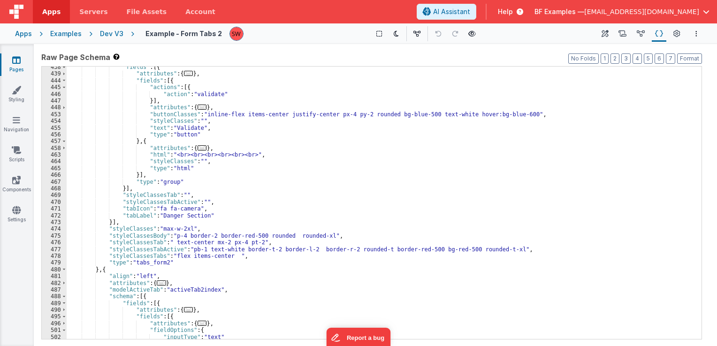
scroll to position [2009, 0]
click at [113, 35] on div "Dev V3" at bounding box center [111, 33] width 23 height 9
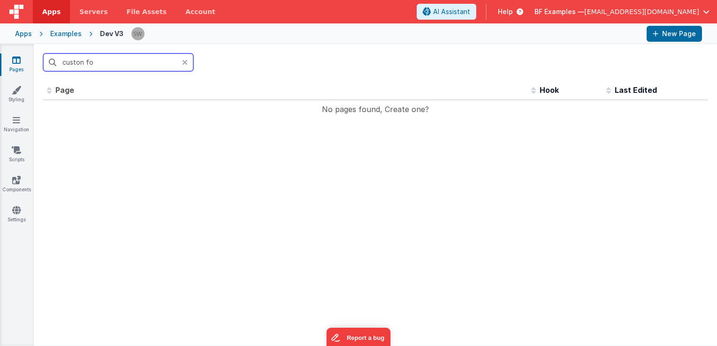
click at [83, 61] on input "custon fo" at bounding box center [118, 62] width 150 height 18
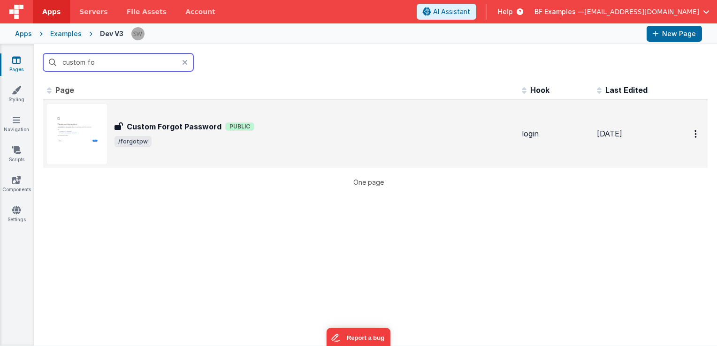
type input "custom fo"
click at [285, 130] on div "Custom Forgot Password Public" at bounding box center [314, 126] width 400 height 11
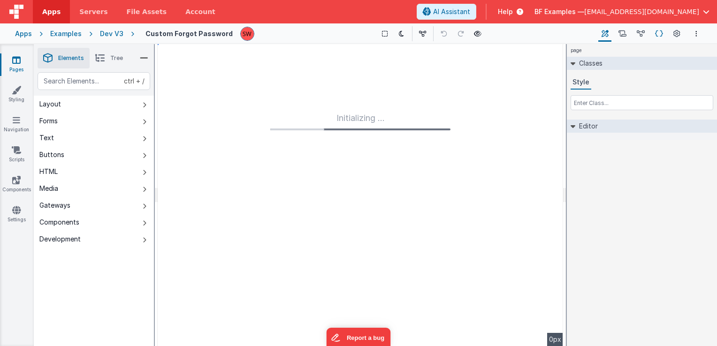
click at [660, 38] on icon at bounding box center [659, 34] width 8 height 10
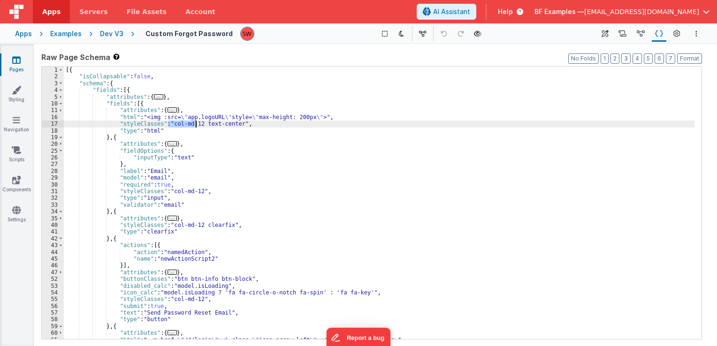
drag, startPoint x: 168, startPoint y: 123, endPoint x: 195, endPoint y: 124, distance: 26.8
click at [195, 124] on div "[{ "isCollapsable" : false , "schema" : { "fields" : [{ "attributes" : { ... } …" at bounding box center [379, 210] width 630 height 287
drag, startPoint x: 167, startPoint y: 122, endPoint x: 195, endPoint y: 127, distance: 28.5
click at [195, 127] on div "[{ "isCollapsable" : false , "schema" : { "fields" : [{ "attributes" : { ... } …" at bounding box center [379, 210] width 630 height 287
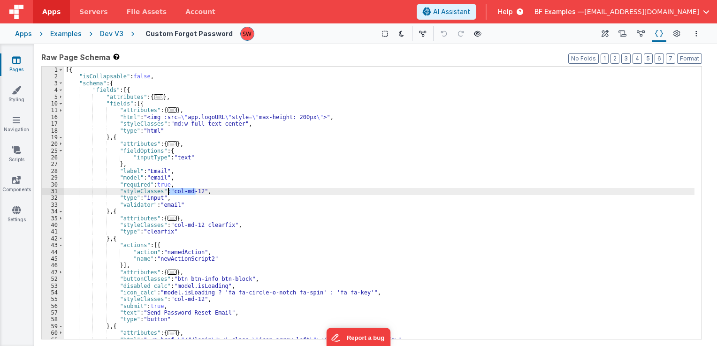
drag, startPoint x: 194, startPoint y: 193, endPoint x: 169, endPoint y: 191, distance: 24.9
click at [169, 191] on div "[{ "isCollapsable" : false , "schema" : { "fields" : [{ "attributes" : { ... } …" at bounding box center [379, 210] width 630 height 287
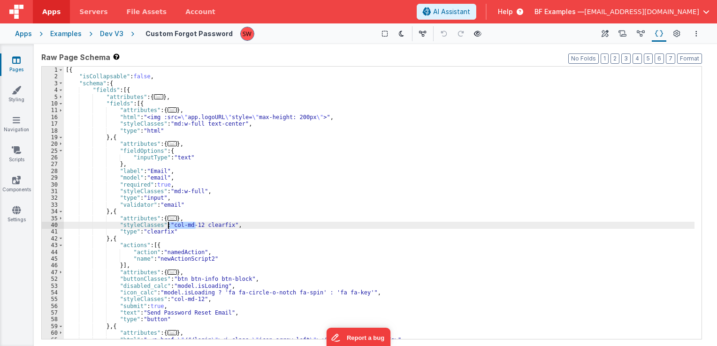
drag, startPoint x: 195, startPoint y: 227, endPoint x: 169, endPoint y: 224, distance: 26.4
click at [169, 224] on div "[{ "isCollapsable" : false , "schema" : { "fields" : [{ "attributes" : { ... } …" at bounding box center [379, 210] width 630 height 287
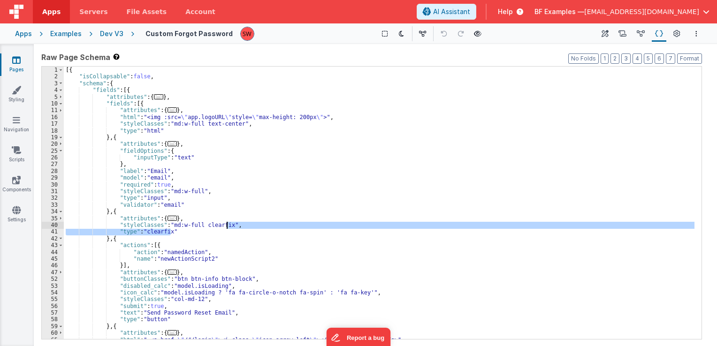
drag, startPoint x: 174, startPoint y: 231, endPoint x: 225, endPoint y: 226, distance: 51.4
click at [225, 226] on div "[{ "isCollapsable" : false , "schema" : { "fields" : [{ "attributes" : { ... } …" at bounding box center [379, 210] width 630 height 287
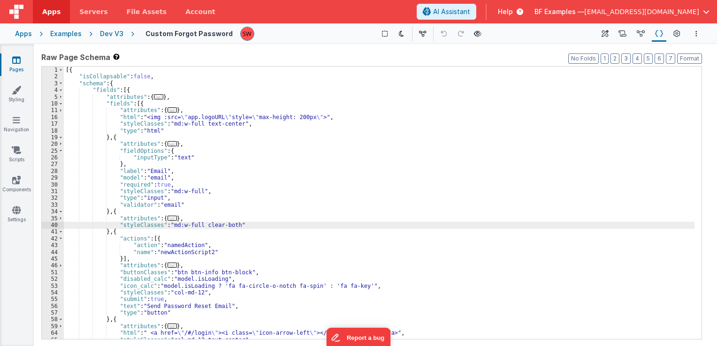
scroll to position [28, 0]
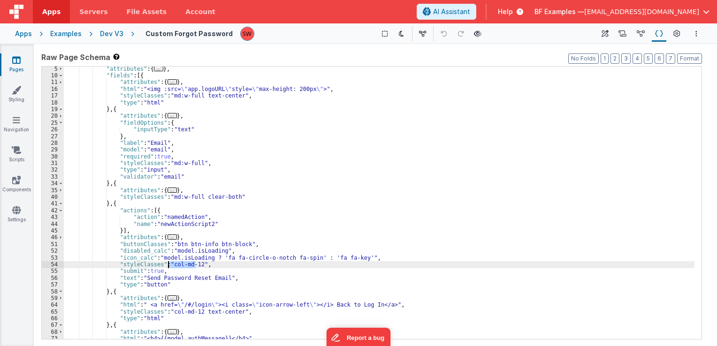
drag, startPoint x: 195, startPoint y: 265, endPoint x: 168, endPoint y: 267, distance: 26.8
click at [168, 267] on div ""attributes" : { ... } , "fields" : [{ "attributes" : { ... } , "html" : "<img …" at bounding box center [379, 209] width 630 height 287
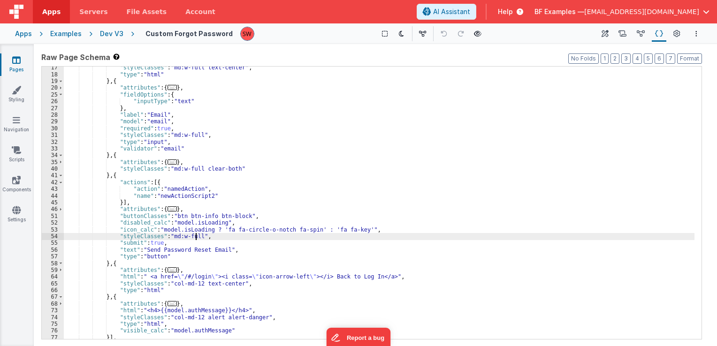
scroll to position [84, 0]
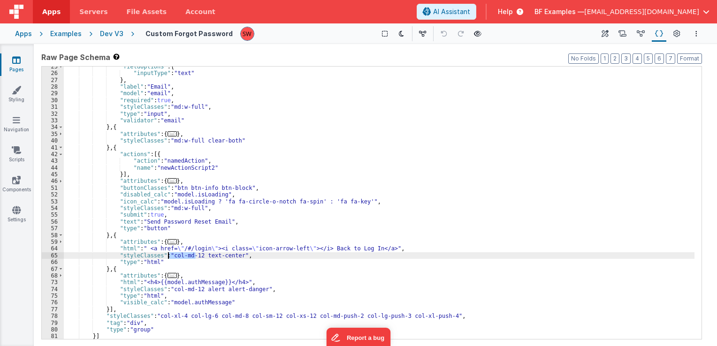
drag, startPoint x: 191, startPoint y: 256, endPoint x: 169, endPoint y: 256, distance: 22.5
click at [169, 256] on div ""fieldOptions" : { "inputType" : "text" } , "label" : "Email" , "model" : "emai…" at bounding box center [379, 206] width 630 height 287
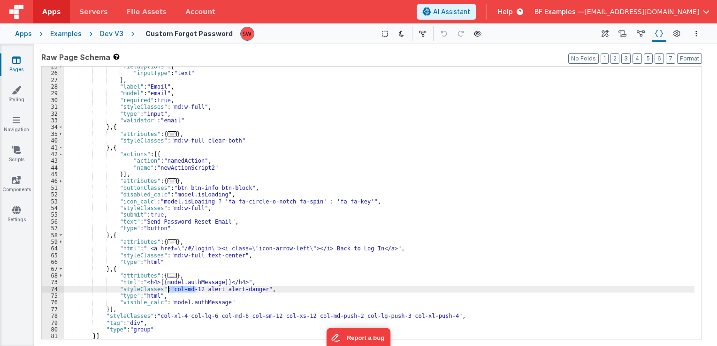
drag, startPoint x: 195, startPoint y: 289, endPoint x: 168, endPoint y: 287, distance: 26.4
click at [168, 287] on div ""fieldOptions" : { "inputType" : "text" } , "label" : "Email" , "model" : "emai…" at bounding box center [379, 206] width 630 height 287
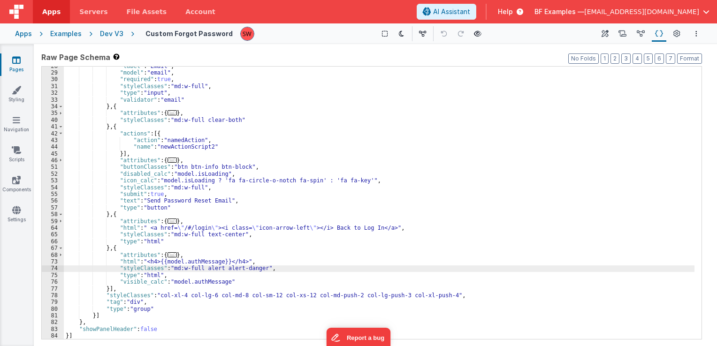
scroll to position [77, 0]
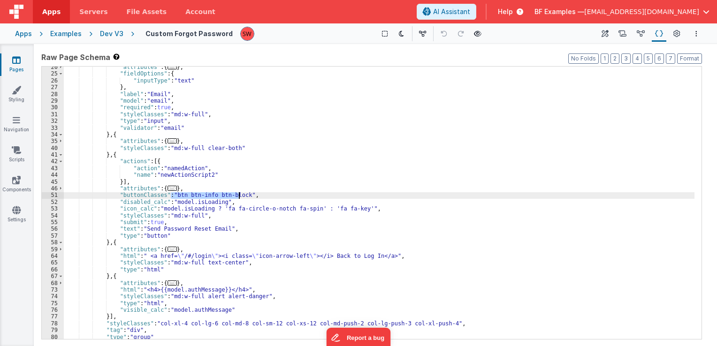
drag, startPoint x: 169, startPoint y: 194, endPoint x: 239, endPoint y: 197, distance: 70.0
click at [239, 197] on div ""attributes" : { ... } , "fieldOptions" : { "inputType" : "text" } , "label" : …" at bounding box center [379, 207] width 630 height 287
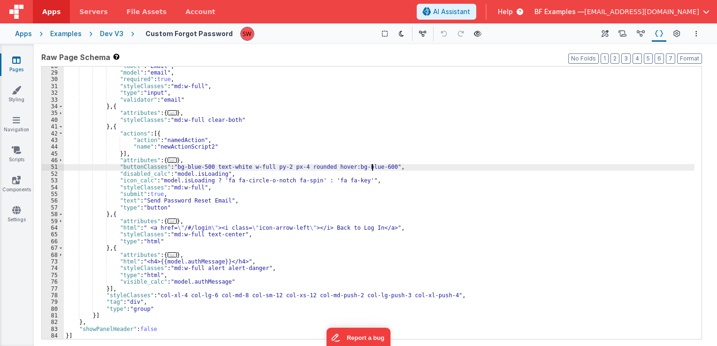
scroll to position [105, 0]
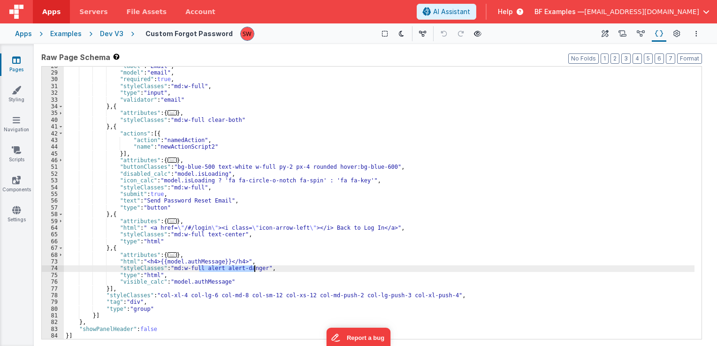
drag, startPoint x: 199, startPoint y: 270, endPoint x: 253, endPoint y: 271, distance: 54.4
click at [253, 271] on div ""label" : "Email" , "model" : "email" , "required" : true , "styleClasses" : "m…" at bounding box center [379, 206] width 630 height 287
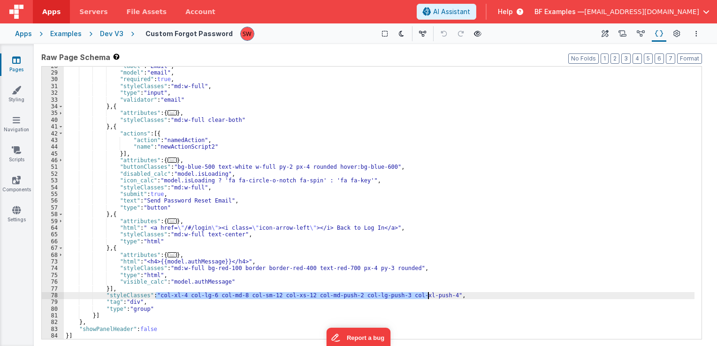
drag, startPoint x: 156, startPoint y: 296, endPoint x: 427, endPoint y: 295, distance: 271.1
click at [427, 295] on div ""label" : "Email" , "model" : "email" , "required" : true , "styleClasses" : "m…" at bounding box center [379, 206] width 630 height 287
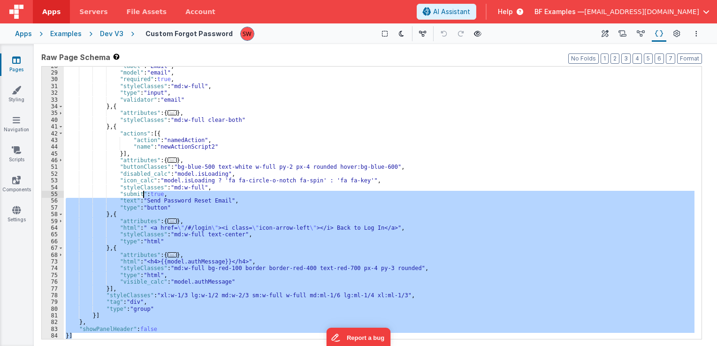
scroll to position [0, 0]
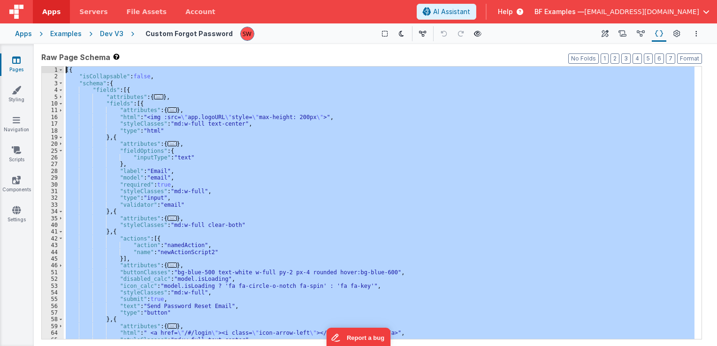
drag, startPoint x: 156, startPoint y: 334, endPoint x: 66, endPoint y: 68, distance: 279.9
click at [66, 68] on div "[{ "isCollapsable" : false , "schema" : { "fields" : [{ "attributes" : { ... } …" at bounding box center [379, 210] width 630 height 287
click at [102, 30] on div "Dev V3" at bounding box center [111, 33] width 23 height 9
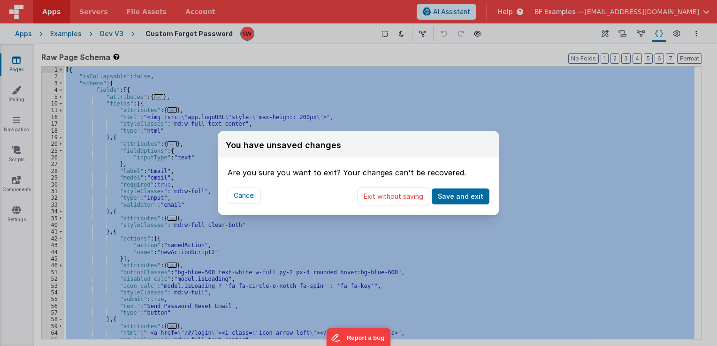
click at [379, 196] on button "Exit without saving" at bounding box center [393, 197] width 72 height 18
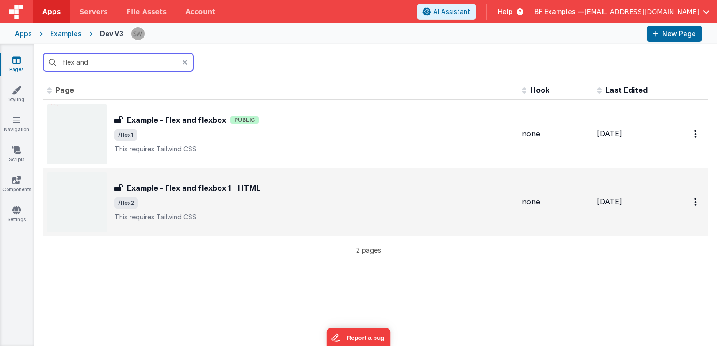
type input "flex and"
click at [311, 200] on span "/flex2" at bounding box center [314, 202] width 400 height 11
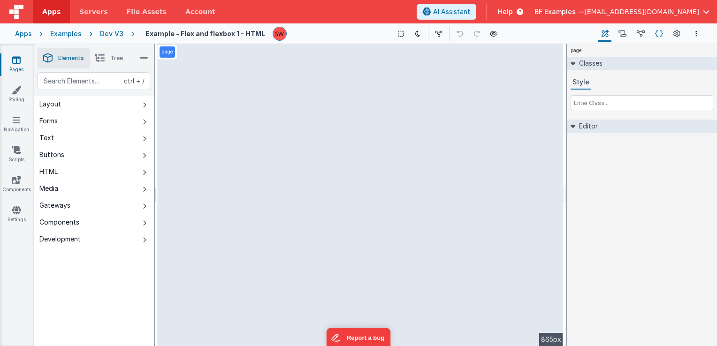
click at [655, 33] on icon at bounding box center [659, 34] width 8 height 10
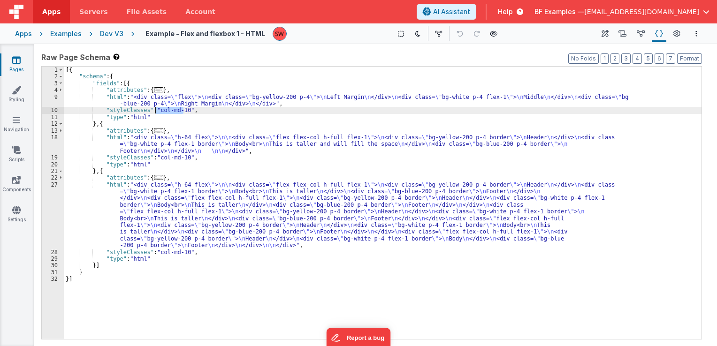
drag, startPoint x: 183, startPoint y: 109, endPoint x: 154, endPoint y: 110, distance: 29.1
click at [154, 110] on div "[{ "schema" : { "fields" : [{ "attributes" : { ... } , "html" : "<div class= \"…" at bounding box center [383, 210] width 638 height 287
drag, startPoint x: 155, startPoint y: 110, endPoint x: 180, endPoint y: 111, distance: 24.4
click at [180, 111] on div "[{ "schema" : { "fields" : [{ "attributes" : { ... } , "html" : "<div class= \"…" at bounding box center [383, 210] width 638 height 287
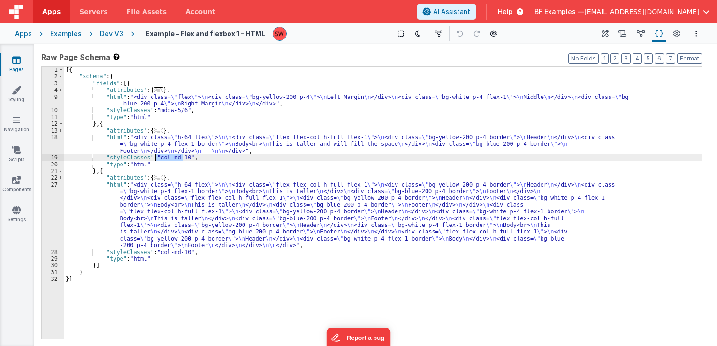
drag, startPoint x: 182, startPoint y: 157, endPoint x: 155, endPoint y: 158, distance: 27.2
click at [155, 158] on div "[{ "schema" : { "fields" : [{ "attributes" : { ... } , "html" : "<div class= \"…" at bounding box center [383, 210] width 638 height 287
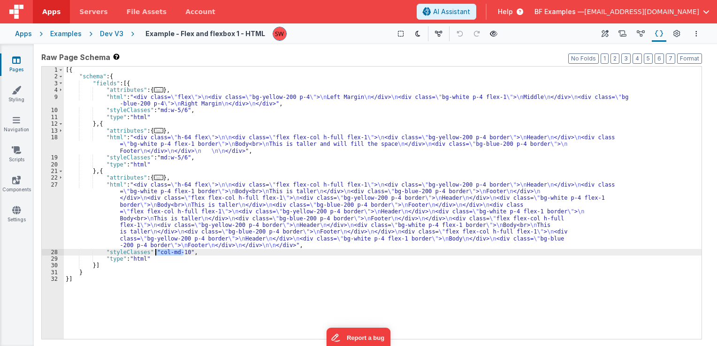
drag, startPoint x: 183, startPoint y: 253, endPoint x: 154, endPoint y: 252, distance: 29.1
click at [154, 252] on div "[{ "schema" : { "fields" : [{ "attributes" : { ... } , "html" : "<div class= \"…" at bounding box center [383, 210] width 638 height 287
click at [110, 36] on div "Dev V3" at bounding box center [111, 33] width 23 height 9
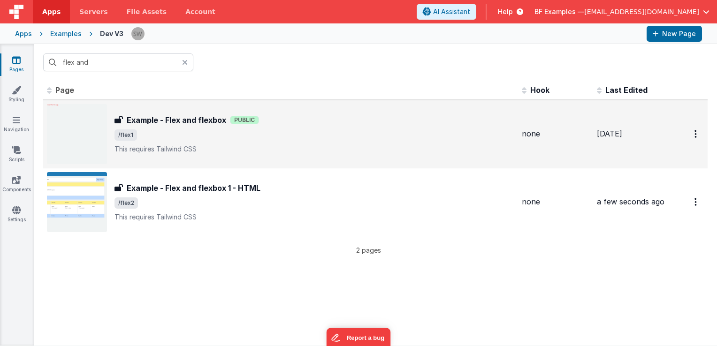
click at [320, 137] on span "/flex1" at bounding box center [314, 134] width 400 height 11
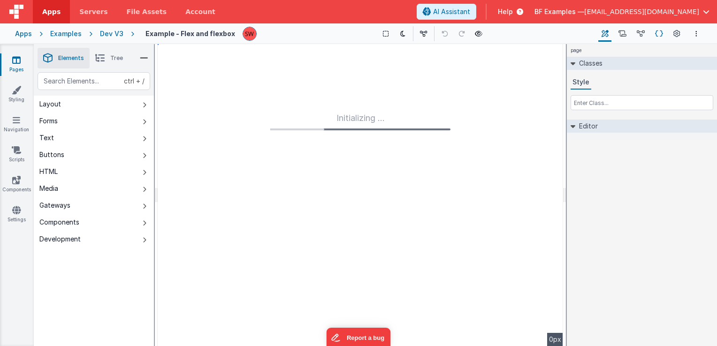
click at [654, 33] on button "Schema" at bounding box center [659, 34] width 15 height 16
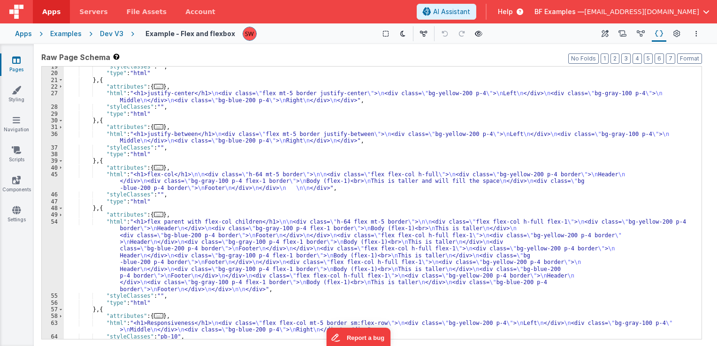
scroll to position [112, 0]
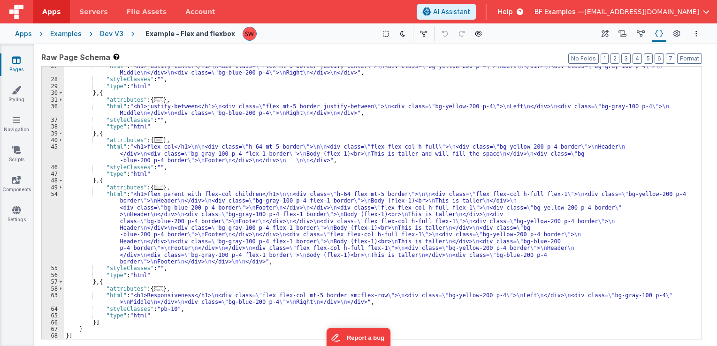
click at [114, 34] on div "Dev V3" at bounding box center [111, 33] width 23 height 9
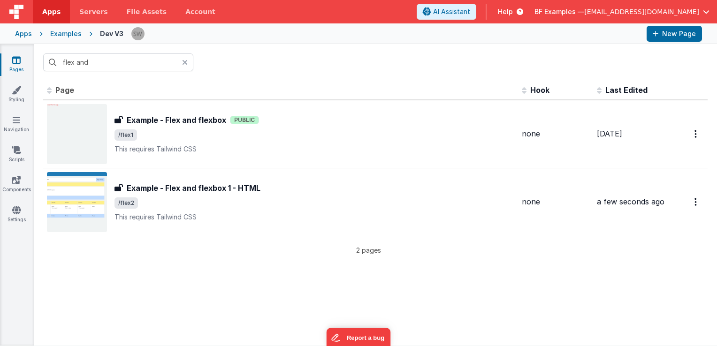
click at [71, 30] on div "Examples" at bounding box center [65, 33] width 31 height 9
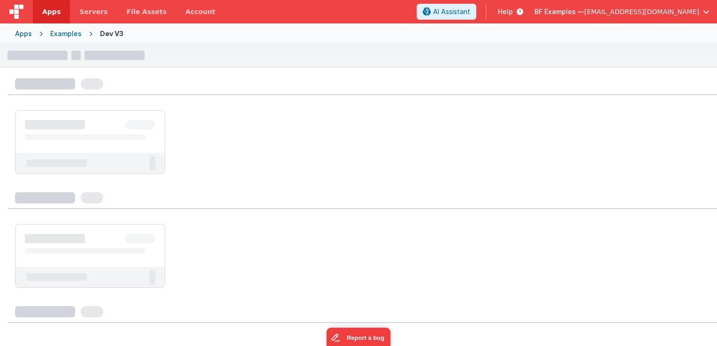
click at [101, 37] on div "Dev V3" at bounding box center [111, 33] width 23 height 9
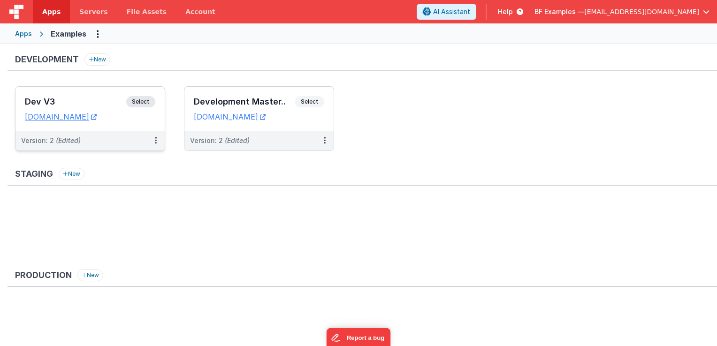
click at [106, 106] on h3 "Dev V3" at bounding box center [75, 101] width 101 height 9
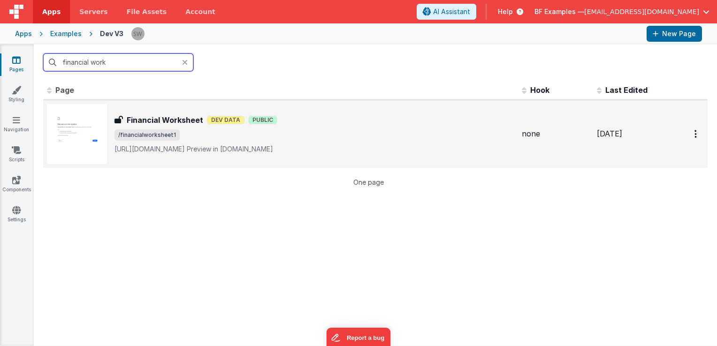
type input "financial work"
click at [328, 140] on div "Financial Worksheet Financial Worksheet Dev Data Public /financialworksheet1 [U…" at bounding box center [314, 133] width 400 height 39
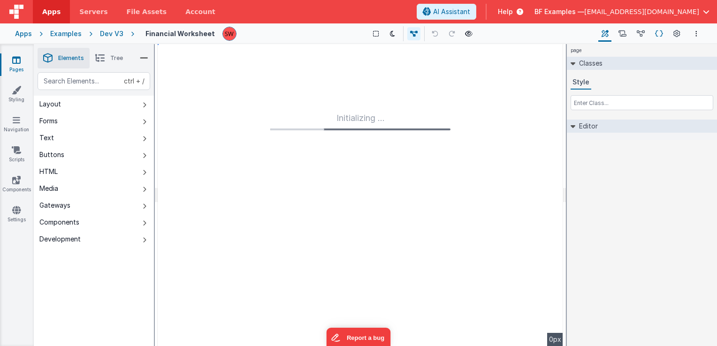
click at [659, 35] on icon at bounding box center [659, 34] width 8 height 10
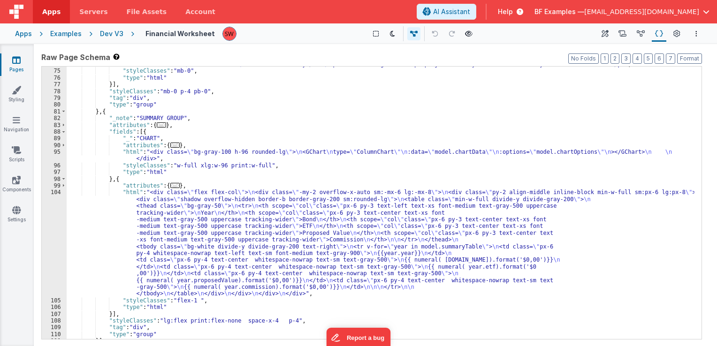
scroll to position [666, 0]
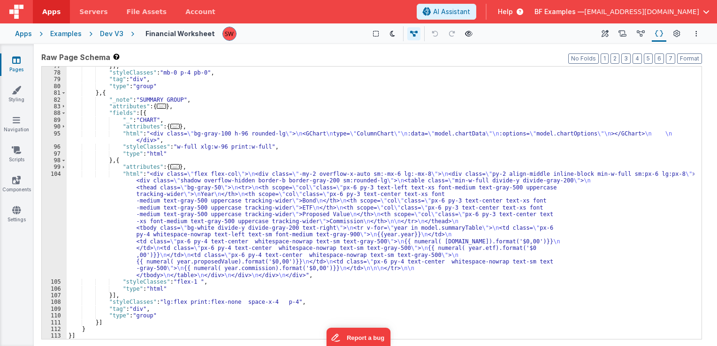
click at [110, 37] on div "Dev V3" at bounding box center [111, 33] width 23 height 9
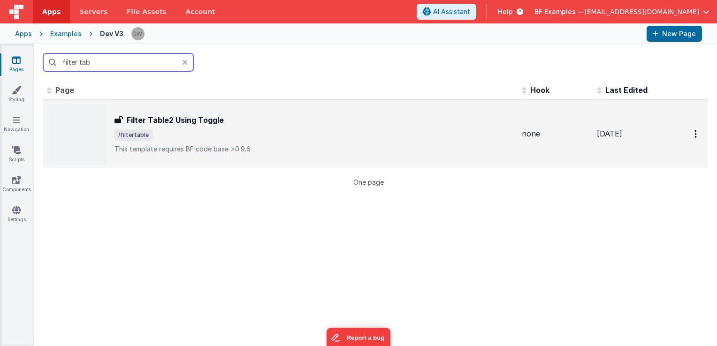
type input "filter tab"
click at [342, 145] on p "This template requires BF code base >0.9.6" at bounding box center [314, 148] width 400 height 9
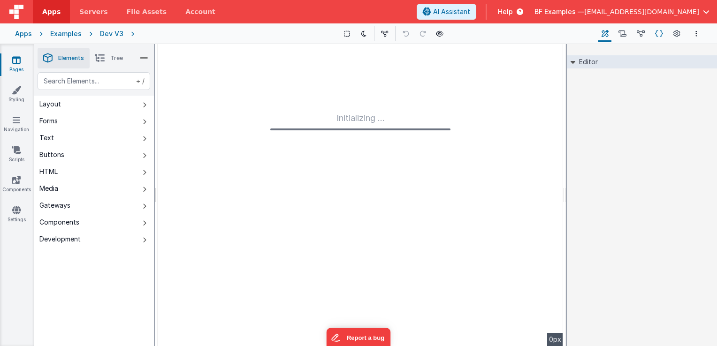
click at [654, 39] on button "Schema" at bounding box center [659, 34] width 15 height 16
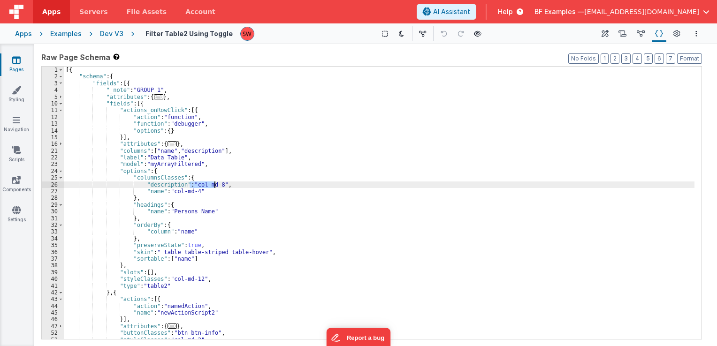
drag, startPoint x: 189, startPoint y: 185, endPoint x: 213, endPoint y: 186, distance: 24.9
click at [213, 186] on div "[{ "schema" : { "fields" : [{ "_note" : "GROUP 1" , "attributes" : { ... } , "f…" at bounding box center [379, 210] width 630 height 287
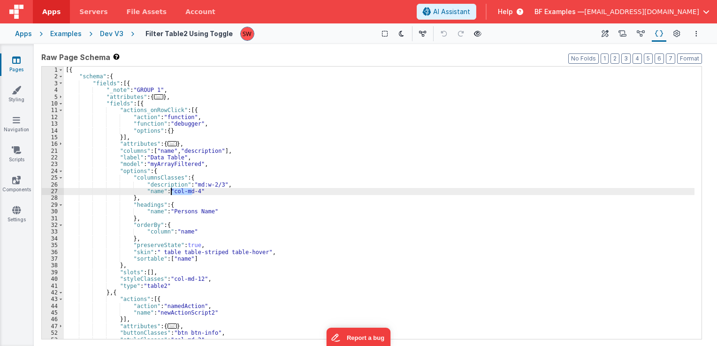
drag, startPoint x: 192, startPoint y: 191, endPoint x: 169, endPoint y: 193, distance: 22.6
click at [169, 193] on div "[{ "schema" : { "fields" : [{ "_note" : "GROUP 1" , "attributes" : { ... } , "f…" at bounding box center [379, 210] width 630 height 287
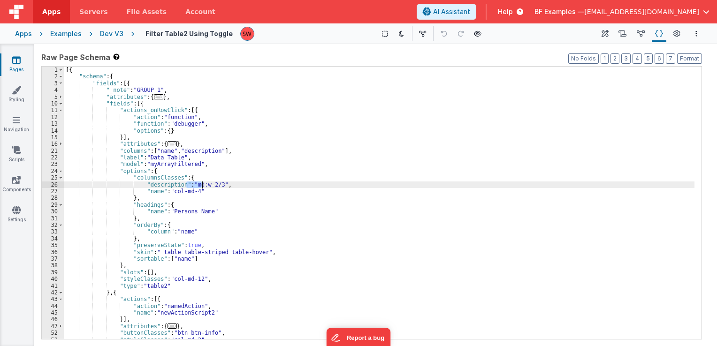
drag, startPoint x: 187, startPoint y: 185, endPoint x: 206, endPoint y: 186, distance: 19.2
click at [206, 186] on div "[{ "schema" : { "fields" : [{ "_note" : "GROUP 1" , "attributes" : { ... } , "f…" at bounding box center [379, 210] width 630 height 287
click at [214, 185] on div "[{ "schema" : { "fields" : [{ "_note" : "GROUP 1" , "attributes" : { ... } , "f…" at bounding box center [379, 210] width 630 height 287
click at [211, 186] on div "[{ "schema" : { "fields" : [{ "_note" : "GROUP 1" , "attributes" : { ... } , "f…" at bounding box center [379, 203] width 630 height 273
drag, startPoint x: 214, startPoint y: 186, endPoint x: 190, endPoint y: 187, distance: 24.4
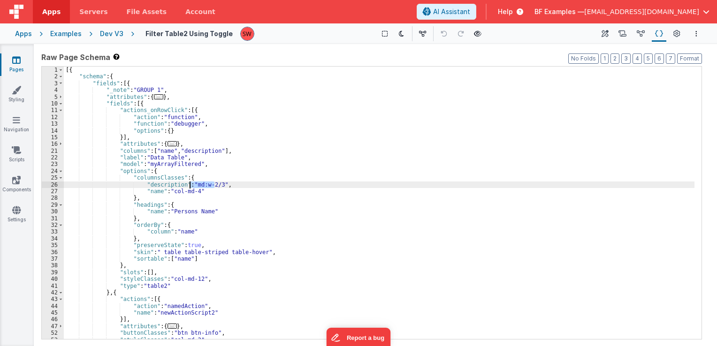
click at [190, 187] on div "[{ "schema" : { "fields" : [{ "_note" : "GROUP 1" , "attributes" : { ... } , "f…" at bounding box center [379, 210] width 630 height 287
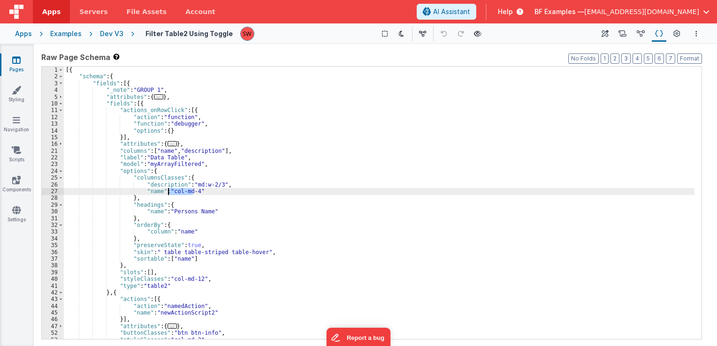
drag, startPoint x: 192, startPoint y: 194, endPoint x: 168, endPoint y: 191, distance: 24.1
click at [168, 191] on div "[{ "schema" : { "fields" : [{ "_note" : "GROUP 1" , "attributes" : { ... } , "f…" at bounding box center [379, 210] width 630 height 287
paste textarea
click at [187, 194] on div "[{ "schema" : { "fields" : [{ "_note" : "GROUP 1" , "attributes" : { ... } , "f…" at bounding box center [379, 210] width 630 height 287
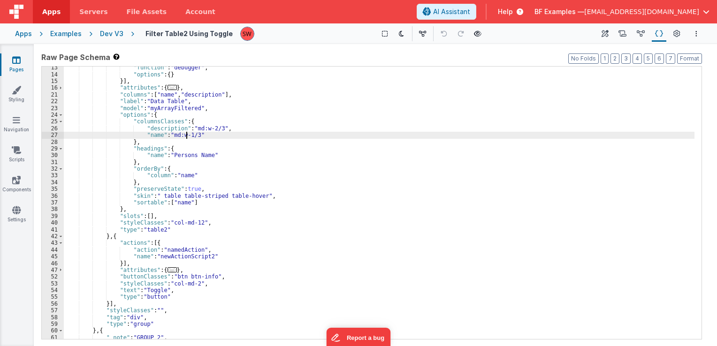
scroll to position [56, 0]
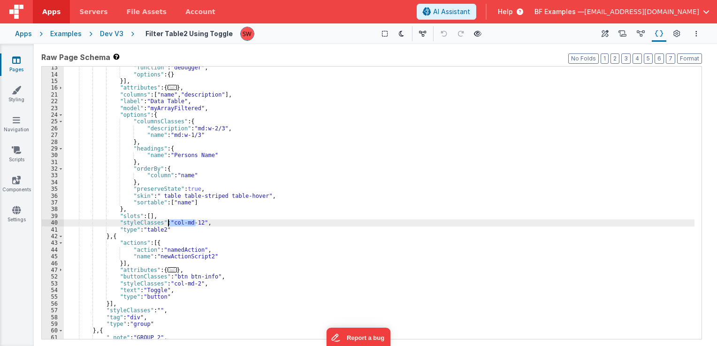
drag, startPoint x: 195, startPoint y: 224, endPoint x: 168, endPoint y: 222, distance: 26.8
click at [168, 222] on div ""function" : "debugger" , "options" : { } }] , "attributes" : { ... } , "column…" at bounding box center [379, 207] width 630 height 287
paste textarea
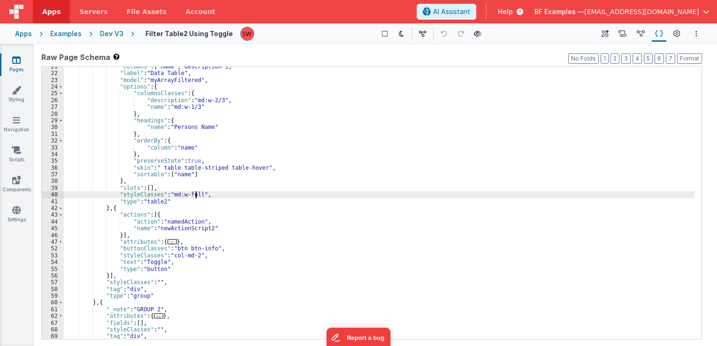
scroll to position [84, 0]
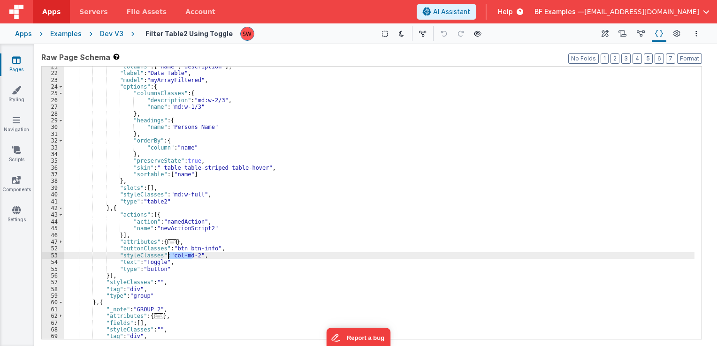
drag, startPoint x: 193, startPoint y: 256, endPoint x: 168, endPoint y: 257, distance: 24.9
click at [168, 257] on div ""columns" : [ "name" , "description" ] , "label" : "Data Table" , "model" : "my…" at bounding box center [379, 206] width 630 height 287
paste textarea
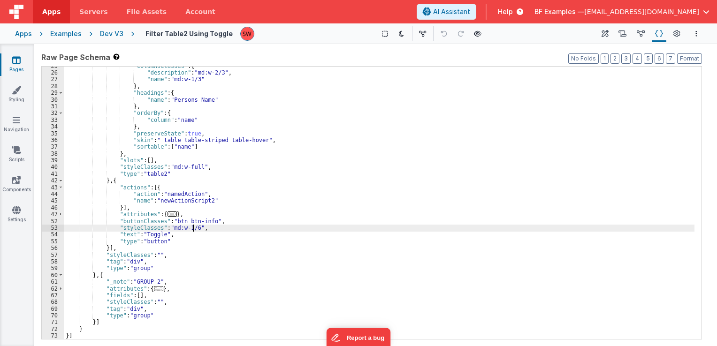
scroll to position [84, 0]
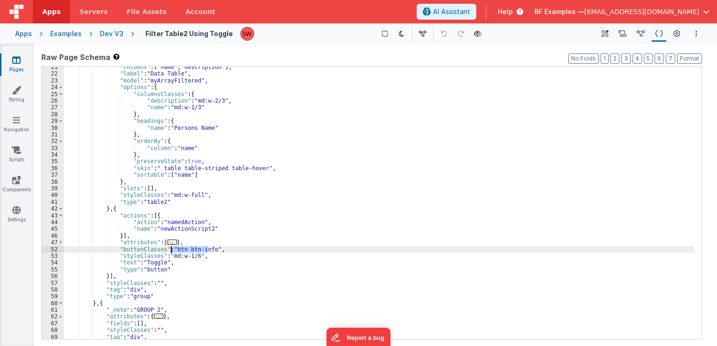
drag, startPoint x: 208, startPoint y: 250, endPoint x: 171, endPoint y: 249, distance: 37.1
click at [171, 249] on div ""columns" : [ "name" , "description" ] , "label" : "Data Table" , "model" : "my…" at bounding box center [379, 207] width 630 height 287
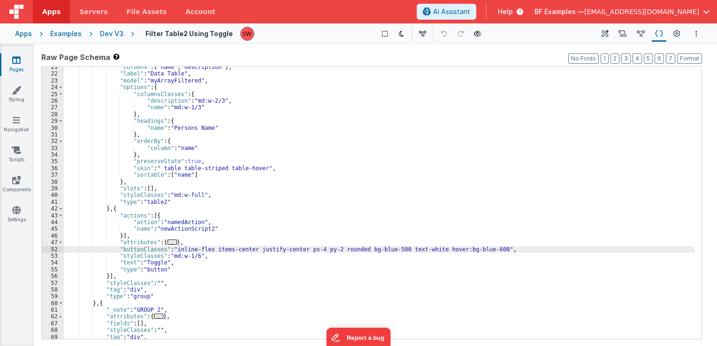
scroll to position [56, 0]
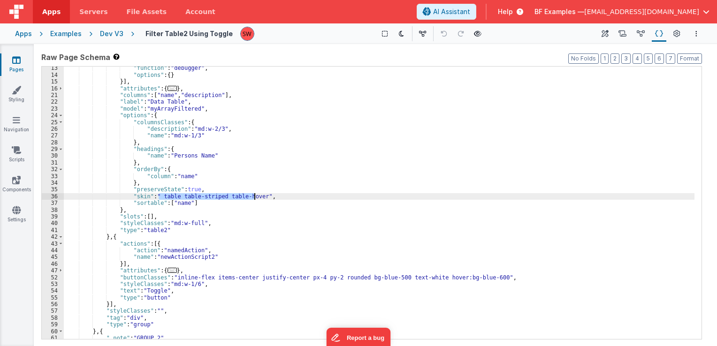
drag, startPoint x: 158, startPoint y: 197, endPoint x: 254, endPoint y: 194, distance: 96.2
click at [254, 194] on div ""function" : "debugger" , "options" : { } }] , "attributes" : { ... } , "column…" at bounding box center [379, 208] width 630 height 287
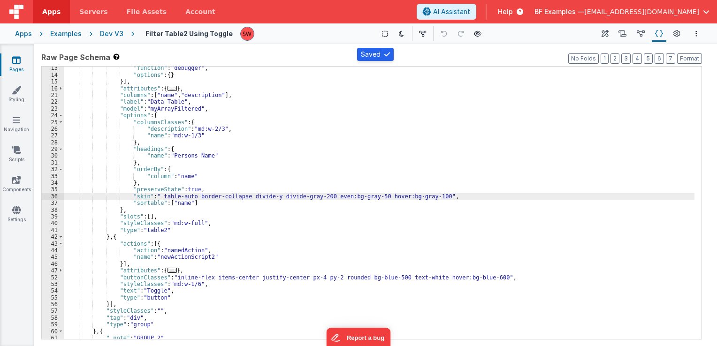
click at [110, 33] on div "Dev V3" at bounding box center [111, 33] width 23 height 9
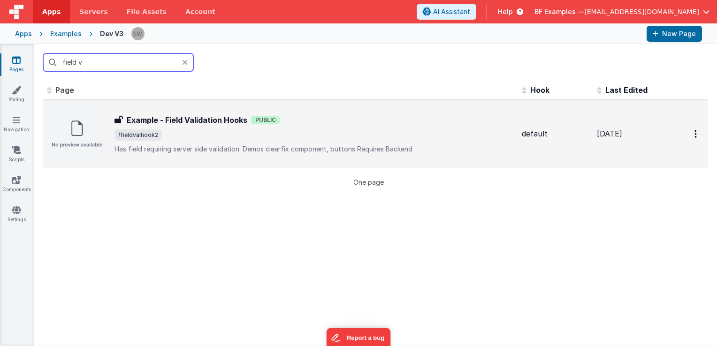
type input "field v"
click at [390, 124] on div "Example - Field Validation Hooks Public" at bounding box center [314, 119] width 400 height 11
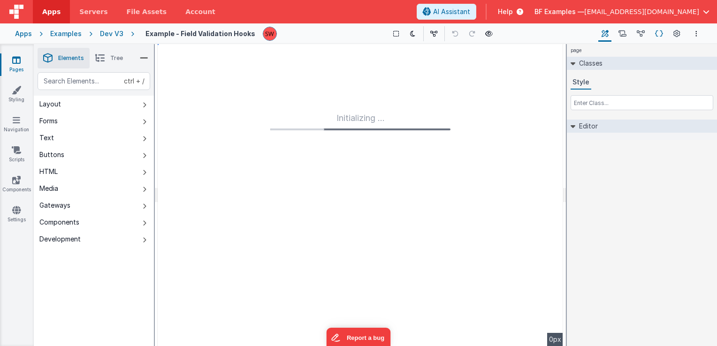
click at [655, 35] on icon at bounding box center [659, 34] width 8 height 10
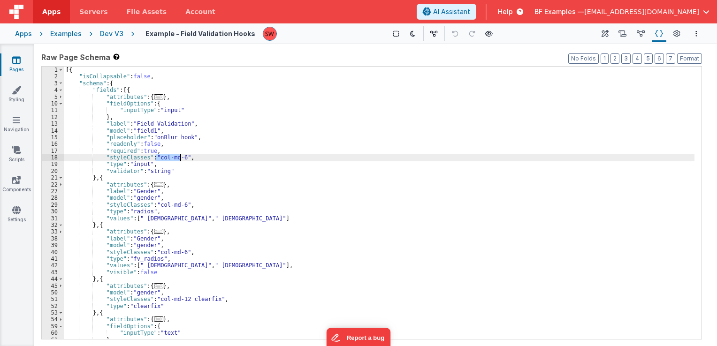
drag, startPoint x: 156, startPoint y: 160, endPoint x: 179, endPoint y: 160, distance: 23.5
click at [179, 160] on div "[{ "isCollapsable" : false , "schema" : { "fields" : [{ "attributes" : { ... } …" at bounding box center [379, 210] width 630 height 287
drag, startPoint x: 179, startPoint y: 160, endPoint x: 154, endPoint y: 159, distance: 24.9
click at [154, 159] on div "[{ "isCollapsable" : false , "schema" : { "fields" : [{ "attributes" : { ... } …" at bounding box center [379, 210] width 630 height 287
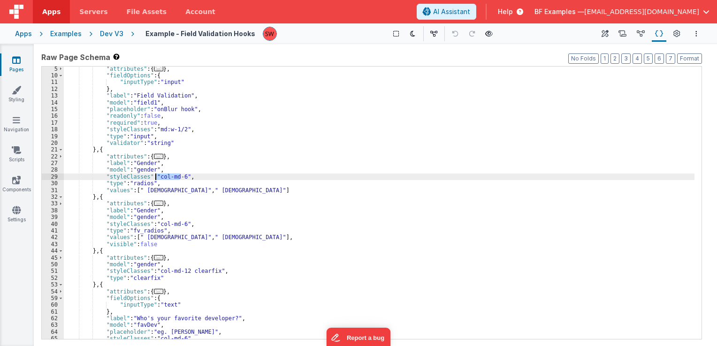
drag, startPoint x: 180, startPoint y: 175, endPoint x: 155, endPoint y: 178, distance: 24.5
click at [155, 178] on div ""attributes" : { ... } , "fieldOptions" : { "inputType" : "input" } , "label" :…" at bounding box center [379, 209] width 630 height 287
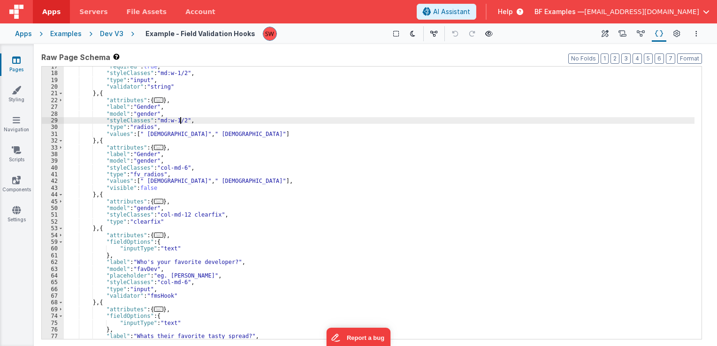
scroll to position [84, 0]
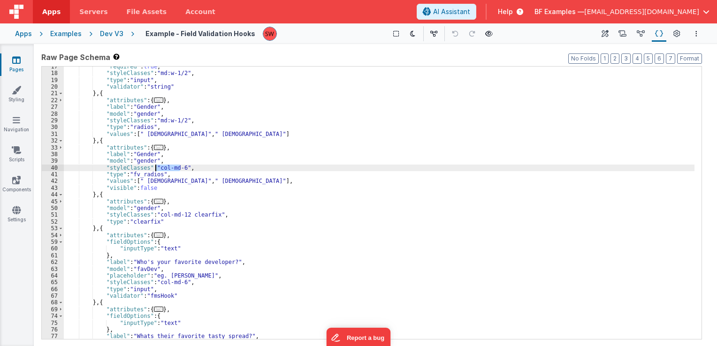
drag, startPoint x: 180, startPoint y: 168, endPoint x: 156, endPoint y: 168, distance: 24.4
click at [156, 168] on div ""required" : true , "styleClasses" : "md:w-1/2" , "type" : "input" , "validator…" at bounding box center [379, 206] width 630 height 287
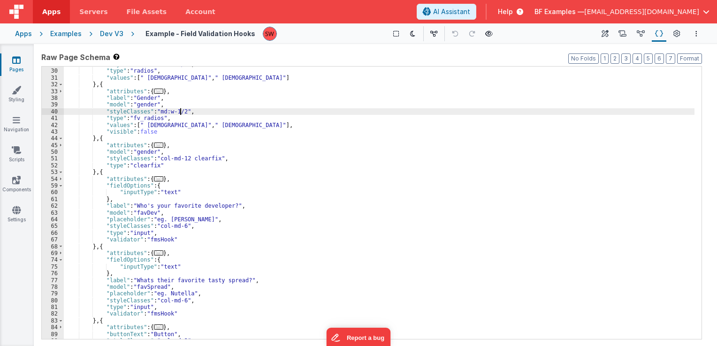
scroll to position [141, 0]
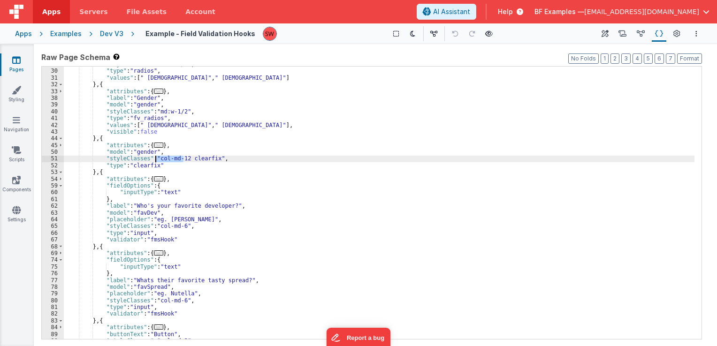
drag, startPoint x: 183, startPoint y: 158, endPoint x: 156, endPoint y: 159, distance: 27.2
click at [156, 159] on div ""styleClasses" : "md:w-1/2" , "type" : "radios" , "values" : [ " Male" , " Fema…" at bounding box center [379, 204] width 630 height 287
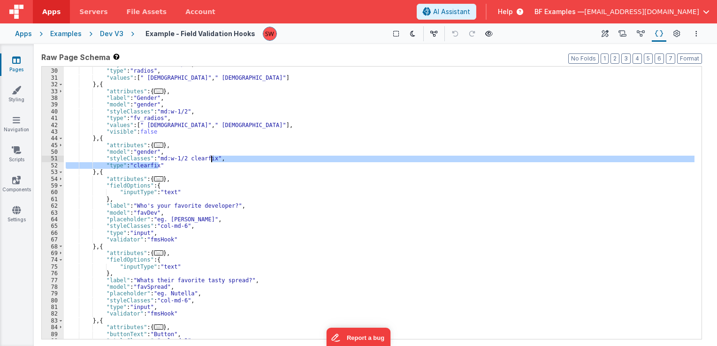
drag, startPoint x: 163, startPoint y: 166, endPoint x: 210, endPoint y: 157, distance: 47.7
click at [210, 157] on div ""styleClasses" : "md:w-1/2" , "type" : "radios" , "values" : [ " Male" , " Fema…" at bounding box center [379, 204] width 630 height 287
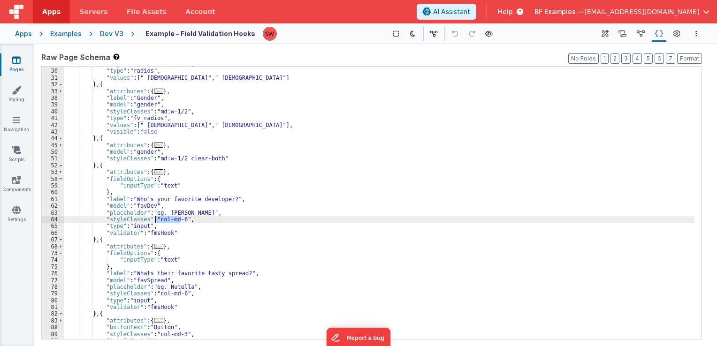
drag, startPoint x: 180, startPoint y: 220, endPoint x: 155, endPoint y: 221, distance: 24.9
click at [155, 221] on div ""styleClasses" : "md:w-1/2" , "type" : "radios" , "values" : [ " Male" , " Fema…" at bounding box center [379, 204] width 630 height 287
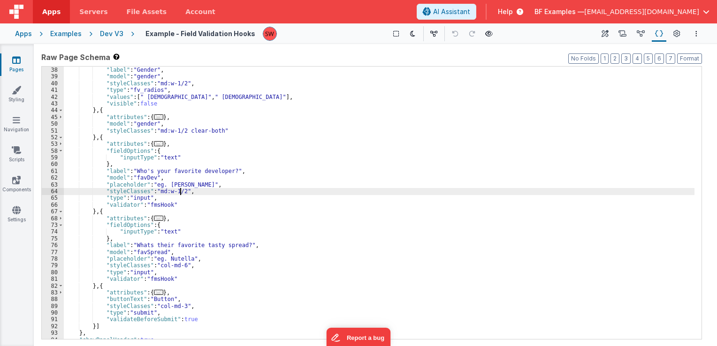
scroll to position [186, 0]
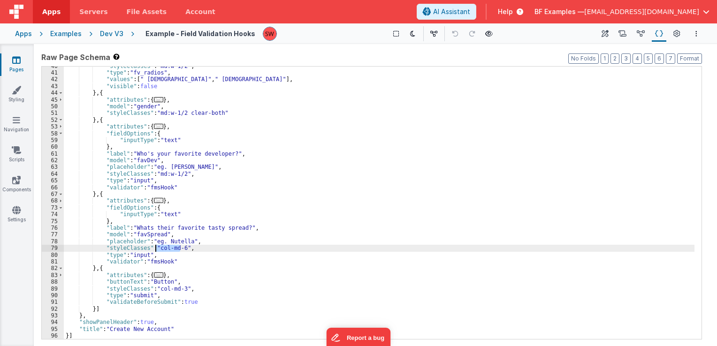
drag, startPoint x: 180, startPoint y: 249, endPoint x: 156, endPoint y: 248, distance: 24.4
click at [156, 248] on div ""styleClasses" : "md:w-1/2" , "type" : "fv_radios" , "values" : [ " Male" , " F…" at bounding box center [379, 206] width 630 height 287
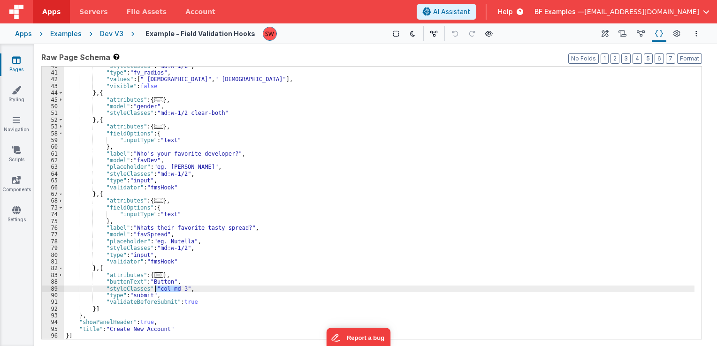
drag, startPoint x: 180, startPoint y: 289, endPoint x: 155, endPoint y: 287, distance: 24.9
click at [155, 287] on div ""styleClasses" : "md:w-1/2" , "type" : "fv_radios" , "values" : [ " Male" , " F…" at bounding box center [379, 206] width 630 height 287
paste textarea
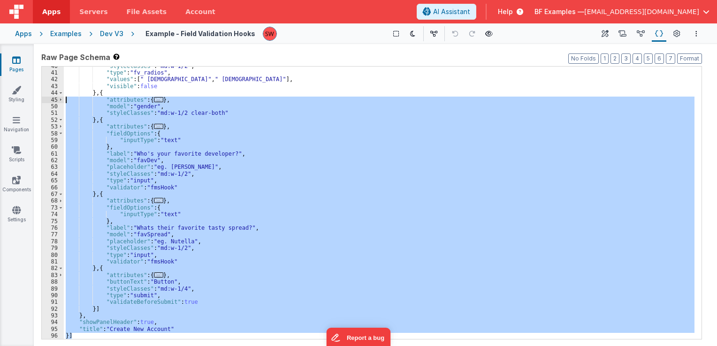
scroll to position [0, 0]
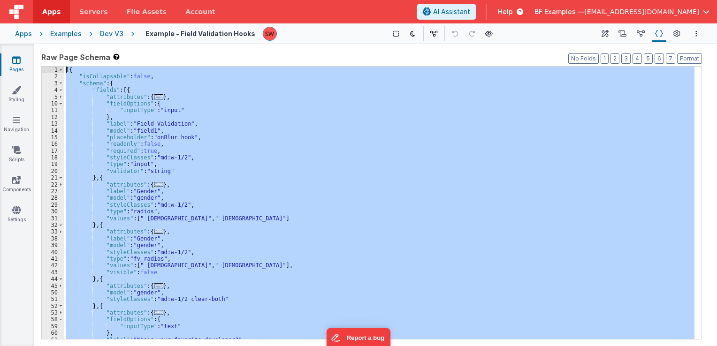
drag, startPoint x: 139, startPoint y: 336, endPoint x: 49, endPoint y: 30, distance: 319.3
click at [49, 30] on div "Apps Servers File Assets Account Some FUTURE Slot AI Assistant Help BF Examples…" at bounding box center [358, 173] width 717 height 346
click at [109, 32] on div "Dev V3" at bounding box center [111, 33] width 23 height 9
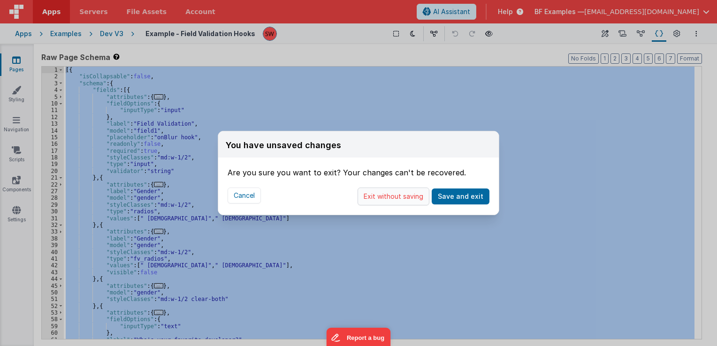
click at [389, 199] on button "Exit without saving" at bounding box center [393, 197] width 72 height 18
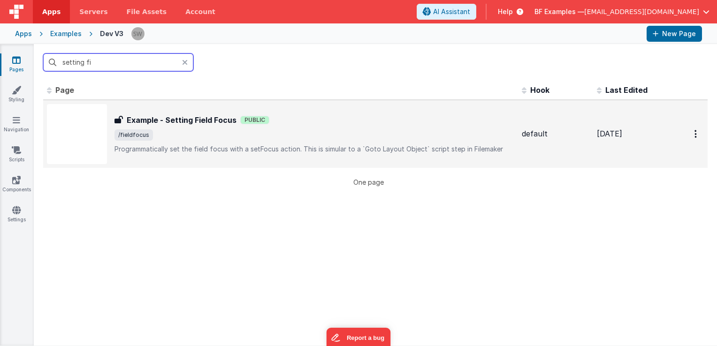
type input "setting fi"
click at [356, 138] on span "/fieldfocus" at bounding box center [314, 134] width 400 height 11
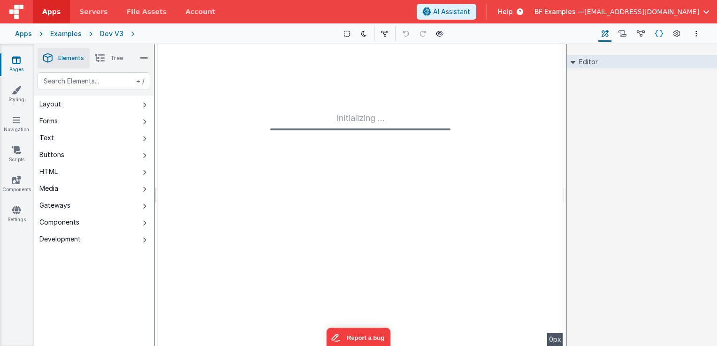
click at [657, 35] on icon at bounding box center [659, 34] width 8 height 10
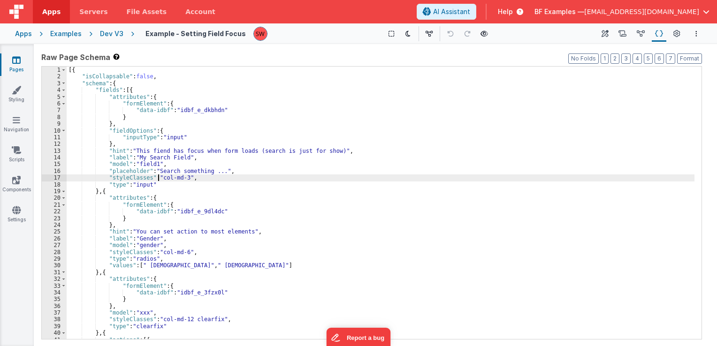
click at [159, 179] on div "[{ "isCollapsable" : false , "schema" : { "fields" : [{ "attributes" : { "formE…" at bounding box center [381, 210] width 628 height 287
drag, startPoint x: 158, startPoint y: 179, endPoint x: 183, endPoint y: 177, distance: 25.4
click at [183, 177] on div "[{ "isCollapsable" : false , "schema" : { "fields" : [{ "attributes" : { "formE…" at bounding box center [381, 210] width 628 height 287
drag, startPoint x: 184, startPoint y: 178, endPoint x: 159, endPoint y: 179, distance: 24.4
click at [159, 179] on div "[{ "isCollapsable" : false , "schema" : { "fields" : [{ "attributes" : { "formE…" at bounding box center [381, 210] width 628 height 287
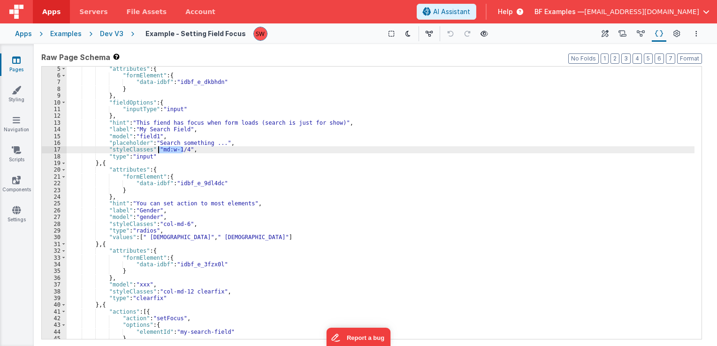
scroll to position [56, 0]
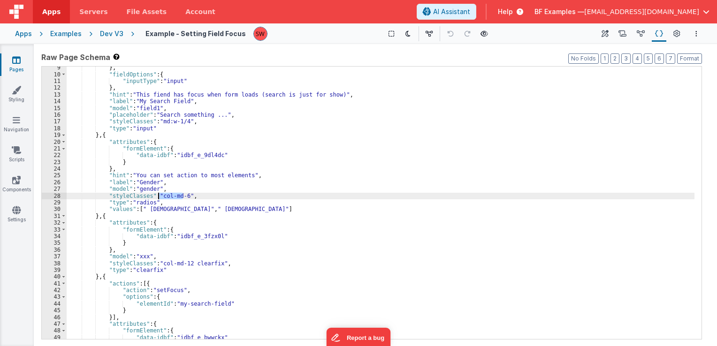
drag, startPoint x: 184, startPoint y: 197, endPoint x: 159, endPoint y: 198, distance: 25.4
click at [159, 198] on div "} , "fieldOptions" : { "inputType" : "input" } , "hint" : "This fiend has focus…" at bounding box center [381, 207] width 628 height 287
paste textarea
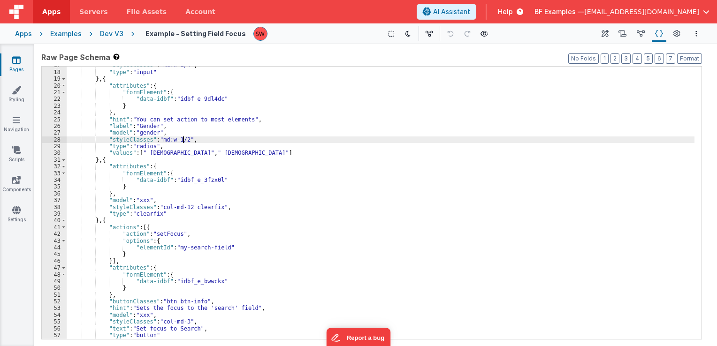
scroll to position [141, 0]
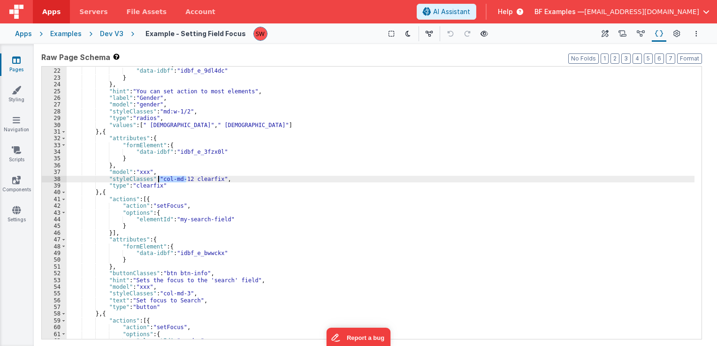
drag, startPoint x: 185, startPoint y: 179, endPoint x: 159, endPoint y: 179, distance: 26.3
click at [159, 179] on div ""formElement" : { "data-idbf" : "idbf_e_9dl4dc" } } , "hint" : "You can set act…" at bounding box center [381, 204] width 628 height 287
paste textarea
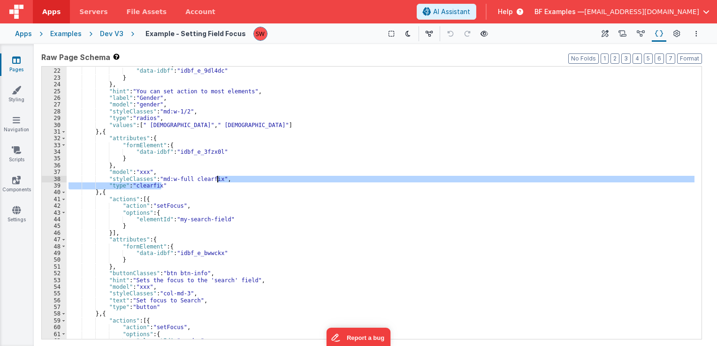
drag, startPoint x: 162, startPoint y: 187, endPoint x: 216, endPoint y: 179, distance: 55.0
click at [216, 179] on div ""formElement" : { "data-idbf" : "idbf_e_9dl4dc" } } , "hint" : "You can set act…" at bounding box center [381, 204] width 628 height 287
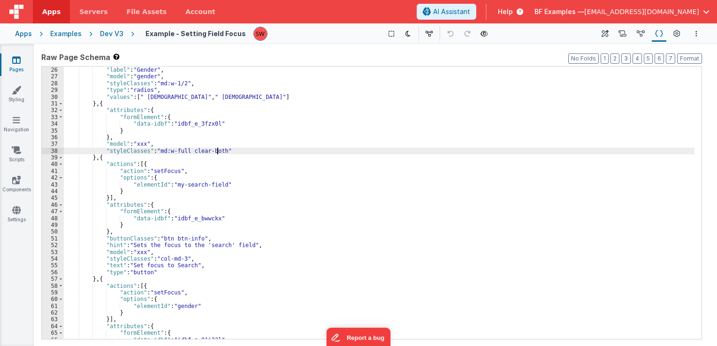
scroll to position [197, 0]
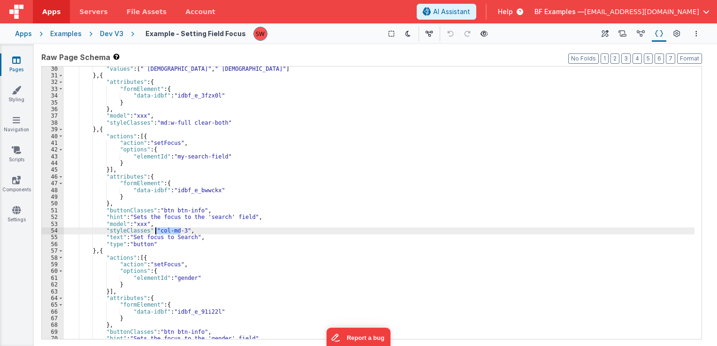
drag, startPoint x: 180, startPoint y: 231, endPoint x: 156, endPoint y: 232, distance: 23.5
click at [156, 232] on div ""values" : [ " Male" , " Female" ] } , { "attributes" : { "formElement" : { "da…" at bounding box center [379, 209] width 630 height 287
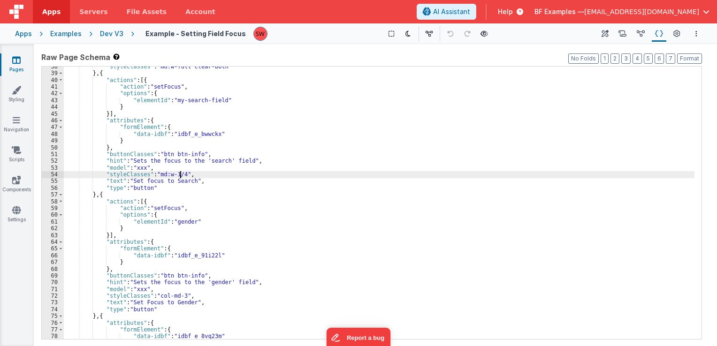
scroll to position [281, 0]
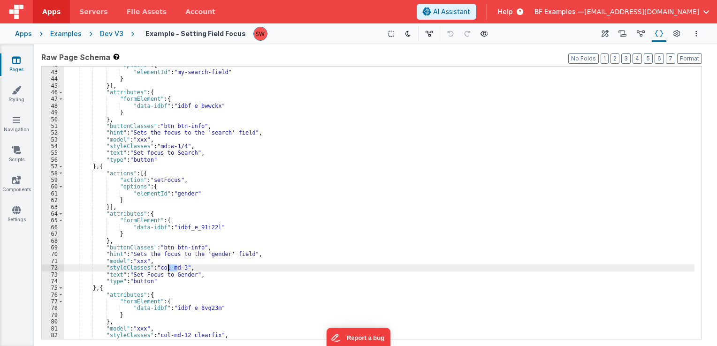
drag, startPoint x: 178, startPoint y: 268, endPoint x: 167, endPoint y: 267, distance: 11.3
click at [167, 267] on div ""options" : { "elementId" : "my-search-field" } }] , "attributes" : { "formElem…" at bounding box center [379, 205] width 630 height 287
click at [176, 267] on div ""options" : { "elementId" : "my-search-field" } }] , "attributes" : { "formElem…" at bounding box center [379, 203] width 630 height 273
drag, startPoint x: 180, startPoint y: 268, endPoint x: 157, endPoint y: 269, distance: 23.5
click at [157, 269] on div ""options" : { "elementId" : "my-search-field" } }] , "attributes" : { "formElem…" at bounding box center [379, 205] width 630 height 287
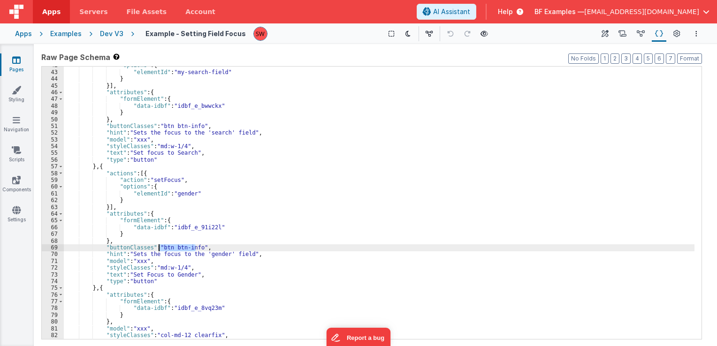
drag, startPoint x: 195, startPoint y: 248, endPoint x: 159, endPoint y: 245, distance: 35.8
click at [159, 245] on div ""options" : { "elementId" : "my-search-field" } }] , "attributes" : { "formElem…" at bounding box center [379, 205] width 630 height 287
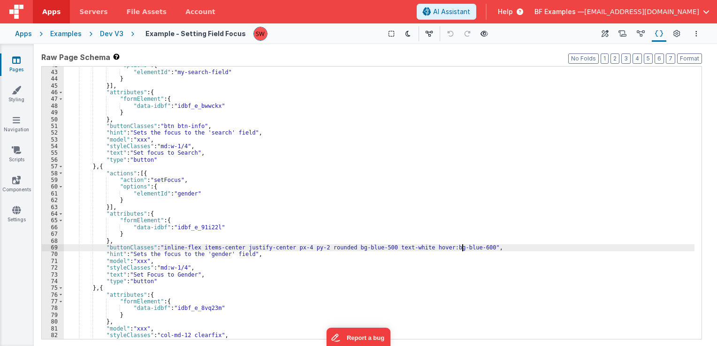
scroll to position [253, 0]
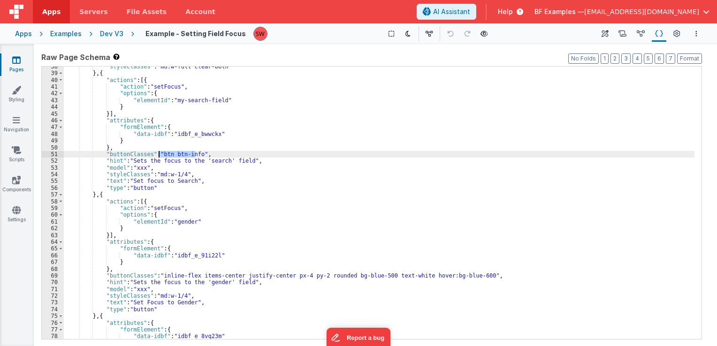
drag, startPoint x: 195, startPoint y: 153, endPoint x: 159, endPoint y: 153, distance: 35.7
click at [159, 153] on div ""styleClasses" : "md:w-full clear-both" } , { "actions" : [{ "action" : "setFoc…" at bounding box center [379, 206] width 630 height 287
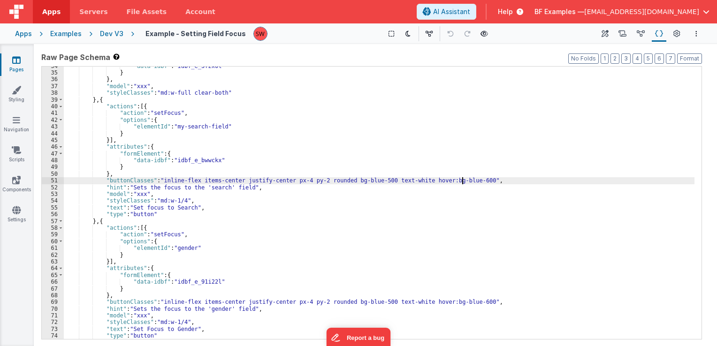
scroll to position [171, 0]
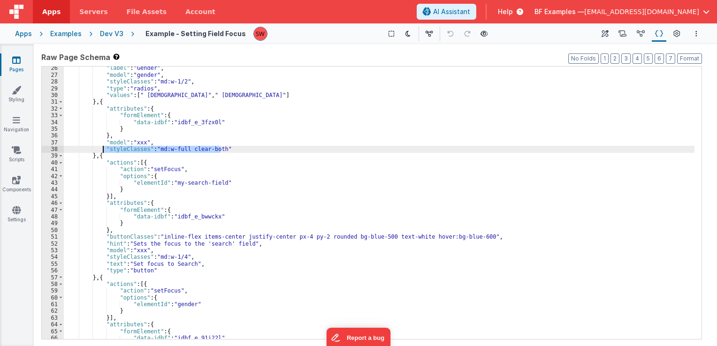
drag, startPoint x: 221, startPoint y: 147, endPoint x: 103, endPoint y: 149, distance: 118.7
click at [103, 149] on div ""label" : "Gender" , "model" : "gender" , "styleClasses" : "md:w-1/2" , "type" …" at bounding box center [379, 208] width 630 height 287
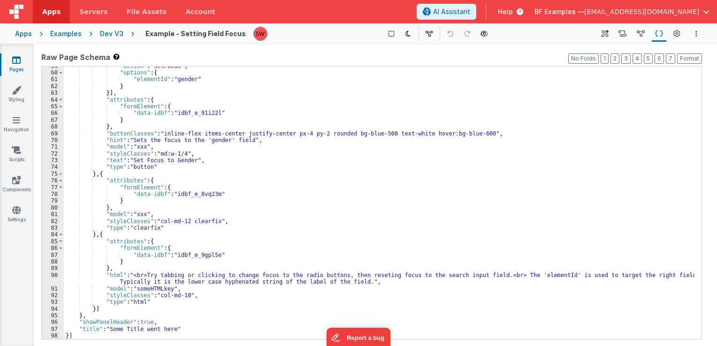
scroll to position [396, 0]
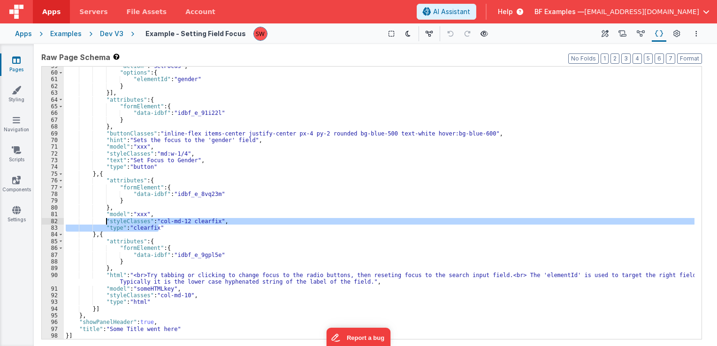
drag, startPoint x: 159, startPoint y: 226, endPoint x: 105, endPoint y: 222, distance: 54.5
click at [105, 222] on div ""action" : "setFocus" , "options" : { "elementId" : "gender" } }] , "attributes…" at bounding box center [379, 206] width 630 height 287
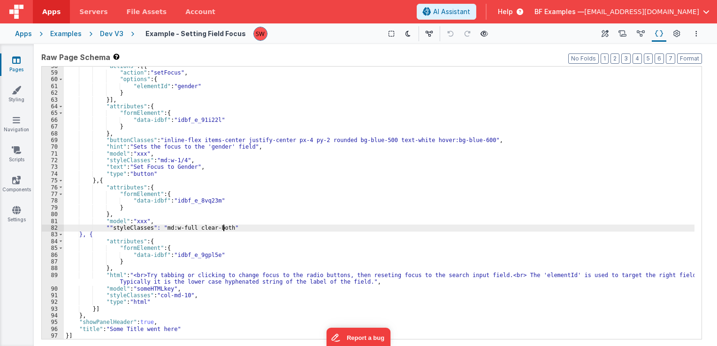
scroll to position [389, 0]
click at [104, 222] on div ""actions" : [{ "action" : "setFocus" , "options" : { "elementId" : "gender" } }…" at bounding box center [379, 206] width 630 height 287
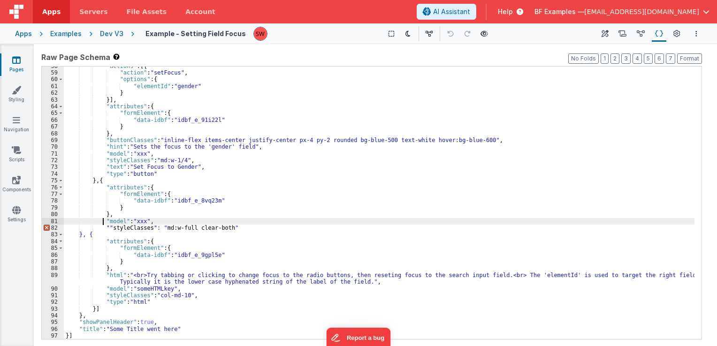
click at [106, 228] on div ""actions" : [{ "action" : "setFocus" , "options" : { "elementId" : "gender" } }…" at bounding box center [379, 206] width 630 height 287
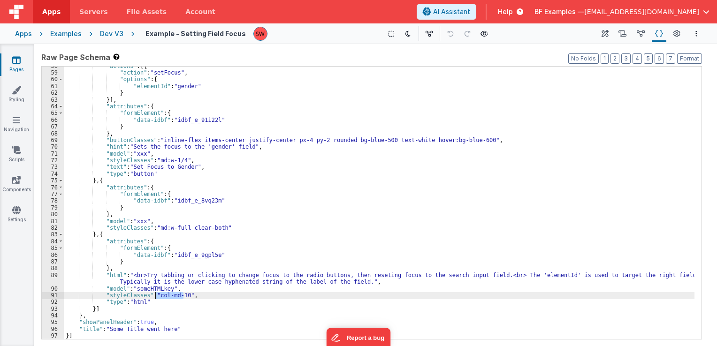
drag, startPoint x: 184, startPoint y: 296, endPoint x: 156, endPoint y: 295, distance: 27.7
click at [156, 295] on div ""actions" : [{ "action" : "setFocus" , "options" : { "elementId" : "gender" } }…" at bounding box center [379, 206] width 630 height 287
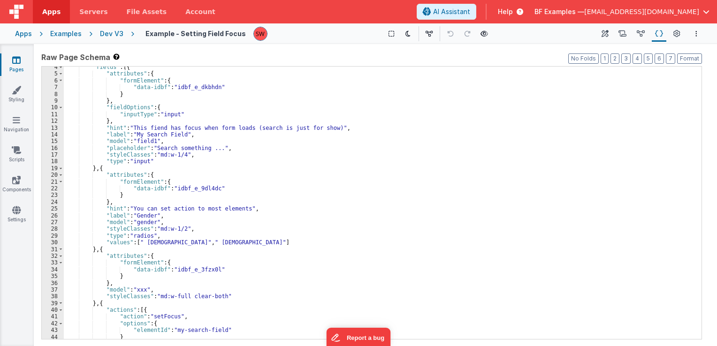
scroll to position [0, 0]
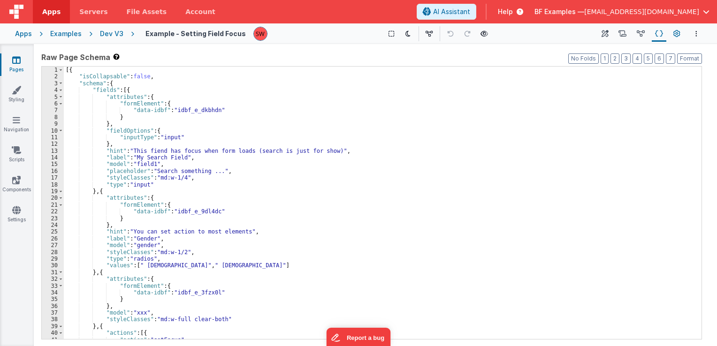
click at [672, 37] on button "Page Settings" at bounding box center [676, 34] width 13 height 16
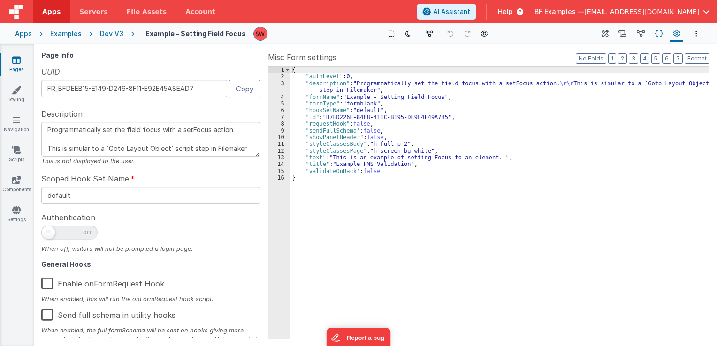
click at [654, 35] on button "Schema" at bounding box center [659, 34] width 15 height 16
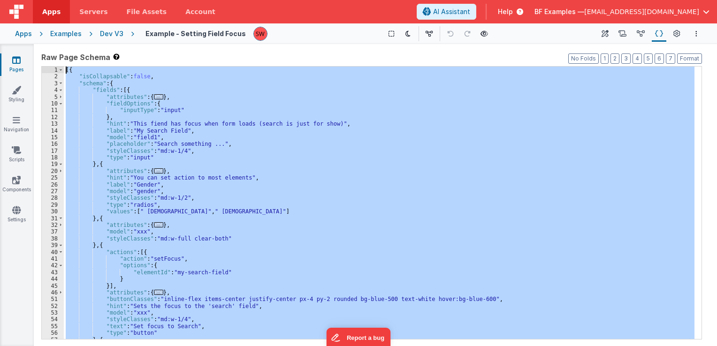
drag, startPoint x: 96, startPoint y: 334, endPoint x: 62, endPoint y: -1, distance: 337.1
click at [62, 0] on html "Apps Servers File Assets Account Some FUTURE Slot AI Assistant Help BF Examples…" at bounding box center [358, 173] width 717 height 346
